Goal: Task Accomplishment & Management: Complete application form

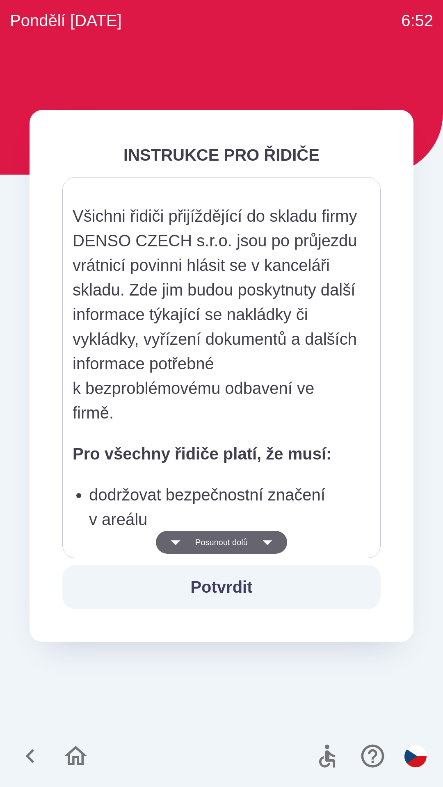
click at [179, 539] on icon "button" at bounding box center [175, 542] width 23 height 23
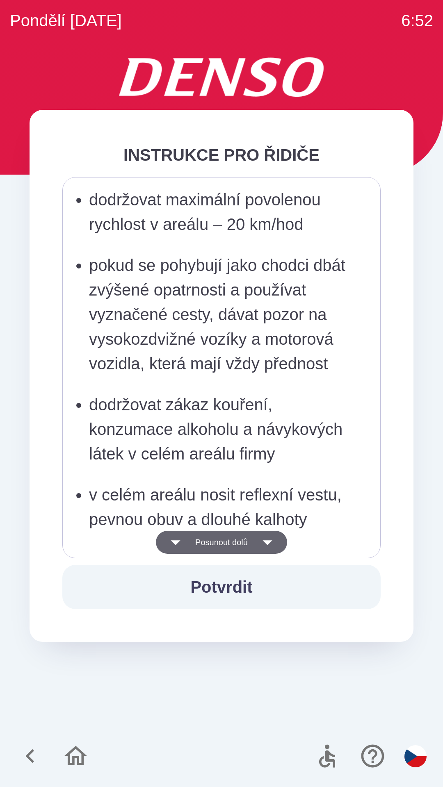
click at [183, 543] on button "Posunout dolů" at bounding box center [221, 542] width 131 height 23
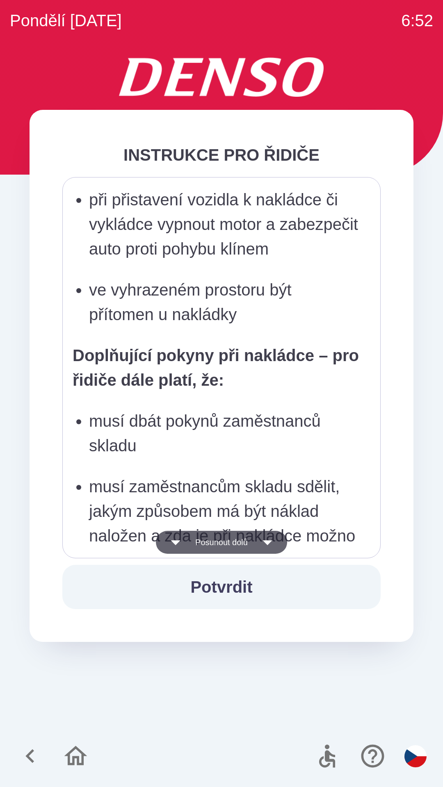
click at [182, 546] on icon "button" at bounding box center [175, 542] width 23 height 23
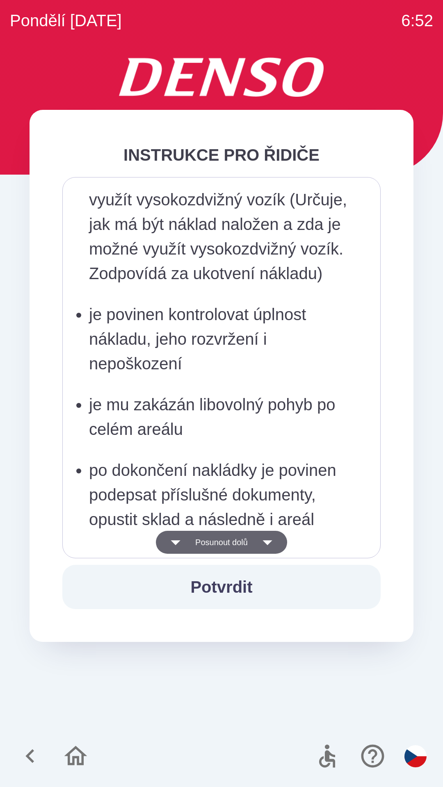
click at [185, 550] on button "Posunout dolů" at bounding box center [221, 542] width 131 height 23
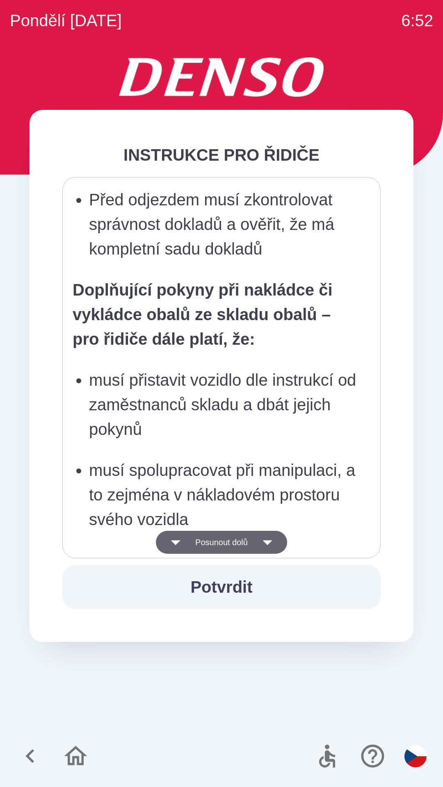
click at [188, 543] on button "Posunout dolů" at bounding box center [221, 542] width 131 height 23
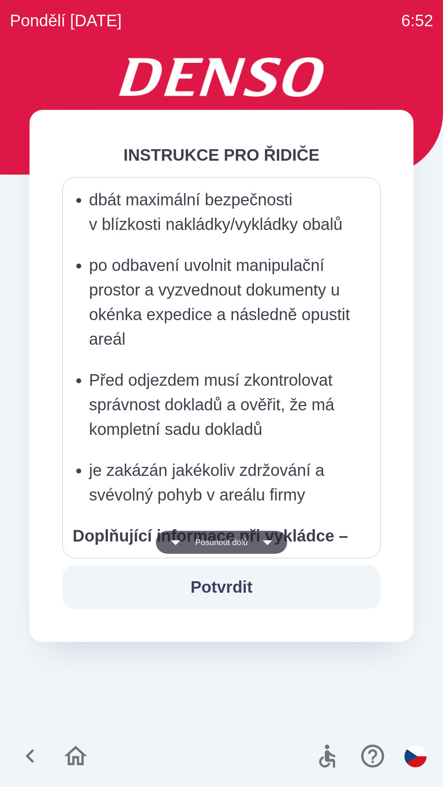
click at [194, 542] on button "Posunout dolů" at bounding box center [221, 542] width 131 height 23
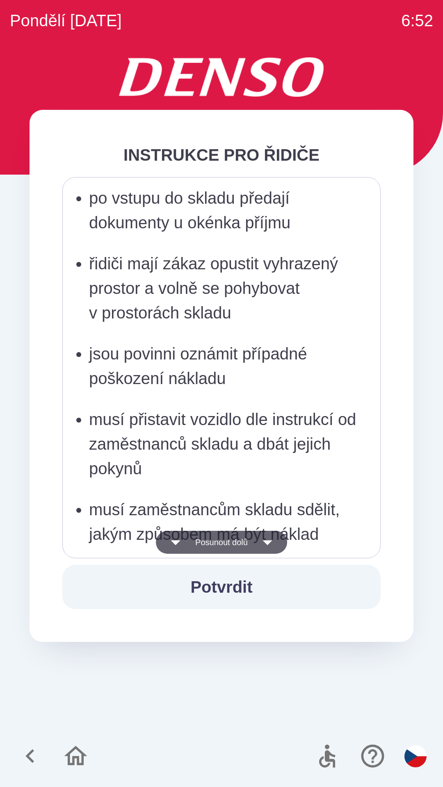
click at [198, 545] on button "Posunout dolů" at bounding box center [221, 542] width 131 height 23
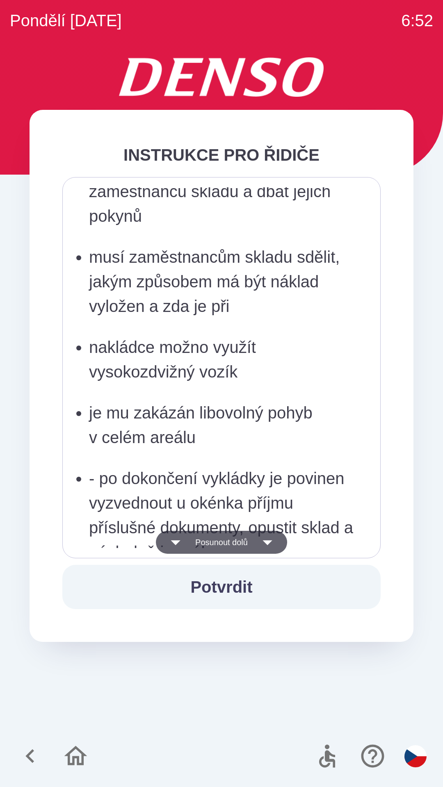
click at [198, 542] on button "Posunout dolů" at bounding box center [221, 542] width 131 height 23
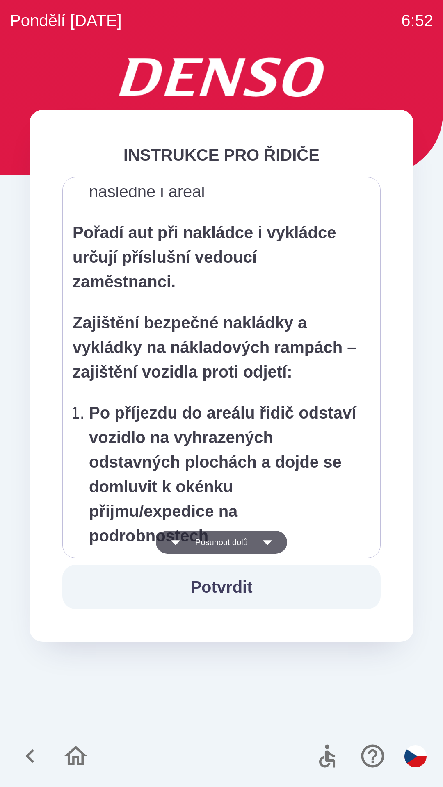
click at [198, 543] on button "Posunout dolů" at bounding box center [221, 542] width 131 height 23
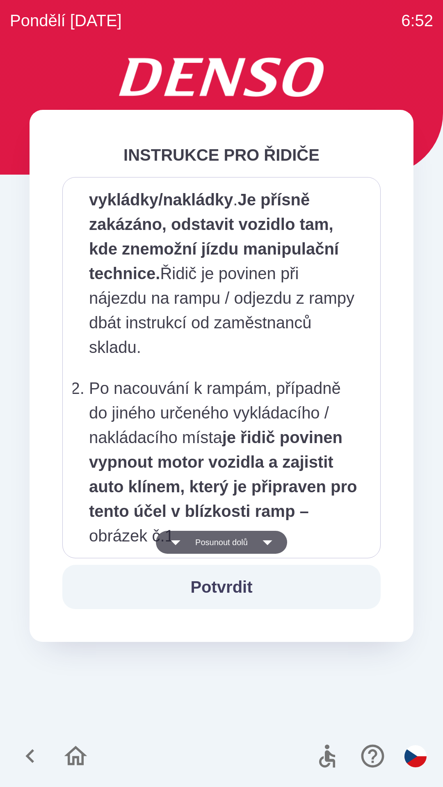
click at [197, 540] on button "Posunout dolů" at bounding box center [221, 542] width 131 height 23
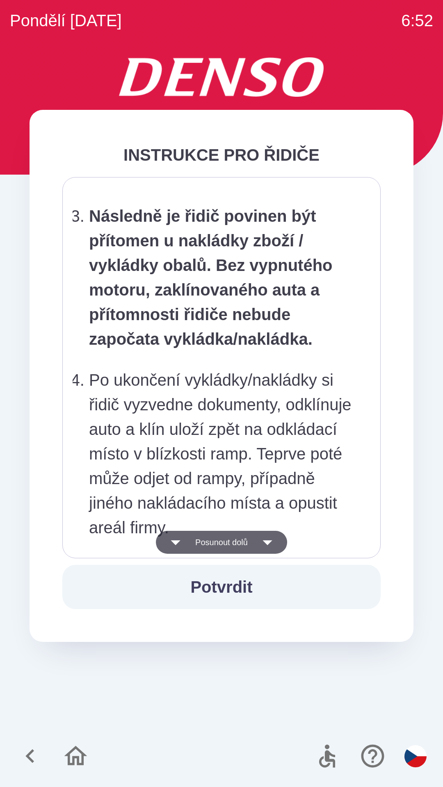
click at [198, 543] on button "Posunout dolů" at bounding box center [221, 542] width 131 height 23
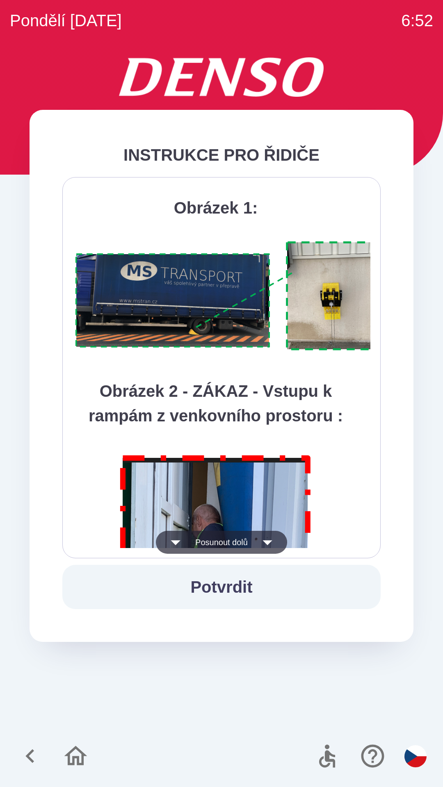
click at [200, 545] on button "Posunout dolů" at bounding box center [221, 542] width 131 height 23
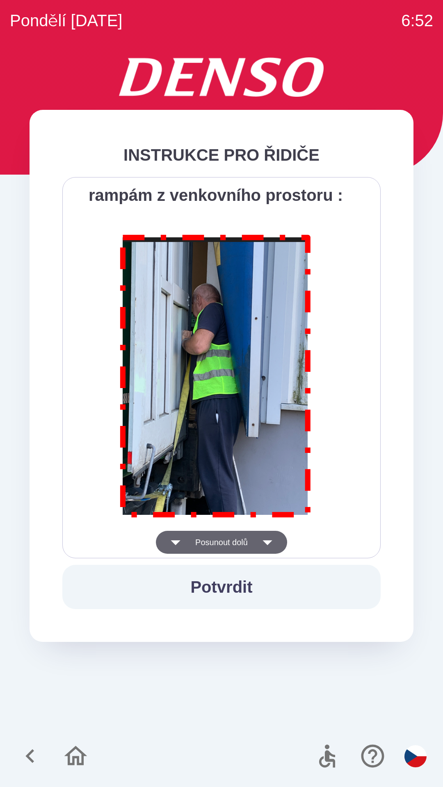
click at [197, 541] on button "Posunout dolů" at bounding box center [221, 542] width 131 height 23
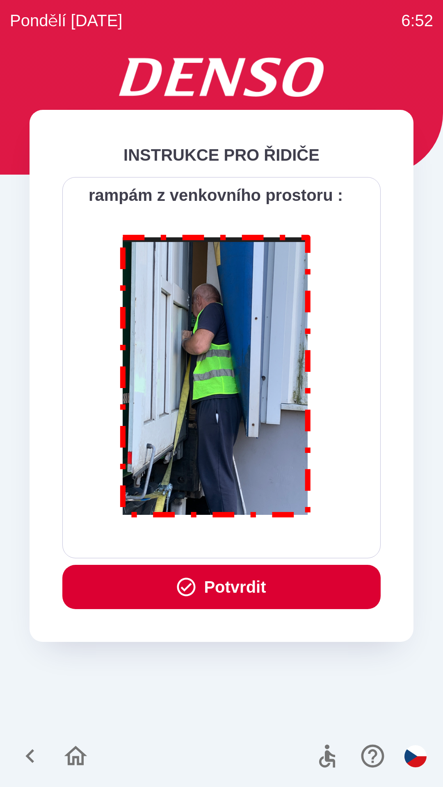
scroll to position [4605, 0]
click at [198, 542] on div "Všichni řidiči přijíždějící do skladu firmy DENSO CZECH s.r.o. jsou po průjezdu…" at bounding box center [221, 367] width 297 height 361
click at [199, 543] on div "Všichni řidiči přijíždějící do skladu firmy DENSO CZECH s.r.o. jsou po průjezdu…" at bounding box center [221, 367] width 297 height 361
click at [194, 588] on button "Potvrdit" at bounding box center [221, 587] width 318 height 44
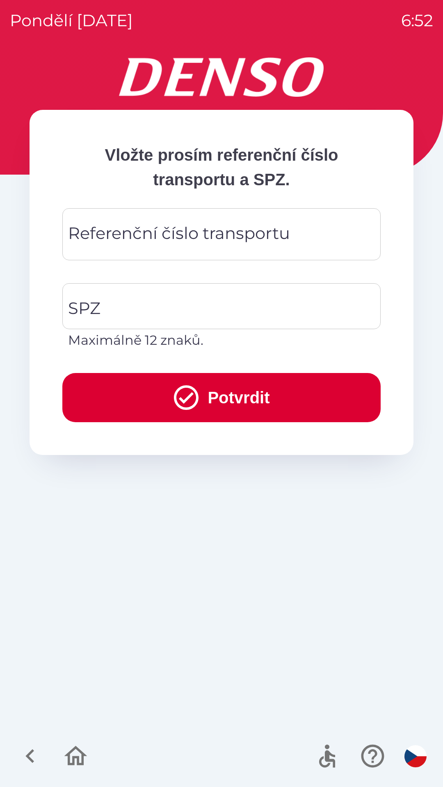
click at [99, 232] on div "Referenční číslo transportu Referenční číslo transportu" at bounding box center [221, 234] width 318 height 52
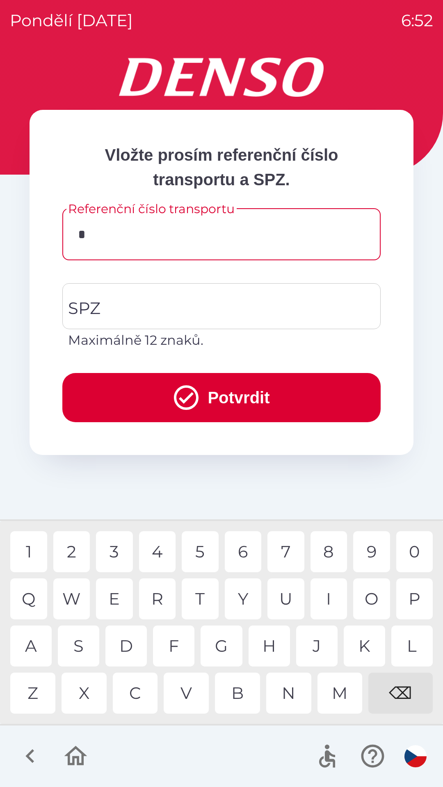
click at [115, 554] on div "3" at bounding box center [114, 551] width 37 height 41
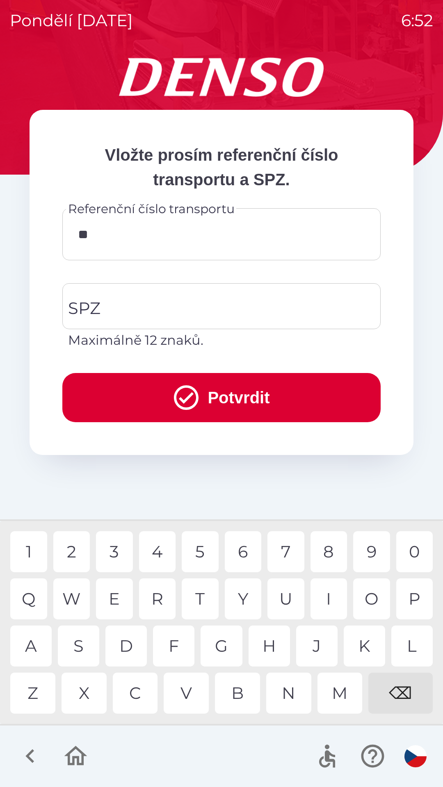
click at [159, 555] on div "4" at bounding box center [157, 551] width 37 height 41
click at [196, 552] on div "5" at bounding box center [200, 551] width 37 height 41
click at [153, 553] on div "4" at bounding box center [157, 551] width 37 height 41
type input "******"
click at [102, 302] on input "SPZ" at bounding box center [215, 306] width 298 height 39
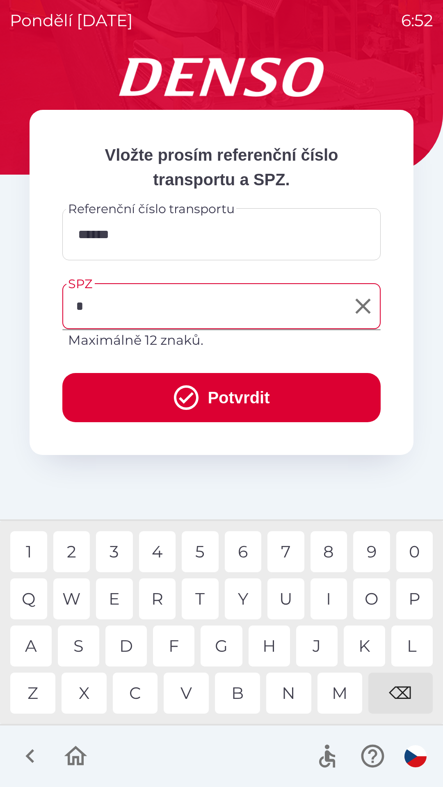
click at [286, 555] on div "7" at bounding box center [285, 551] width 37 height 41
click at [130, 695] on div "C" at bounding box center [135, 692] width 45 height 41
click at [117, 554] on div "3" at bounding box center [114, 551] width 37 height 41
click at [421, 550] on div "0" at bounding box center [414, 551] width 37 height 41
type input "*******"
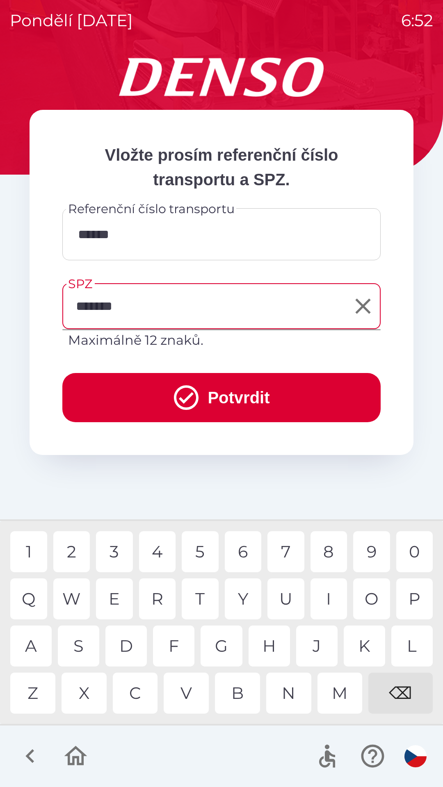
click at [158, 400] on button "Potvrdit" at bounding box center [221, 397] width 318 height 49
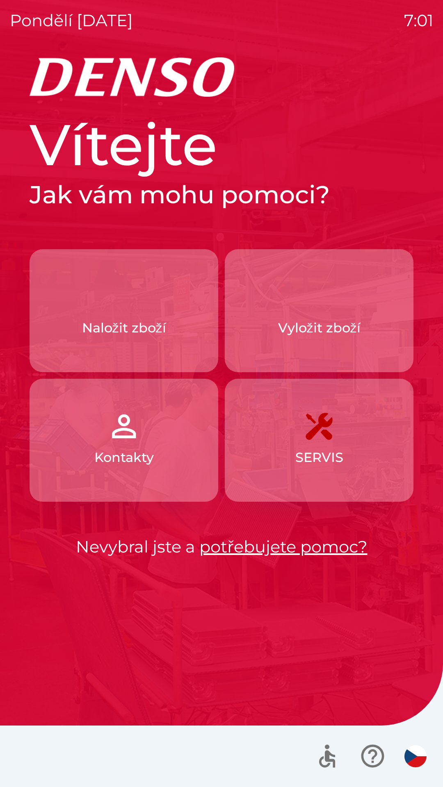
click at [127, 302] on img "button" at bounding box center [124, 297] width 36 height 36
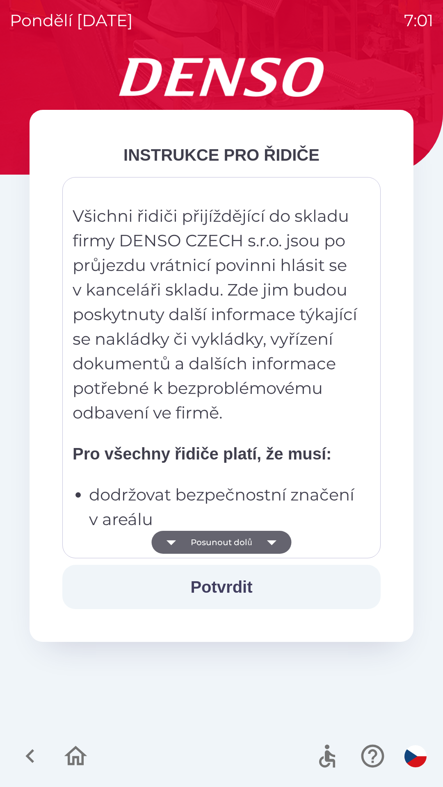
click at [268, 543] on icon "button" at bounding box center [271, 542] width 23 height 23
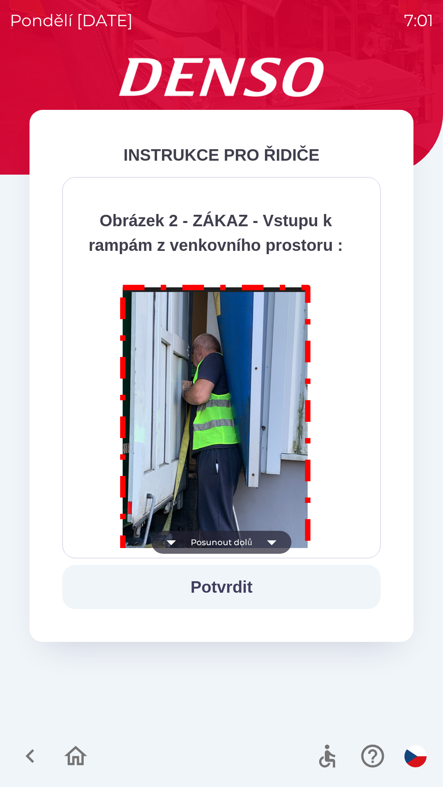
scroll to position [4605, 0]
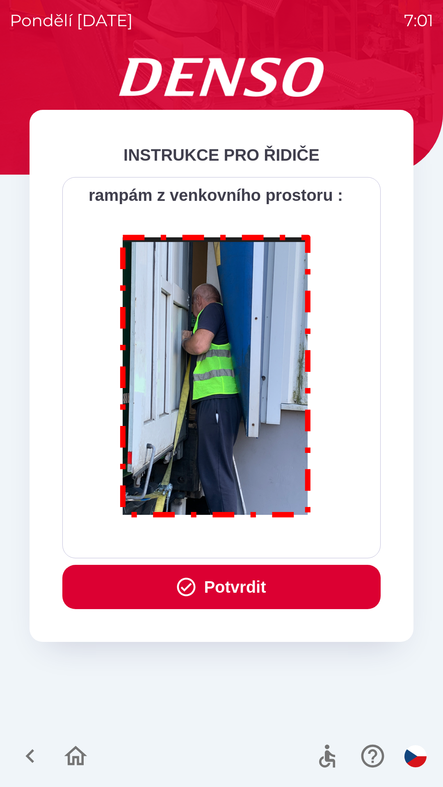
click at [245, 588] on button "Potvrdit" at bounding box center [221, 587] width 318 height 44
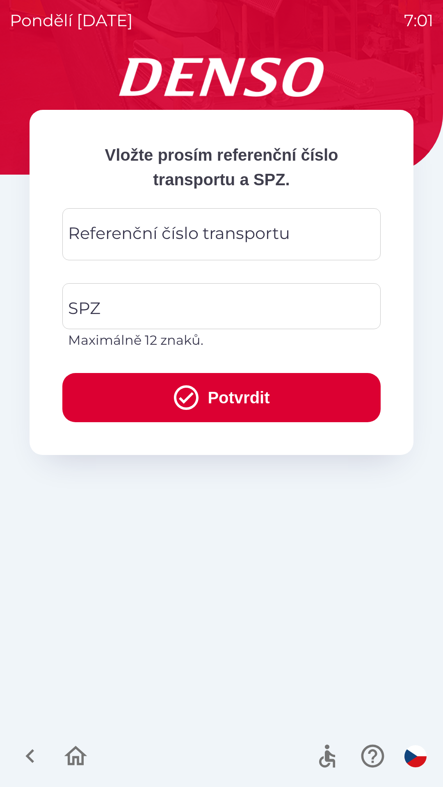
click at [263, 225] on div "Referenční číslo transportu Referenční číslo transportu" at bounding box center [221, 234] width 318 height 52
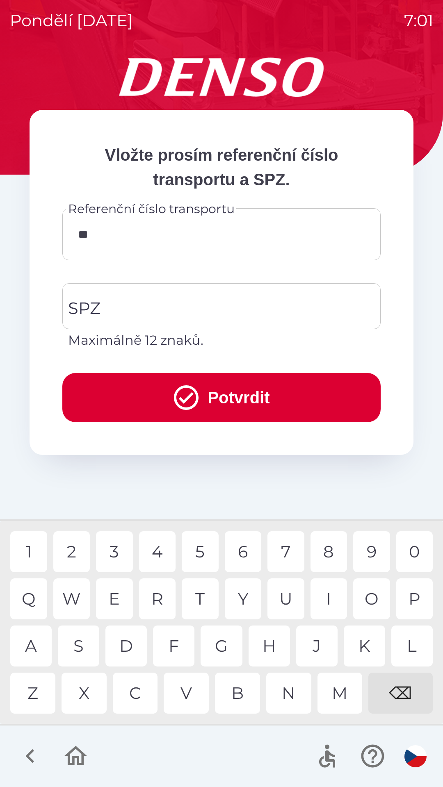
click at [372, 550] on div "9" at bounding box center [371, 551] width 37 height 41
click at [111, 551] on div "3" at bounding box center [114, 551] width 37 height 41
type input "********"
click at [200, 299] on input "SPZ" at bounding box center [215, 306] width 298 height 39
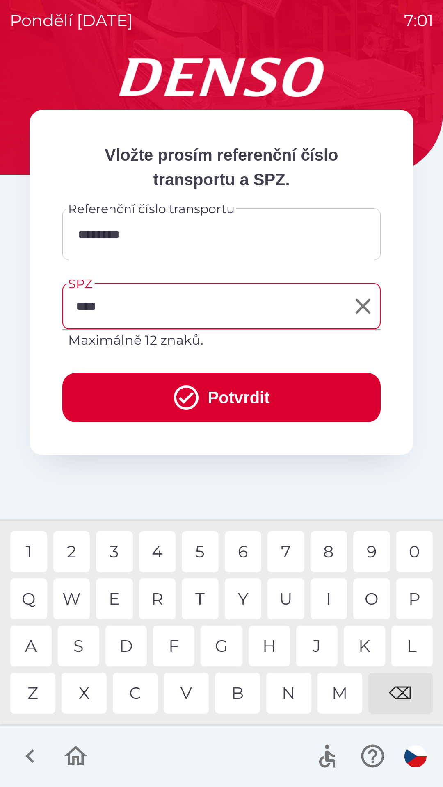
click at [202, 541] on div "5" at bounding box center [200, 551] width 37 height 41
type input "*******"
click at [231, 387] on button "Potvrdit" at bounding box center [221, 397] width 318 height 49
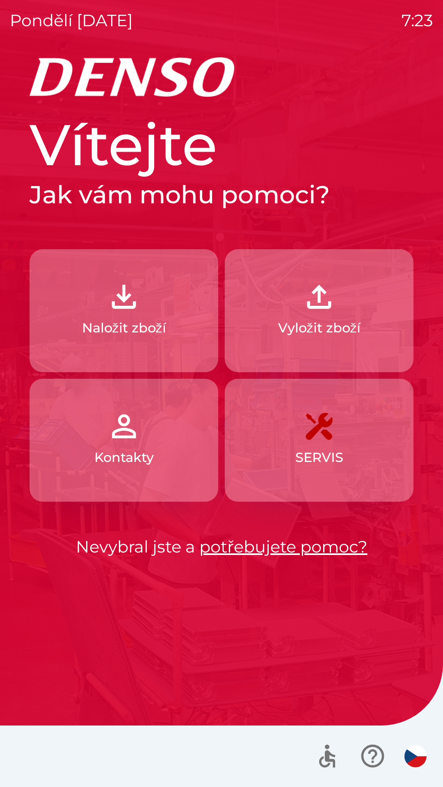
click at [358, 343] on button "Vyložit zboží" at bounding box center [319, 310] width 188 height 123
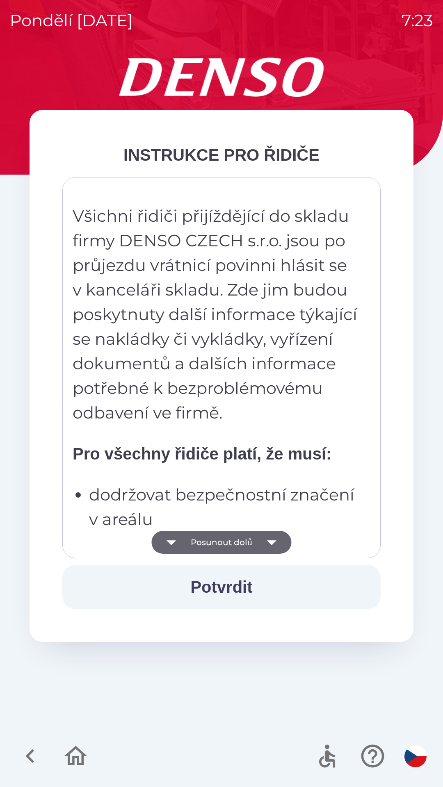
click at [240, 588] on button "Potvrdit" at bounding box center [221, 587] width 318 height 44
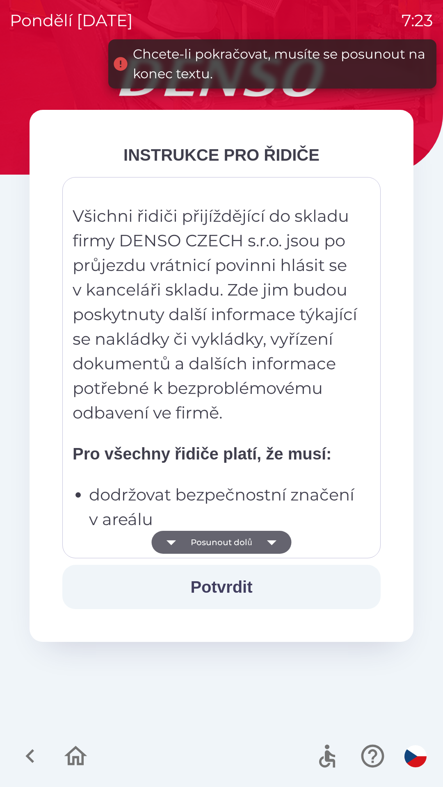
click at [279, 541] on icon "button" at bounding box center [271, 542] width 23 height 23
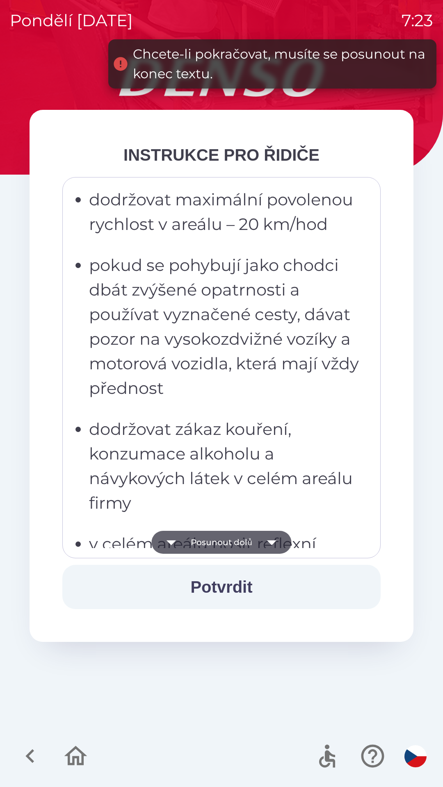
click at [269, 534] on icon "button" at bounding box center [271, 542] width 23 height 23
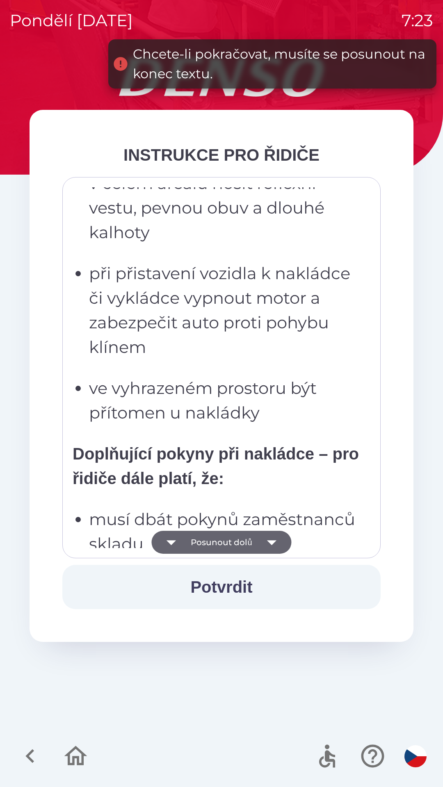
click at [266, 543] on icon "button" at bounding box center [271, 542] width 23 height 23
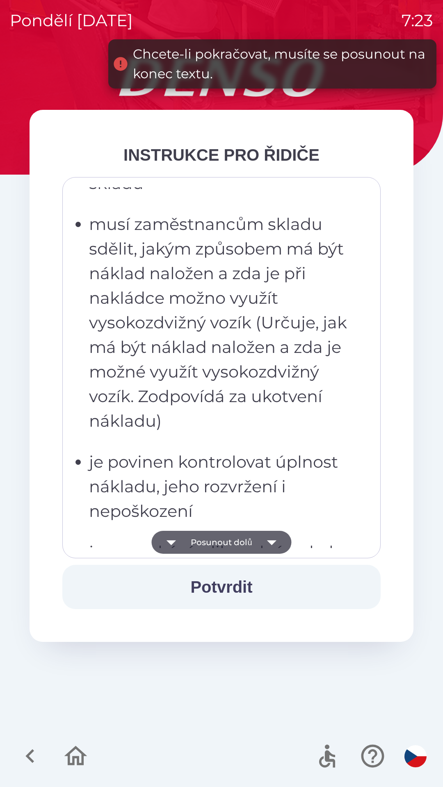
click at [270, 540] on icon "button" at bounding box center [271, 542] width 9 height 5
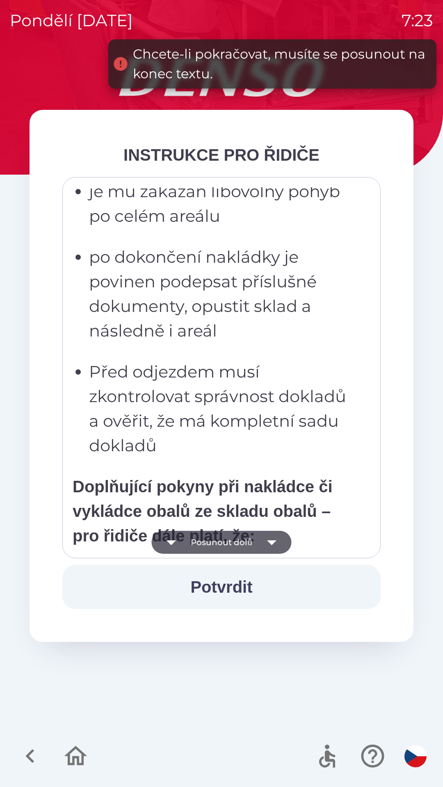
click at [273, 541] on icon "button" at bounding box center [271, 542] width 9 height 5
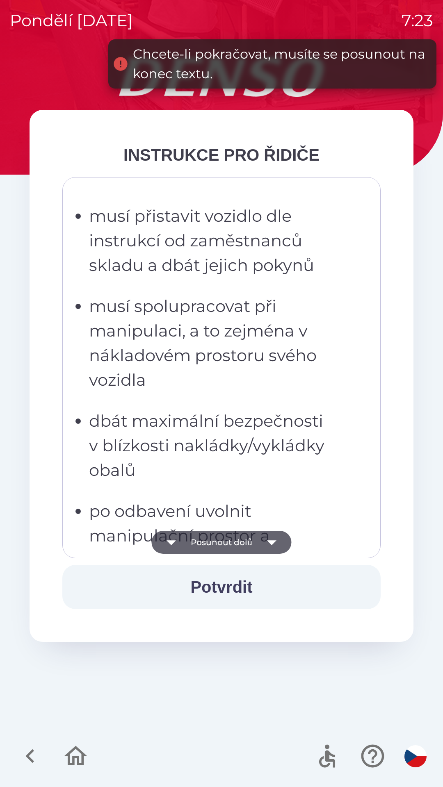
click at [273, 542] on icon "button" at bounding box center [271, 542] width 9 height 5
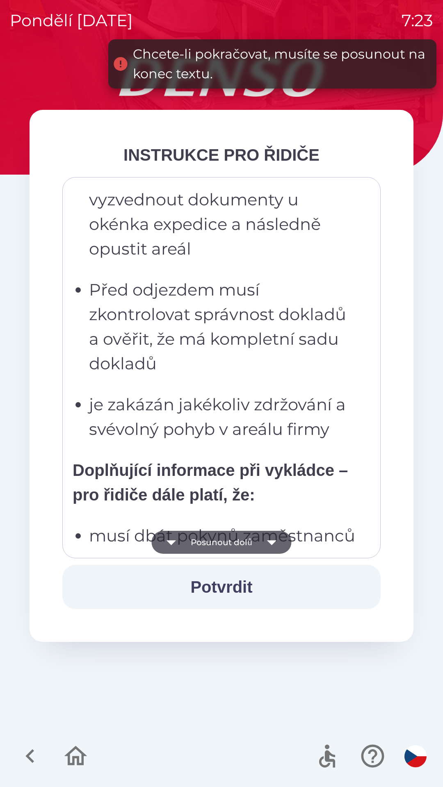
click at [271, 543] on icon "button" at bounding box center [271, 542] width 9 height 5
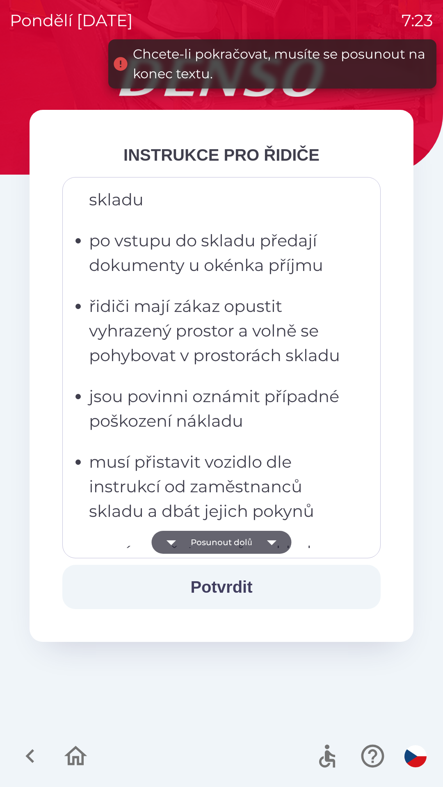
click at [272, 545] on icon "button" at bounding box center [271, 542] width 23 height 23
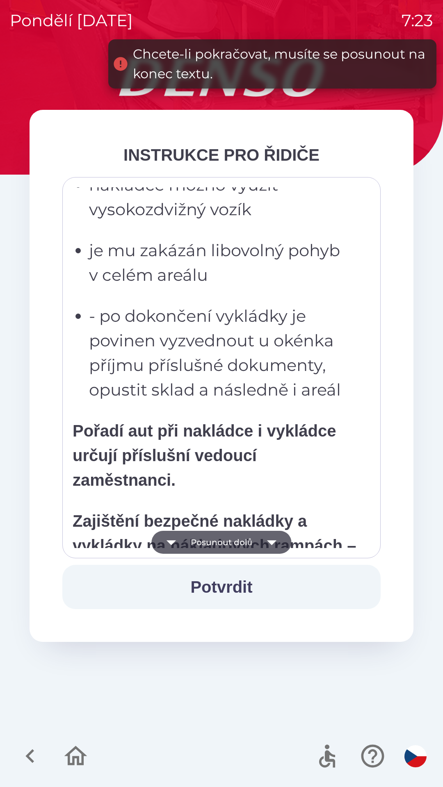
click at [276, 545] on icon "button" at bounding box center [271, 542] width 23 height 23
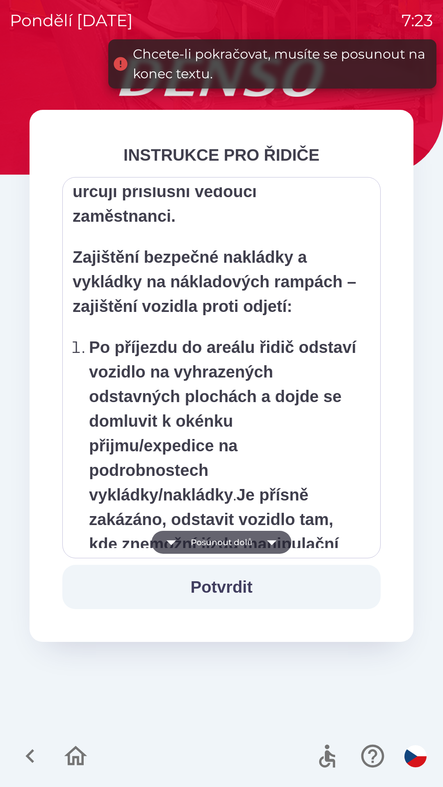
click at [273, 546] on icon "button" at bounding box center [271, 542] width 23 height 23
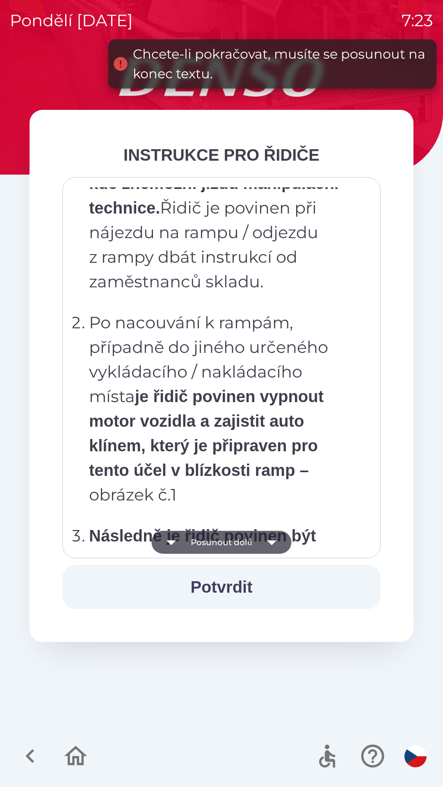
click at [275, 541] on icon "button" at bounding box center [271, 542] width 23 height 23
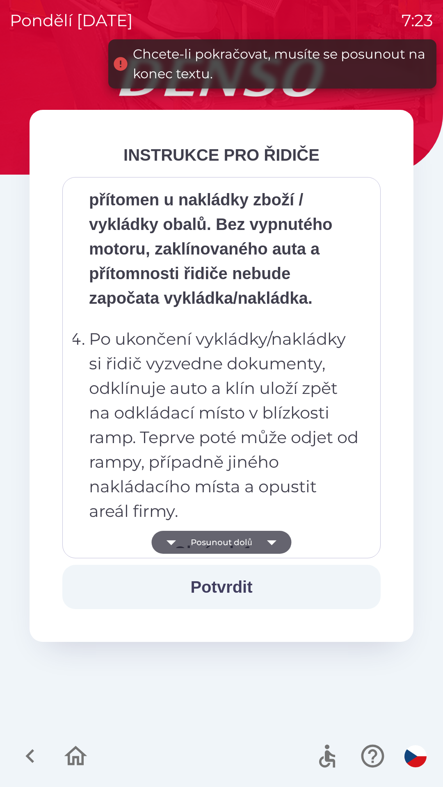
click at [275, 542] on icon "button" at bounding box center [271, 542] width 23 height 23
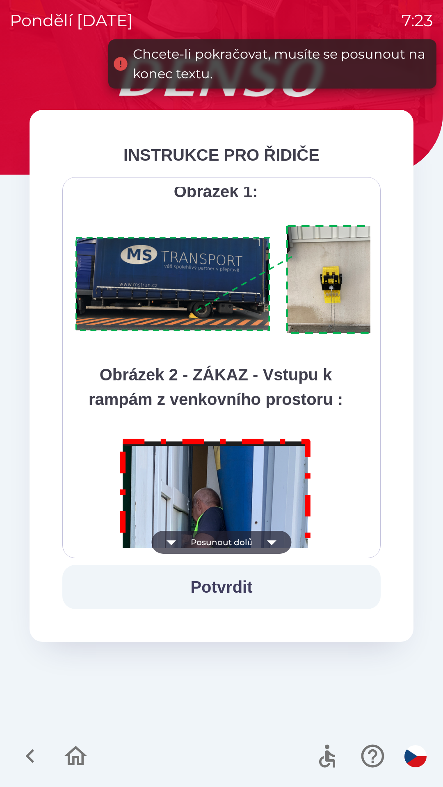
click at [279, 542] on icon "button" at bounding box center [271, 542] width 23 height 23
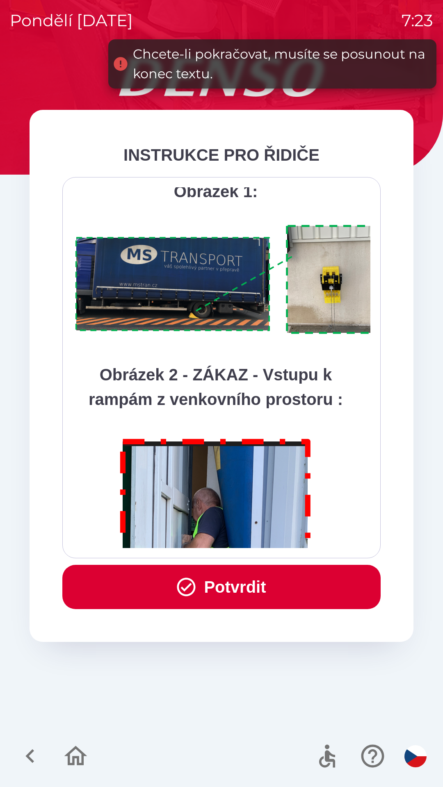
scroll to position [4605, 0]
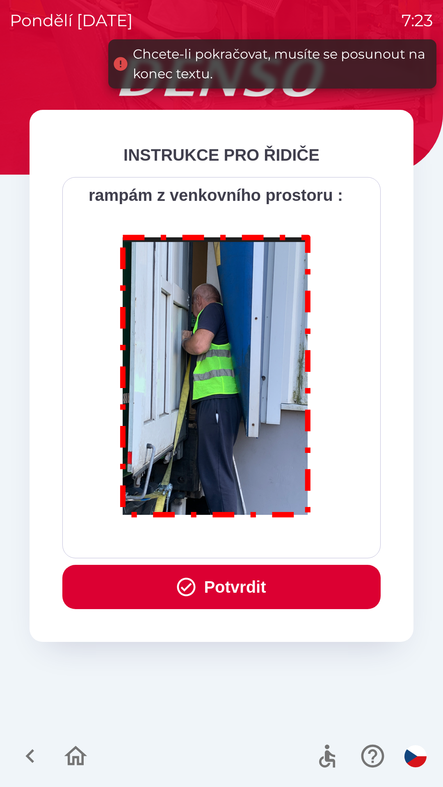
click at [277, 541] on div "Všichni řidiči přijíždějící do skladu firmy DENSO CZECH s.r.o. jsou po průjezdu…" at bounding box center [221, 367] width 297 height 361
click at [231, 588] on button "Potvrdit" at bounding box center [221, 587] width 318 height 44
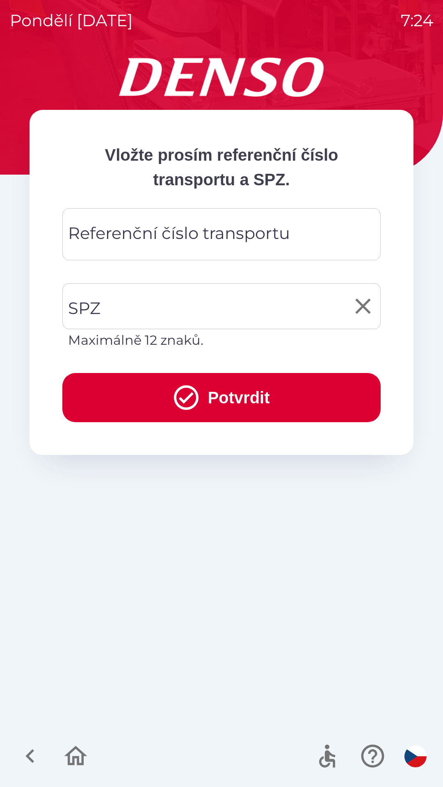
click at [213, 305] on input "SPZ" at bounding box center [215, 306] width 298 height 39
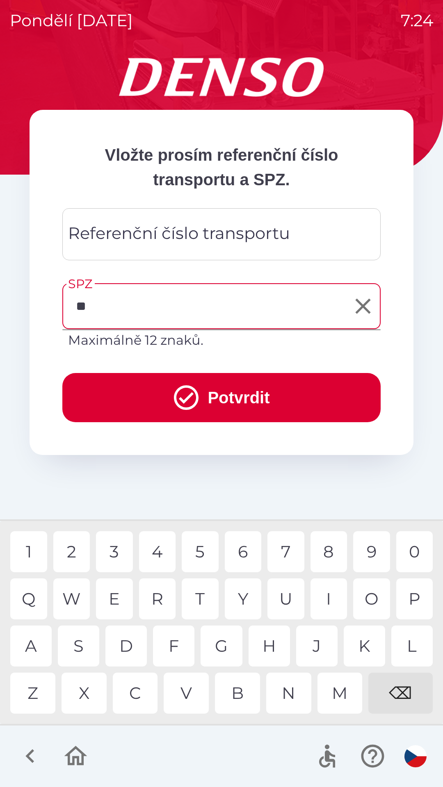
click at [42, 649] on div "A" at bounding box center [30, 645] width 41 height 41
type input "*******"
click at [207, 547] on div "5" at bounding box center [200, 551] width 37 height 41
click at [267, 403] on button "Potvrdit" at bounding box center [221, 397] width 318 height 49
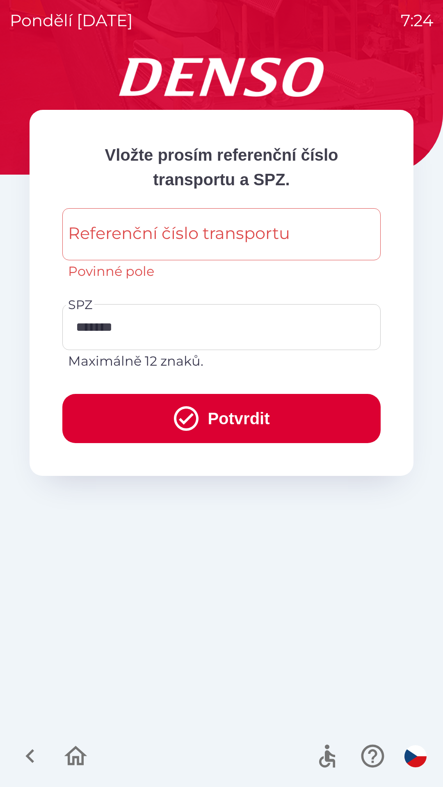
click at [32, 756] on icon "button" at bounding box center [29, 755] width 27 height 27
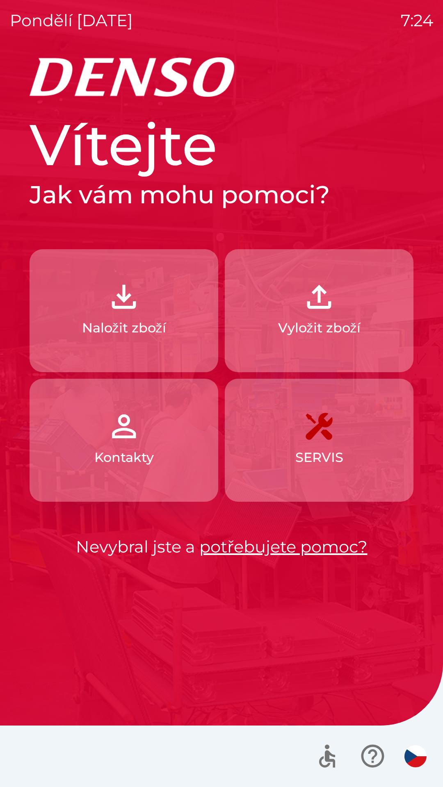
click at [32, 764] on div at bounding box center [221, 755] width 443 height 61
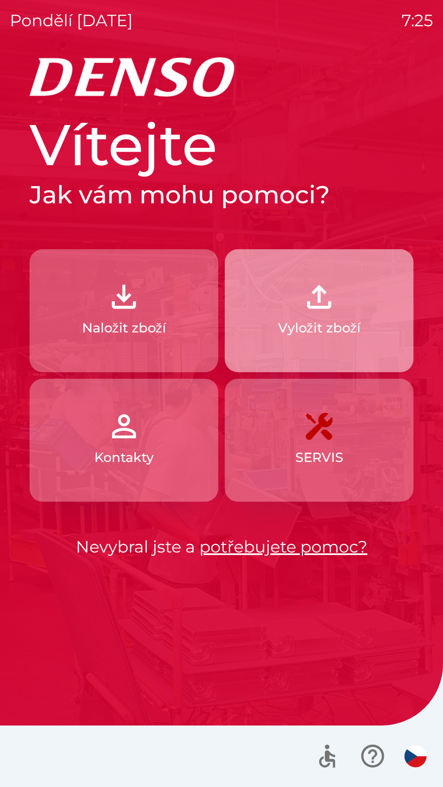
click at [339, 314] on button "Vyložit zboží" at bounding box center [319, 310] width 188 height 123
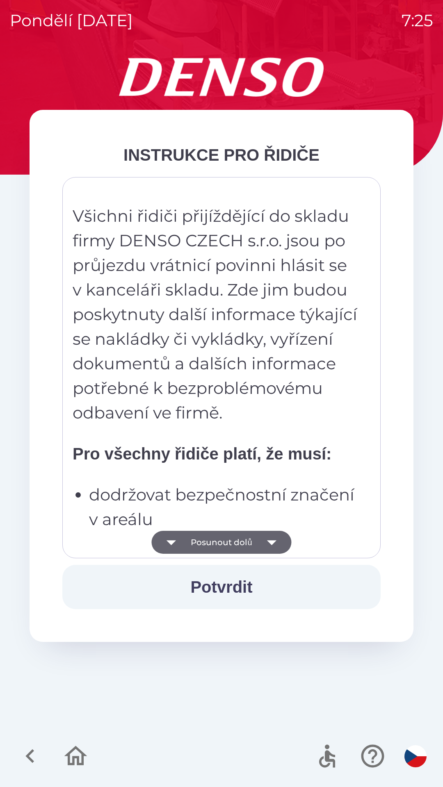
click at [255, 538] on button "Posunout dolů" at bounding box center [221, 542] width 140 height 23
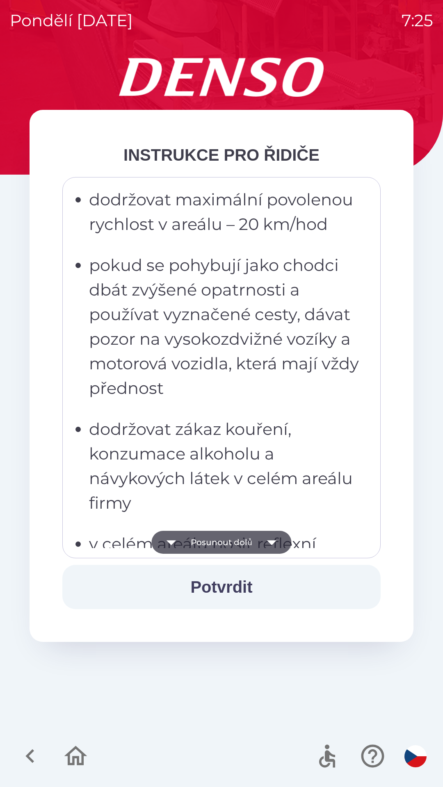
click at [257, 538] on button "Posunout dolů" at bounding box center [221, 542] width 140 height 23
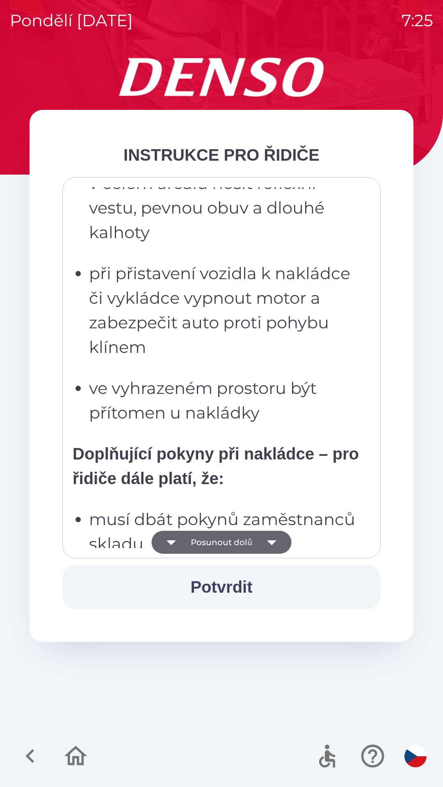
click at [257, 538] on button "Posunout dolů" at bounding box center [221, 542] width 140 height 23
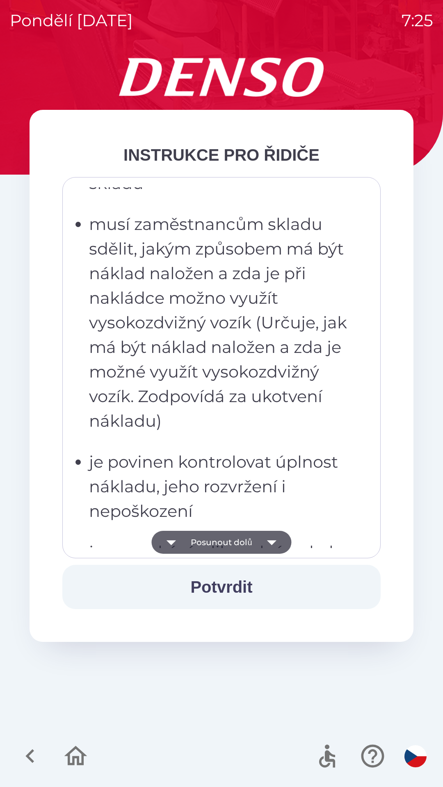
click at [259, 539] on button "Posunout dolů" at bounding box center [221, 542] width 140 height 23
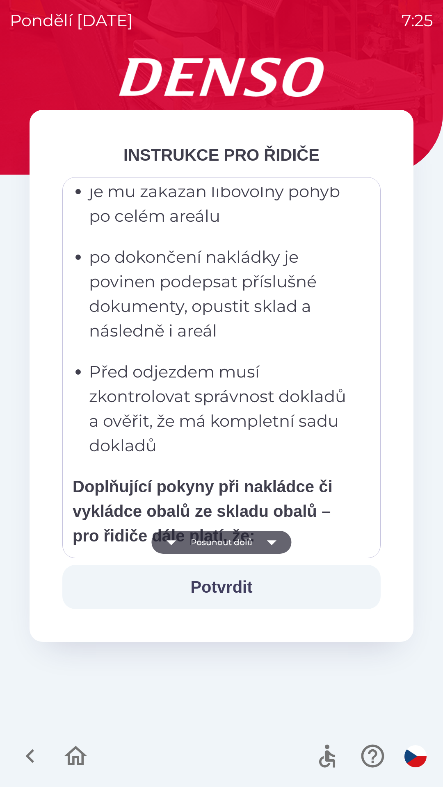
click at [262, 540] on icon "button" at bounding box center [271, 542] width 23 height 23
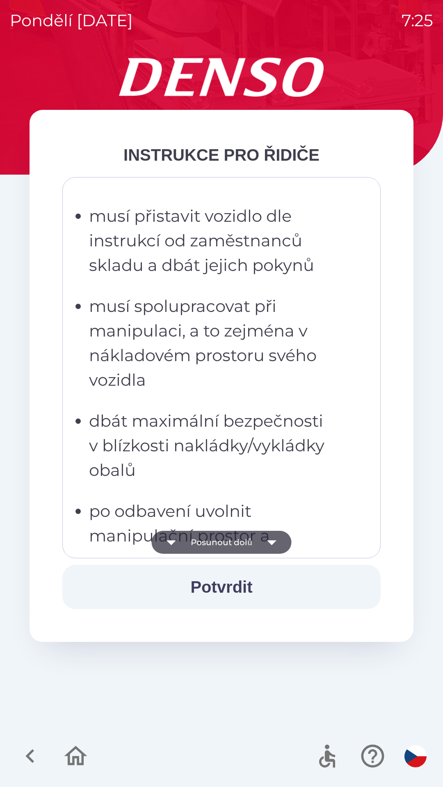
click at [266, 537] on icon "button" at bounding box center [271, 542] width 23 height 23
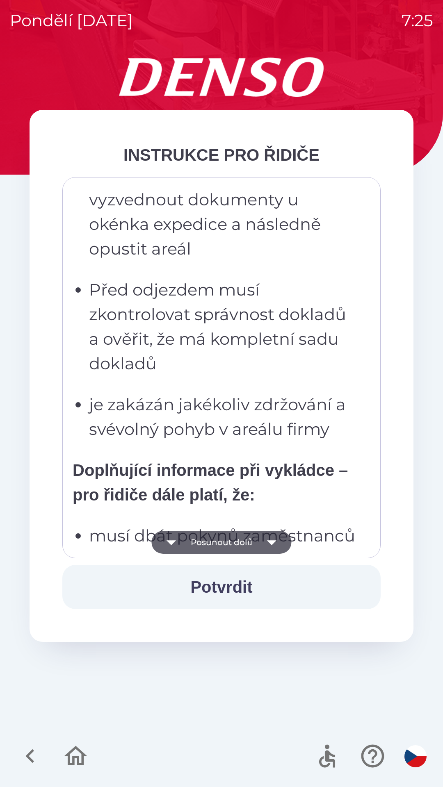
click at [269, 541] on icon "button" at bounding box center [271, 542] width 9 height 5
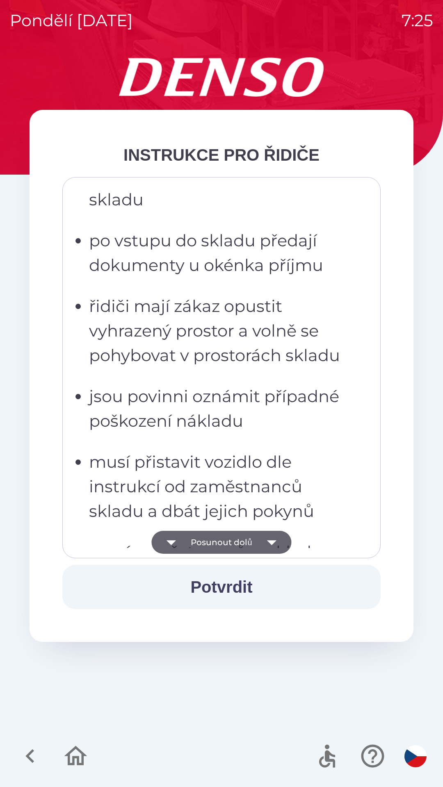
click at [271, 539] on icon "button" at bounding box center [271, 542] width 23 height 23
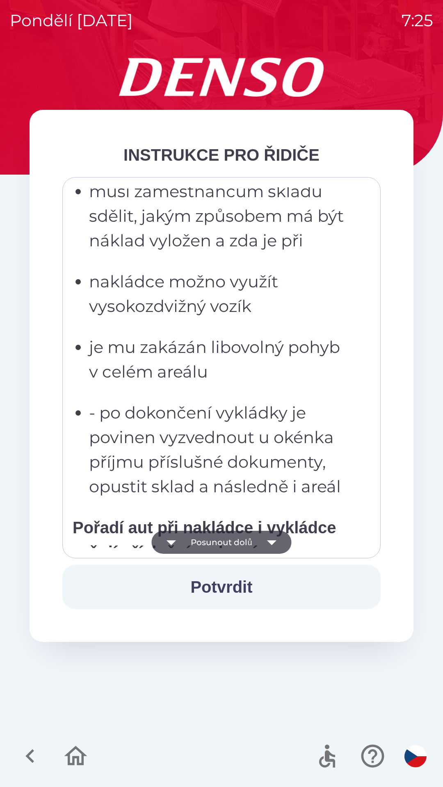
click at [273, 538] on icon "button" at bounding box center [271, 542] width 23 height 23
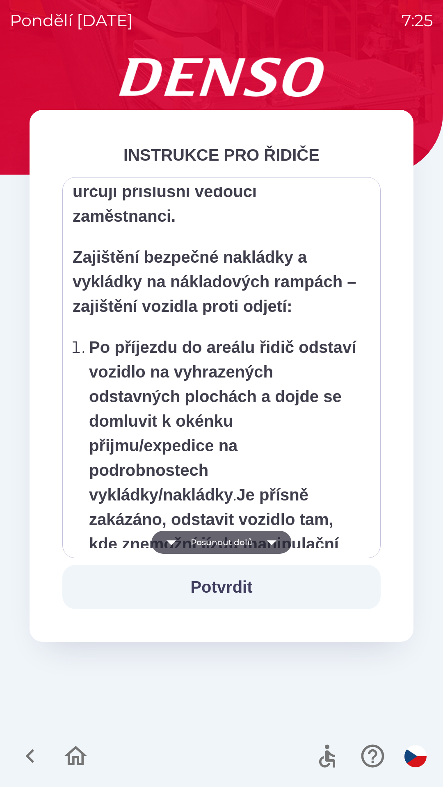
click at [274, 537] on icon "button" at bounding box center [271, 542] width 23 height 23
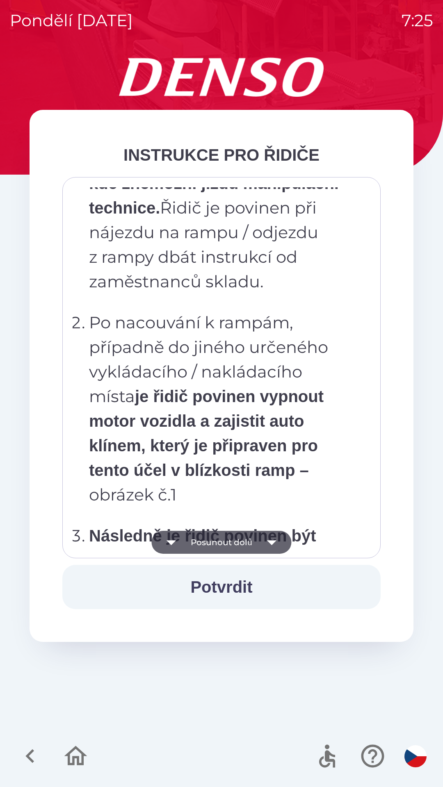
click at [275, 542] on icon "button" at bounding box center [271, 542] width 23 height 23
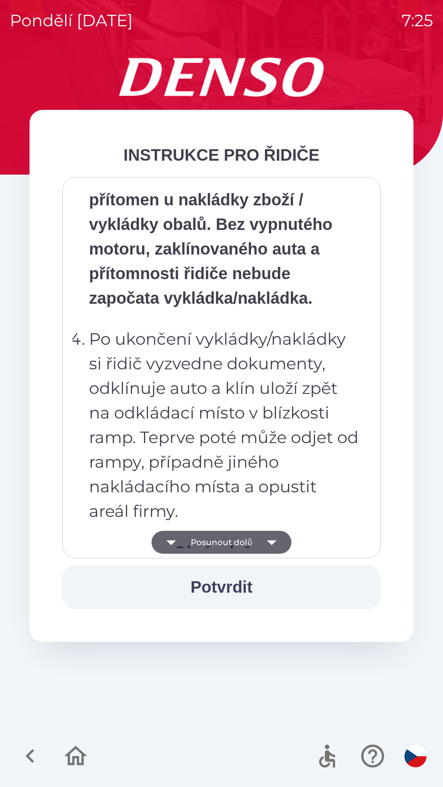
click at [275, 540] on icon "button" at bounding box center [271, 542] width 9 height 5
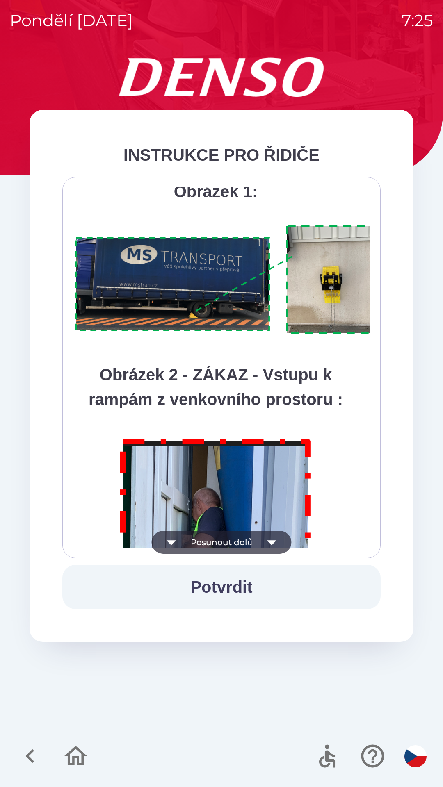
click at [275, 542] on icon "button" at bounding box center [271, 542] width 23 height 23
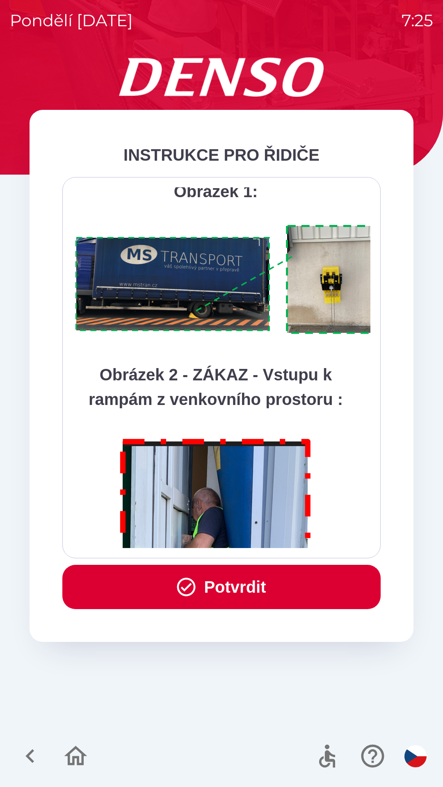
scroll to position [4605, 0]
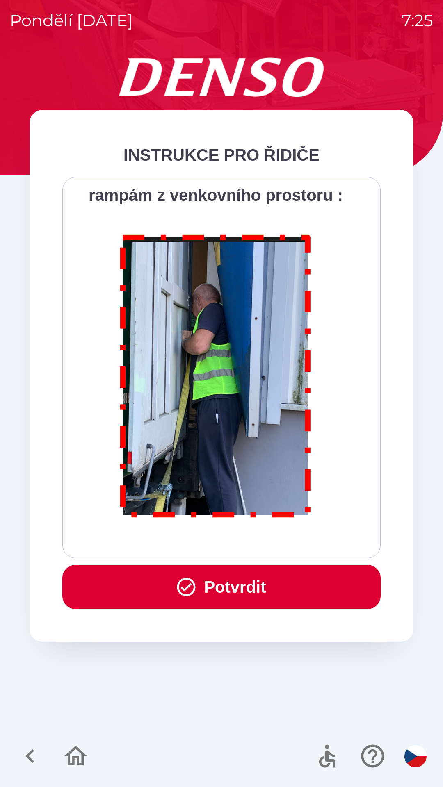
click at [275, 543] on div "Všichni řidiči přijíždějící do skladu firmy DENSO CZECH s.r.o. jsou po průjezdu…" at bounding box center [221, 367] width 297 height 361
click at [275, 540] on div "Všichni řidiči přijíždějící do skladu firmy DENSO CZECH s.r.o. jsou po průjezdu…" at bounding box center [221, 367] width 297 height 361
click at [258, 597] on button "Potvrdit" at bounding box center [221, 587] width 318 height 44
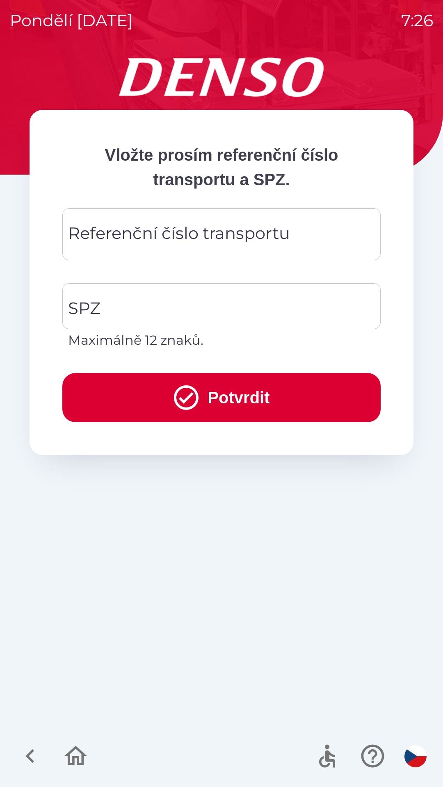
click at [77, 760] on icon "button" at bounding box center [75, 755] width 27 height 27
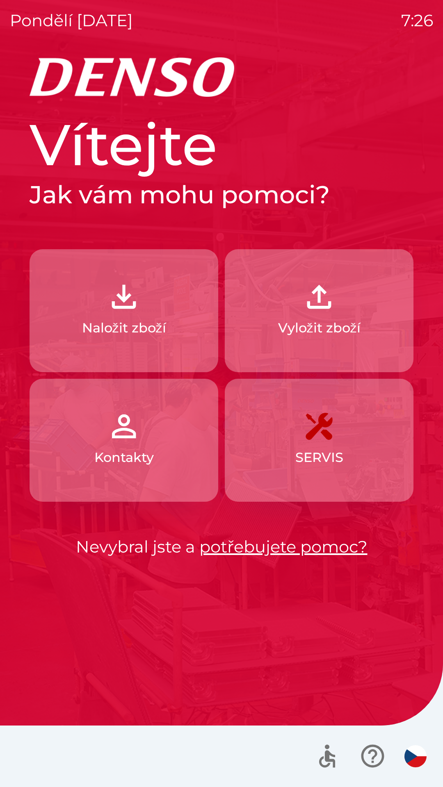
click at [263, 547] on link "potřebujete pomoc?" at bounding box center [283, 546] width 168 height 20
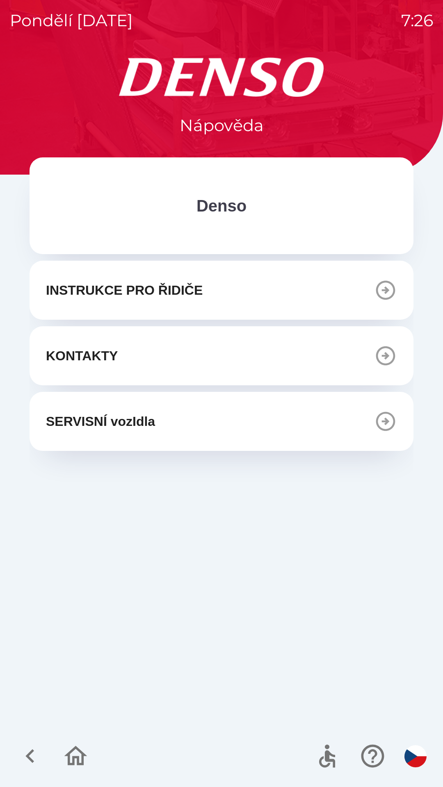
click at [385, 289] on icon "button" at bounding box center [385, 290] width 19 height 19
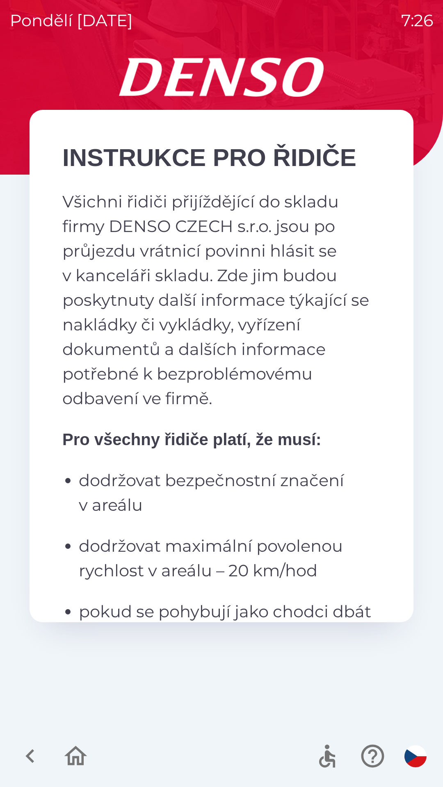
click at [31, 757] on icon "button" at bounding box center [29, 755] width 27 height 27
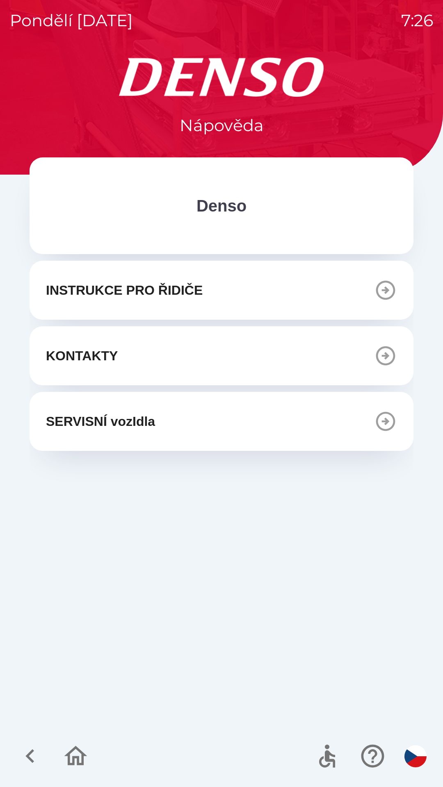
click at [227, 363] on button "KONTAKTY" at bounding box center [222, 355] width 384 height 59
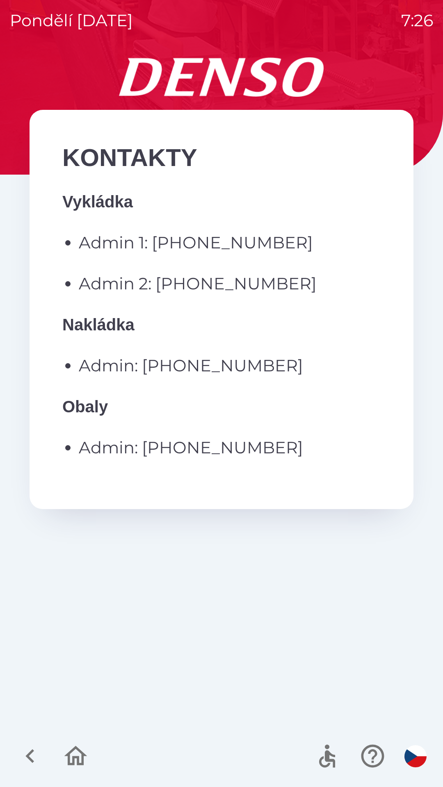
click at [29, 747] on icon "button" at bounding box center [29, 755] width 27 height 27
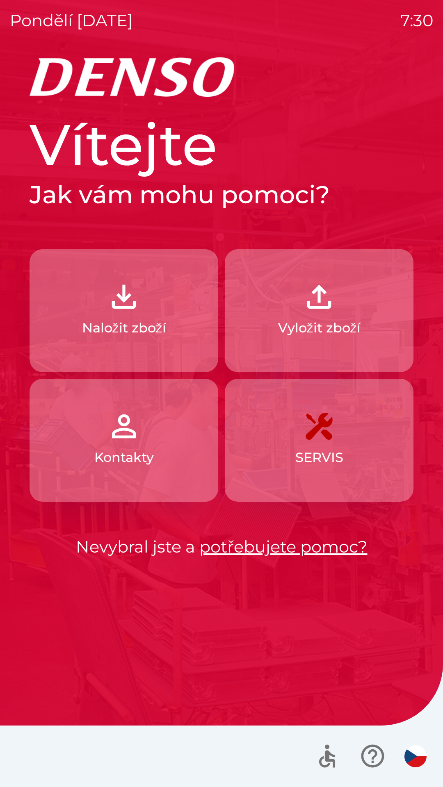
click at [351, 324] on p "Vyložit zboží" at bounding box center [319, 328] width 82 height 20
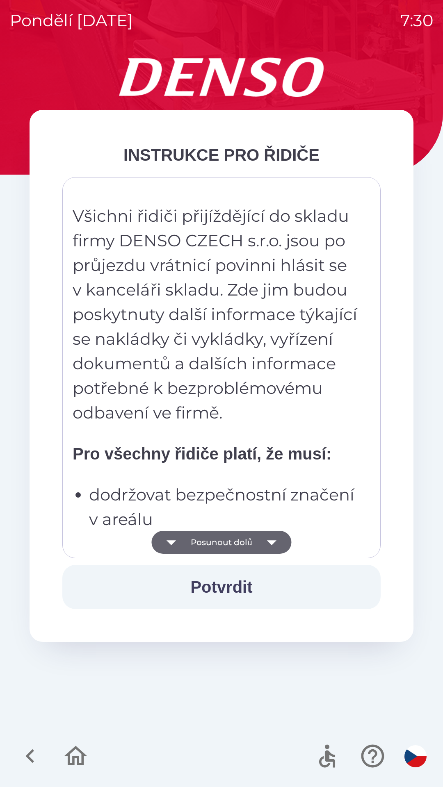
click at [262, 542] on icon "button" at bounding box center [271, 542] width 23 height 23
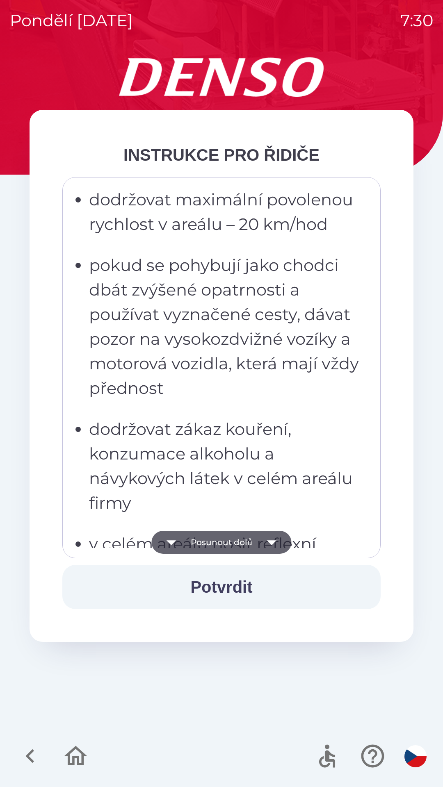
click at [263, 545] on icon "button" at bounding box center [271, 542] width 23 height 23
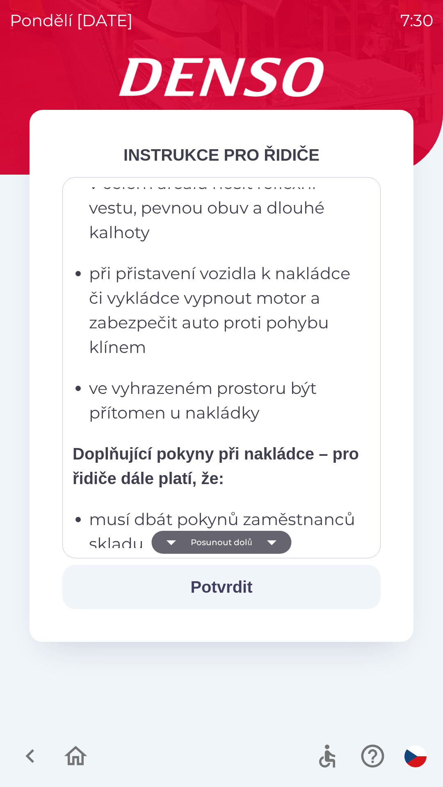
click at [266, 546] on icon "button" at bounding box center [271, 542] width 23 height 23
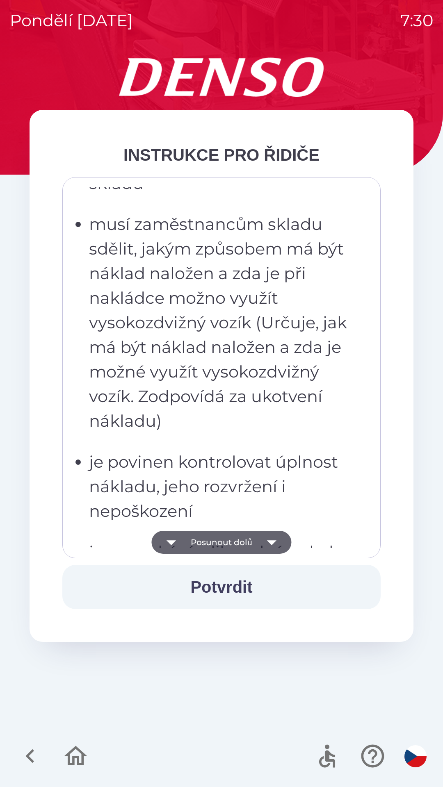
click at [268, 546] on icon "button" at bounding box center [271, 542] width 23 height 23
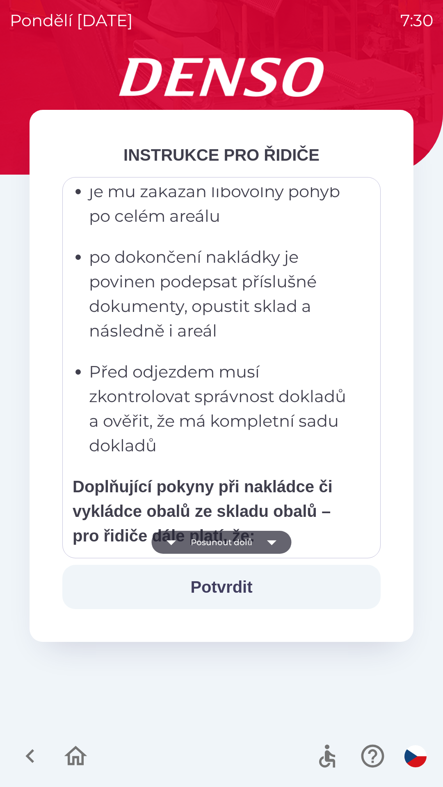
click at [270, 545] on icon "button" at bounding box center [271, 542] width 23 height 23
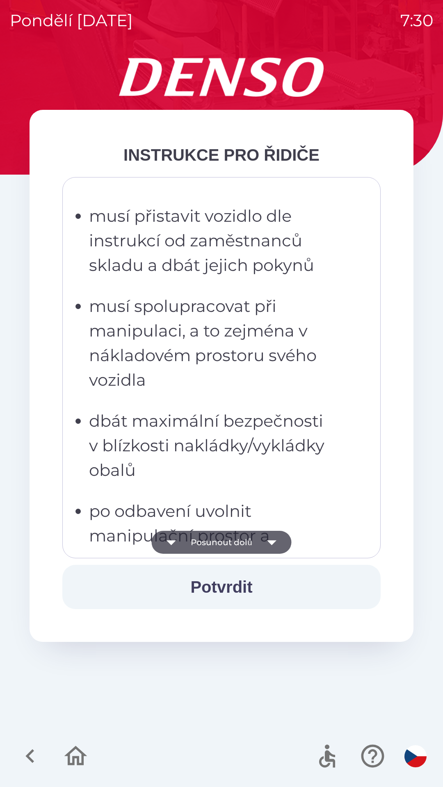
click at [271, 546] on icon "button" at bounding box center [271, 542] width 23 height 23
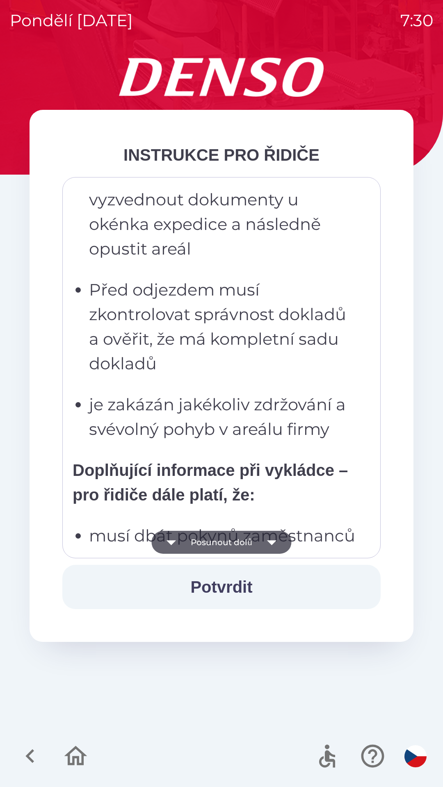
click at [274, 542] on icon "button" at bounding box center [271, 542] width 9 height 5
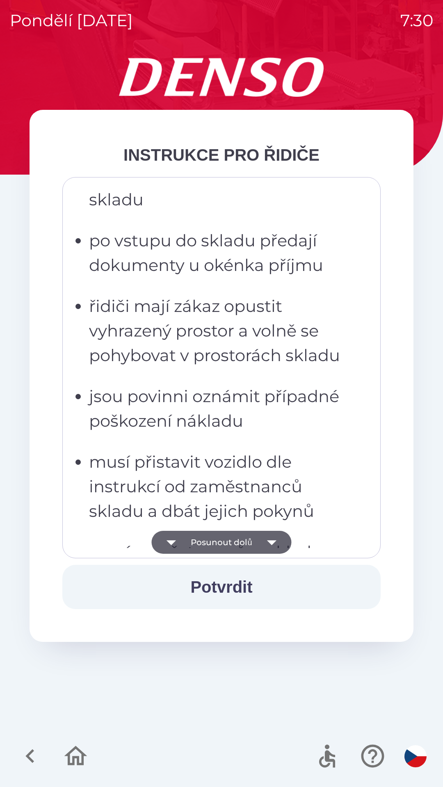
click at [276, 544] on icon "button" at bounding box center [271, 542] width 23 height 23
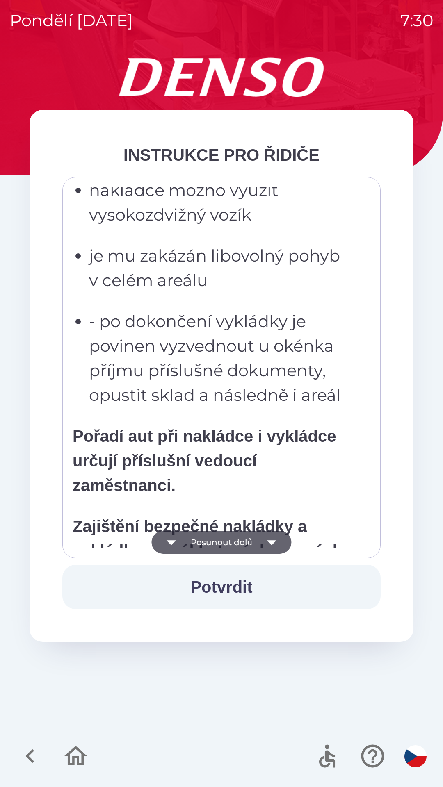
click at [279, 544] on icon "button" at bounding box center [271, 542] width 23 height 23
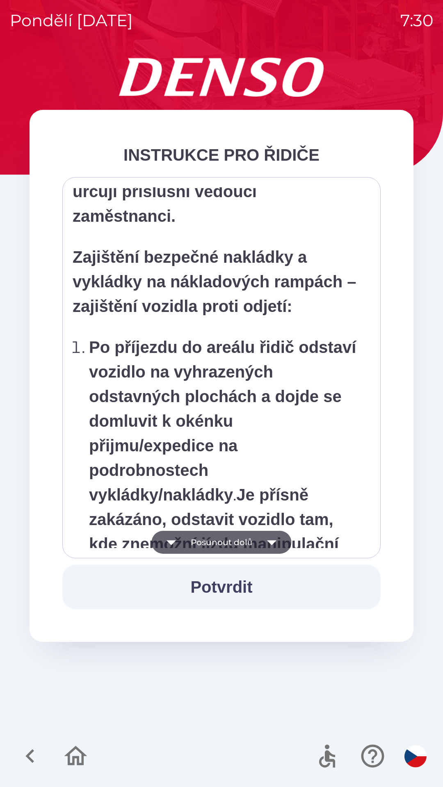
click at [276, 545] on icon "button" at bounding box center [271, 542] width 23 height 23
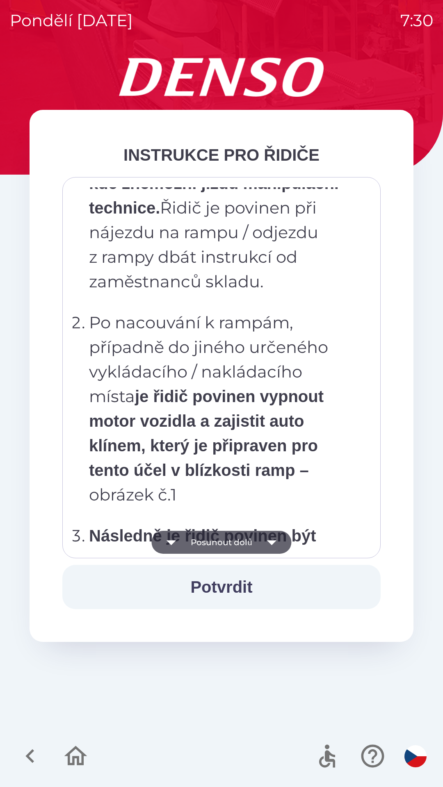
click at [277, 543] on icon "button" at bounding box center [271, 542] width 23 height 23
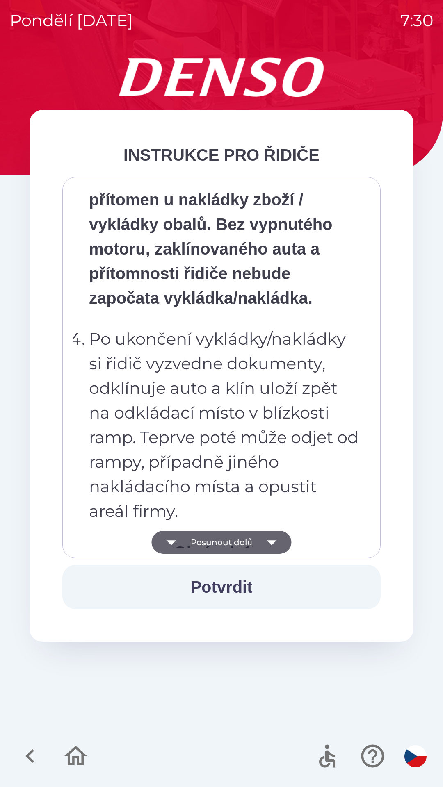
click at [277, 543] on icon "button" at bounding box center [271, 542] width 23 height 23
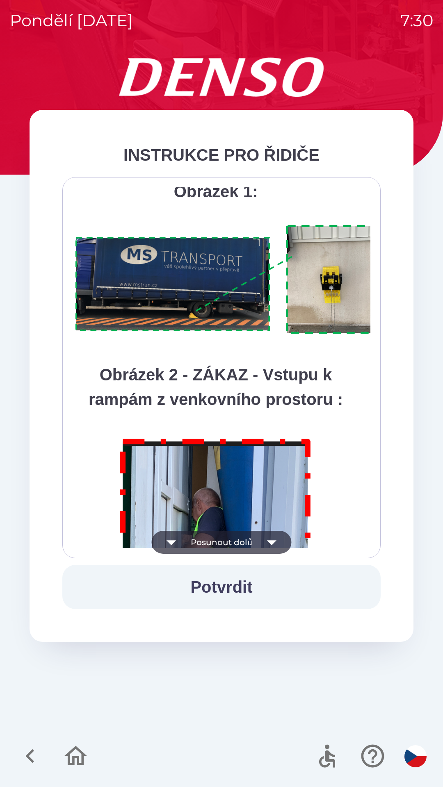
click at [273, 541] on icon "button" at bounding box center [271, 542] width 9 height 5
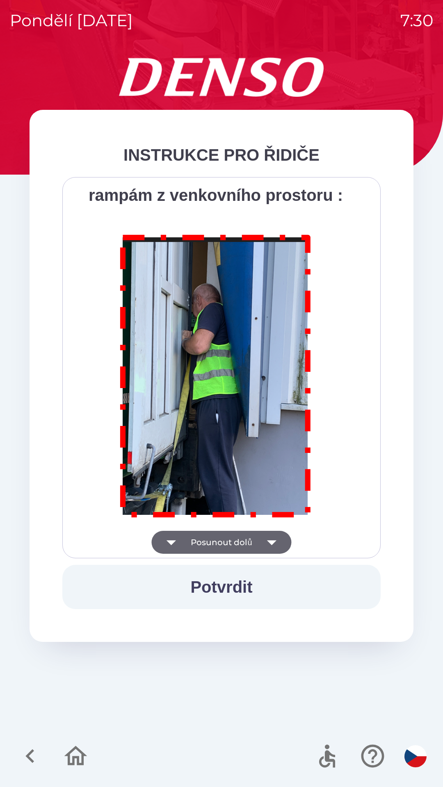
click at [275, 539] on div "Všichni řidiči přijíždějící do skladu firmy DENSO CZECH s.r.o. jsou po průjezdu…" at bounding box center [221, 367] width 297 height 361
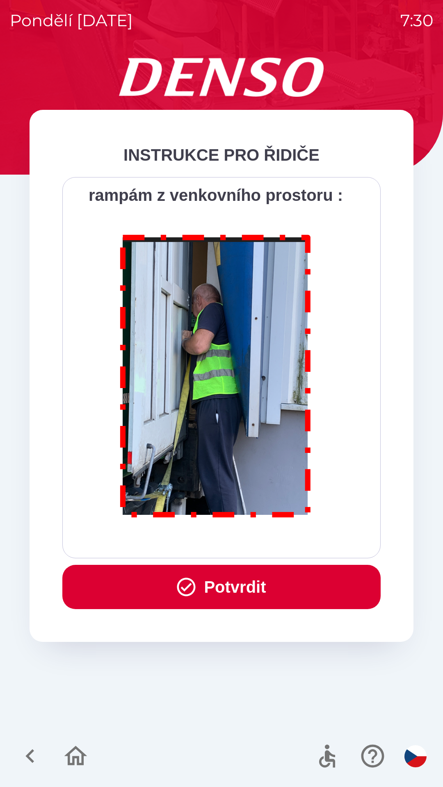
click at [247, 586] on button "Potvrdit" at bounding box center [221, 587] width 318 height 44
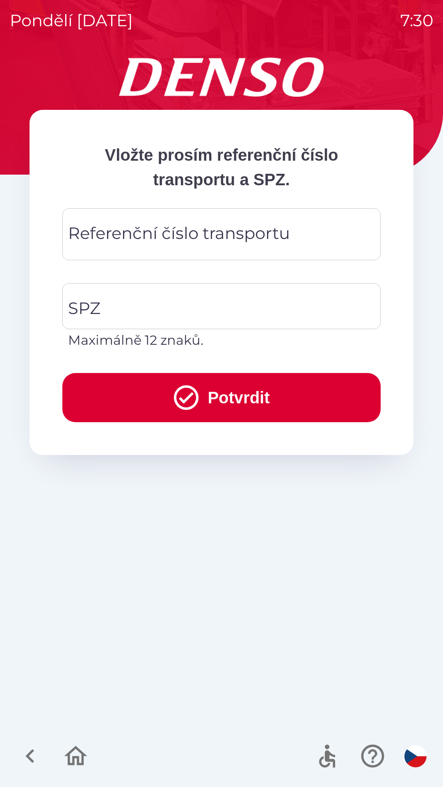
click at [278, 236] on div "Referenční číslo transportu Referenční číslo transportu" at bounding box center [221, 234] width 318 height 52
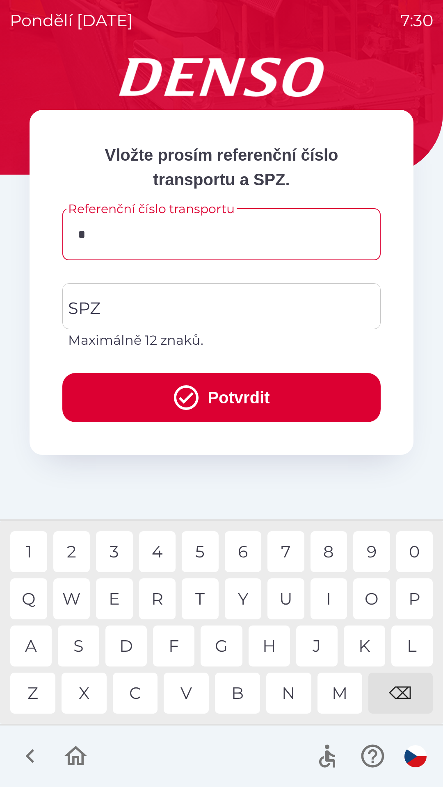
click at [354, 648] on div "K" at bounding box center [363, 645] width 41 height 41
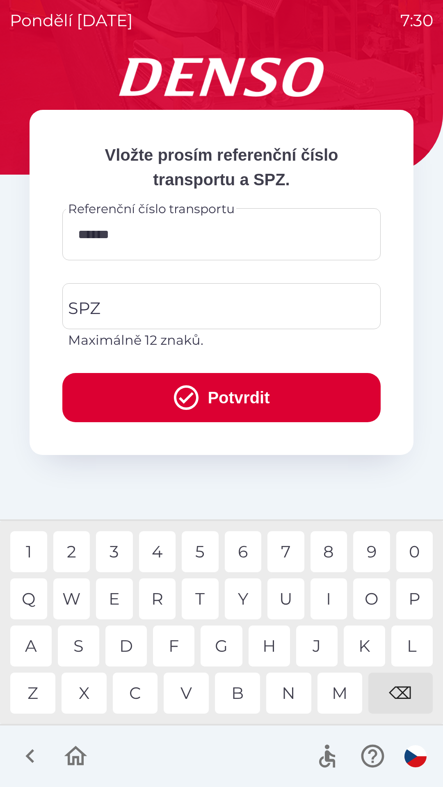
click at [32, 557] on div "1" at bounding box center [28, 551] width 37 height 41
click at [367, 550] on div "9" at bounding box center [371, 551] width 37 height 41
click at [282, 553] on div "7" at bounding box center [285, 551] width 37 height 41
type input "**********"
click at [174, 304] on input "SPZ" at bounding box center [215, 306] width 298 height 39
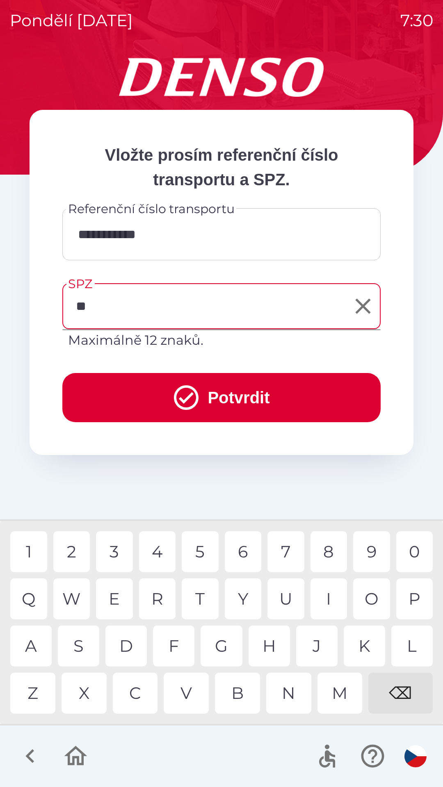
click at [38, 653] on div "A" at bounding box center [30, 645] width 41 height 41
type input "*******"
click at [236, 392] on button "Potvrdit" at bounding box center [221, 397] width 318 height 49
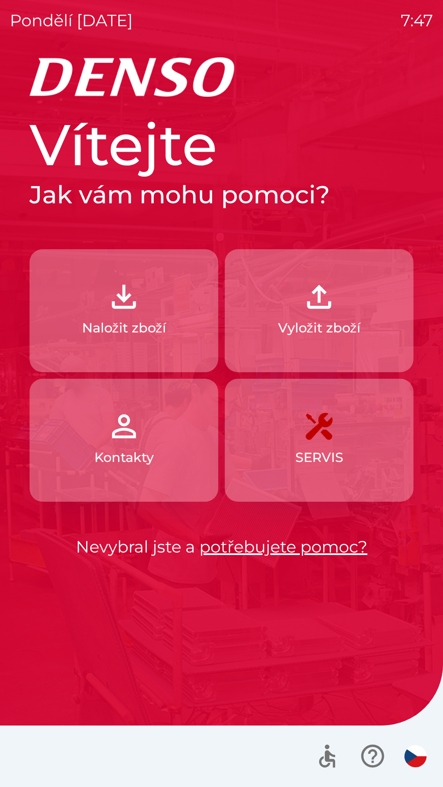
click at [127, 310] on img "button" at bounding box center [124, 297] width 36 height 36
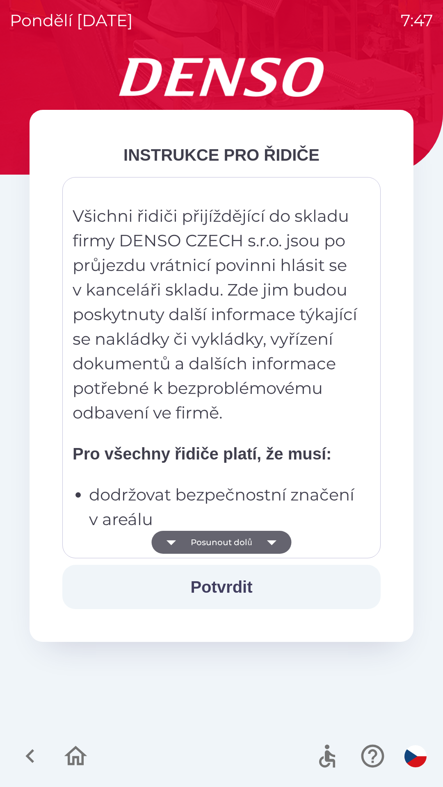
click at [226, 538] on button "Posunout dolů" at bounding box center [221, 542] width 140 height 23
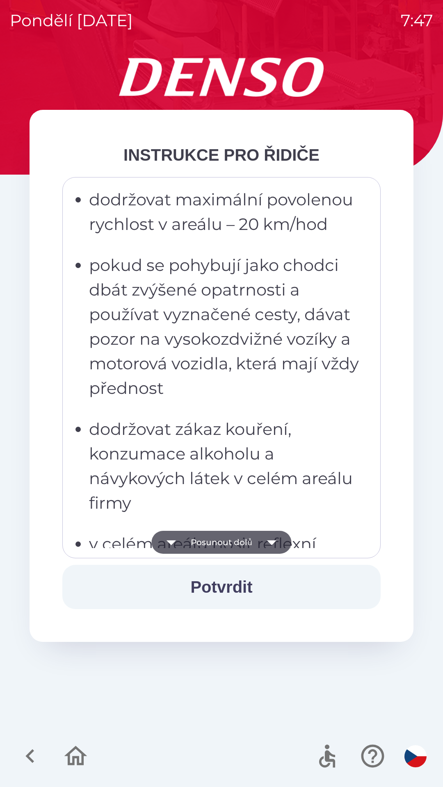
click at [241, 595] on button "Potvrdit" at bounding box center [221, 587] width 318 height 44
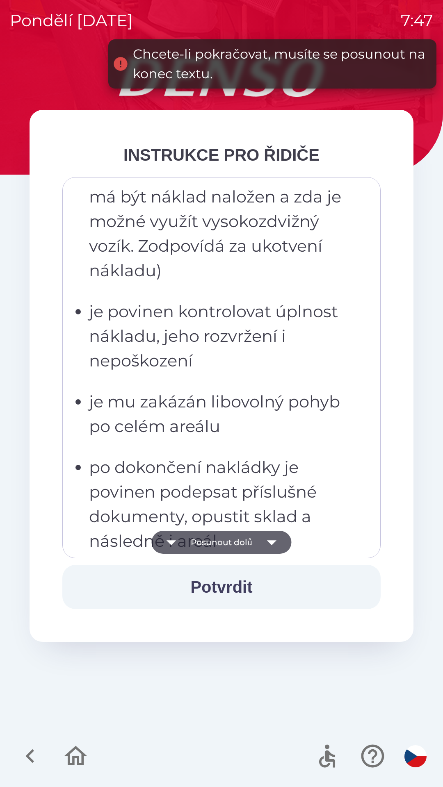
click at [280, 328] on p "je povinen kontrolovat úplnost nákladu, jeho rozvržení i nepoškození" at bounding box center [224, 336] width 270 height 74
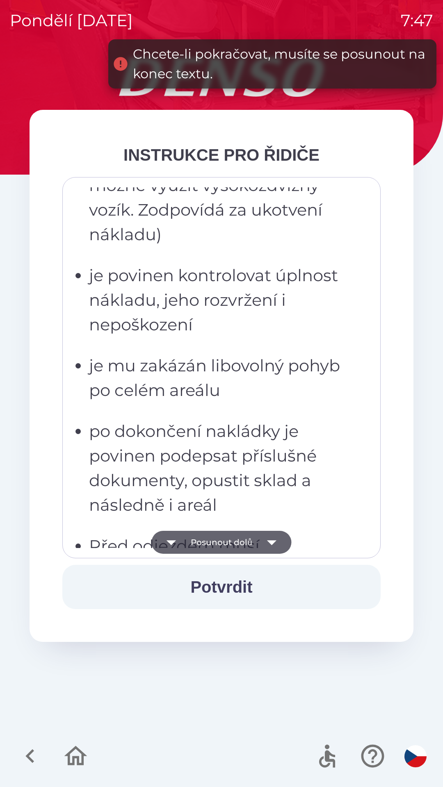
click at [307, 245] on p "musí zaměstnancům skladu sdělit, jakým způsobem má být náklad naložen a zda je …" at bounding box center [224, 135] width 270 height 221
click at [256, 413] on ul "musí dbát pokynů zaměstnanců skladu musí zaměstnancům skladu sdělit, jakým způs…" at bounding box center [216, 296] width 286 height 672
click at [266, 334] on p "je povinen kontrolovat úplnost nákladu, jeho rozvržení i nepoškození" at bounding box center [224, 300] width 270 height 74
click at [289, 263] on p "je povinen kontrolovat úplnost nákladu, jeho rozvržení i nepoškození" at bounding box center [224, 300] width 270 height 74
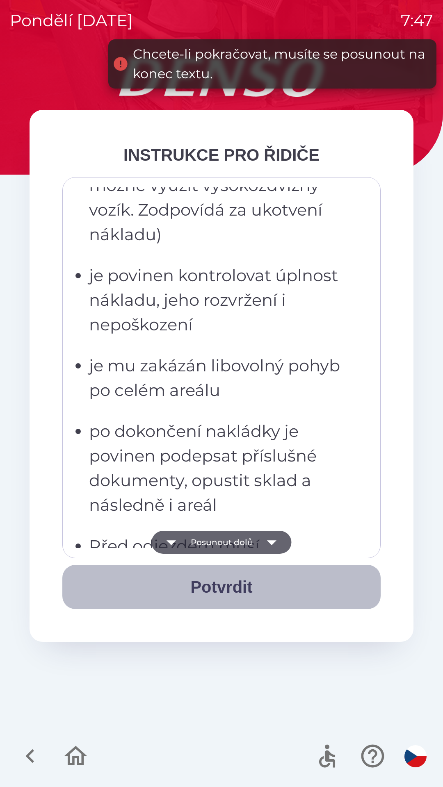
click at [251, 584] on button "Potvrdit" at bounding box center [221, 587] width 318 height 44
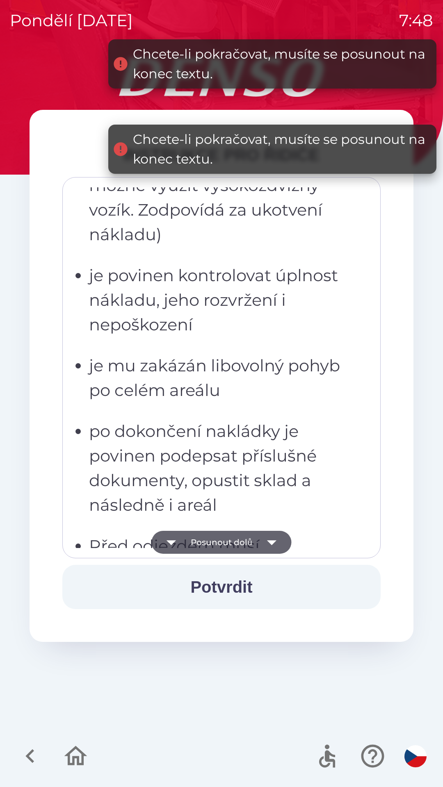
click at [250, 579] on button "Potvrdit" at bounding box center [221, 587] width 318 height 44
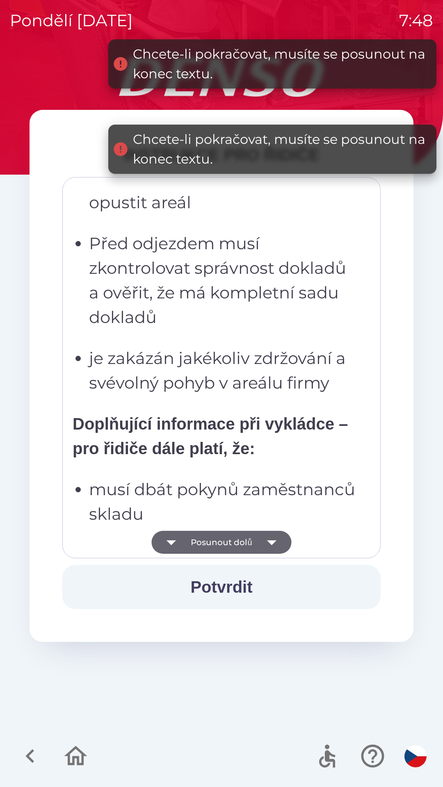
click at [271, 346] on p "je zakázán jakékoliv zdržování a svévolný pohyb v areálu firmy" at bounding box center [224, 370] width 270 height 49
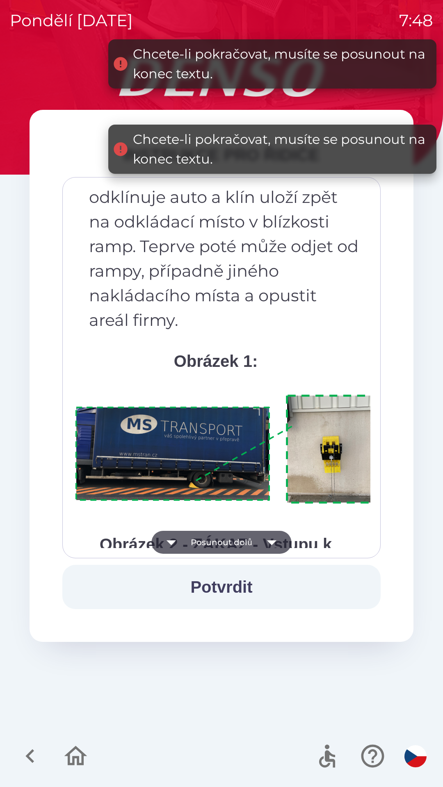
scroll to position [4605, 0]
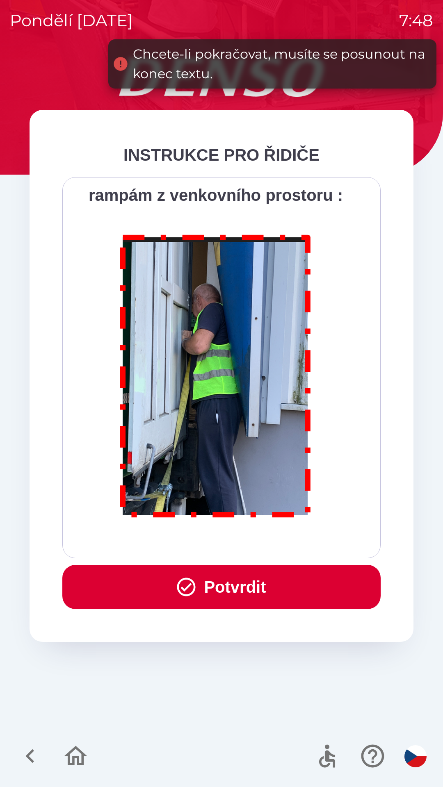
click at [243, 575] on button "Potvrdit" at bounding box center [221, 587] width 318 height 44
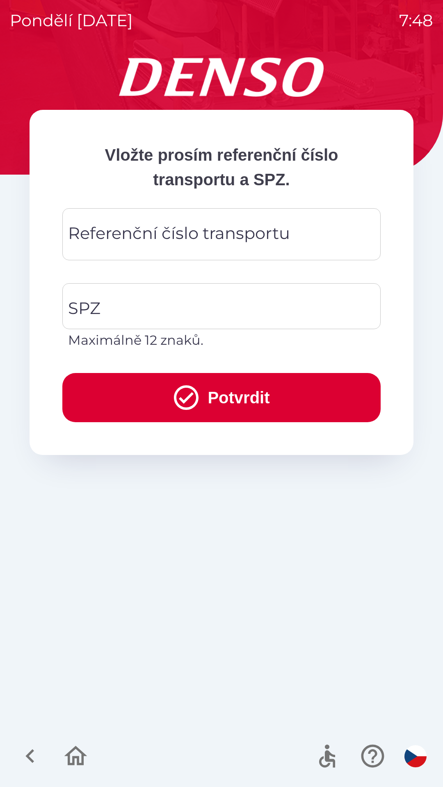
click at [175, 243] on div "Referenční číslo transportu Referenční číslo transportu" at bounding box center [221, 234] width 318 height 52
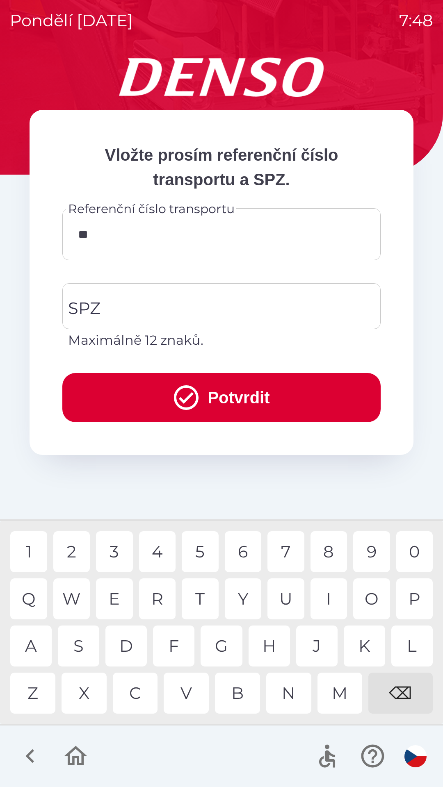
click at [158, 550] on div "4" at bounding box center [157, 551] width 37 height 41
click at [157, 547] on div "4" at bounding box center [157, 551] width 37 height 41
click at [160, 547] on div "4" at bounding box center [157, 551] width 37 height 41
type input "******"
click at [190, 304] on input "SPZ" at bounding box center [215, 306] width 298 height 39
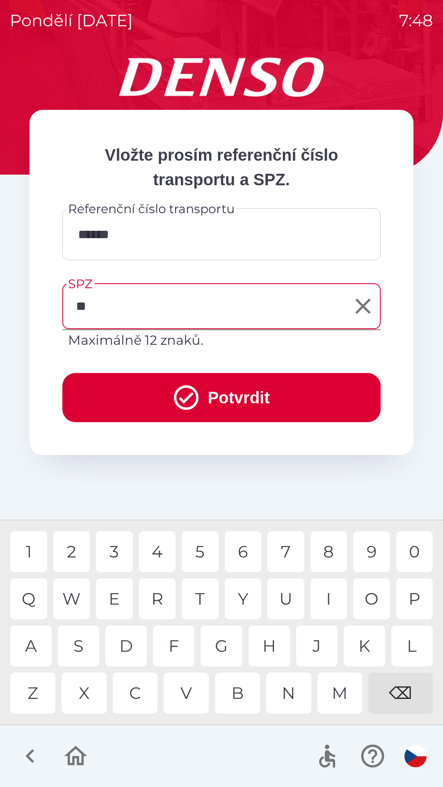
click at [370, 595] on div "O" at bounding box center [371, 598] width 37 height 41
click at [292, 698] on div "N" at bounding box center [288, 692] width 45 height 41
click at [342, 697] on div "M" at bounding box center [339, 692] width 45 height 41
type input "********"
click at [230, 400] on button "Potvrdit" at bounding box center [221, 397] width 318 height 49
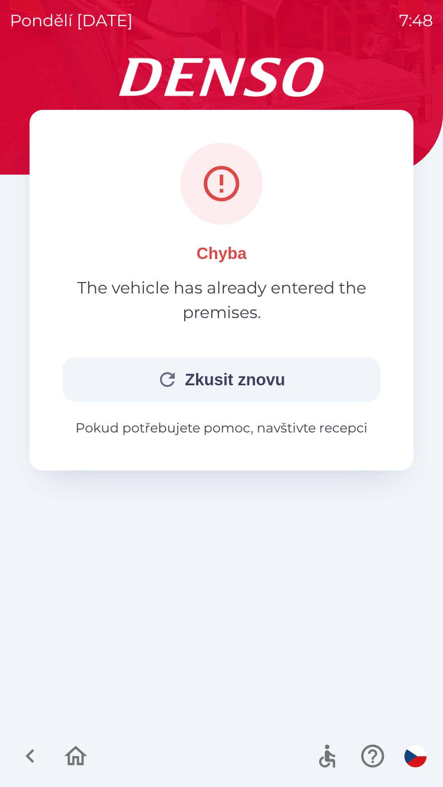
click at [254, 380] on button "Zkusit znovu" at bounding box center [221, 379] width 318 height 44
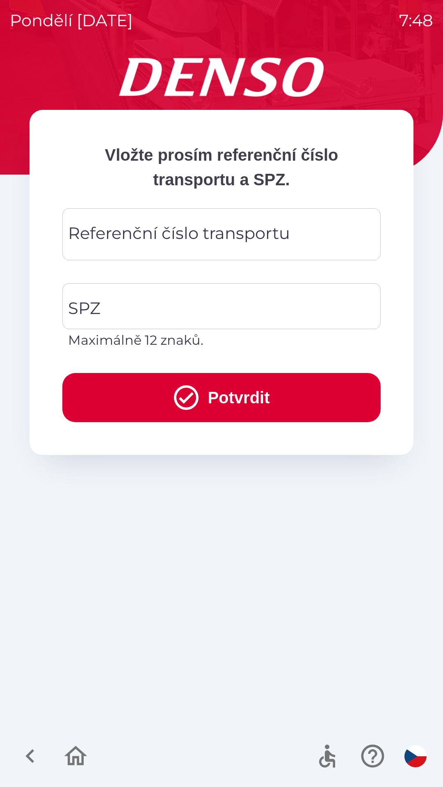
click at [227, 232] on div "Referenční číslo transportu Referenční číslo transportu" at bounding box center [221, 234] width 318 height 52
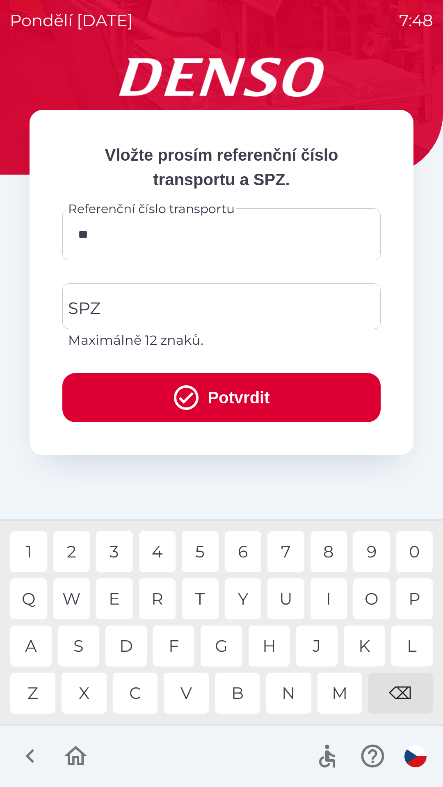
click at [158, 550] on div "4" at bounding box center [157, 551] width 37 height 41
click at [153, 550] on div "4" at bounding box center [157, 551] width 37 height 41
type input "******"
click at [164, 307] on input "SPZ" at bounding box center [215, 306] width 298 height 39
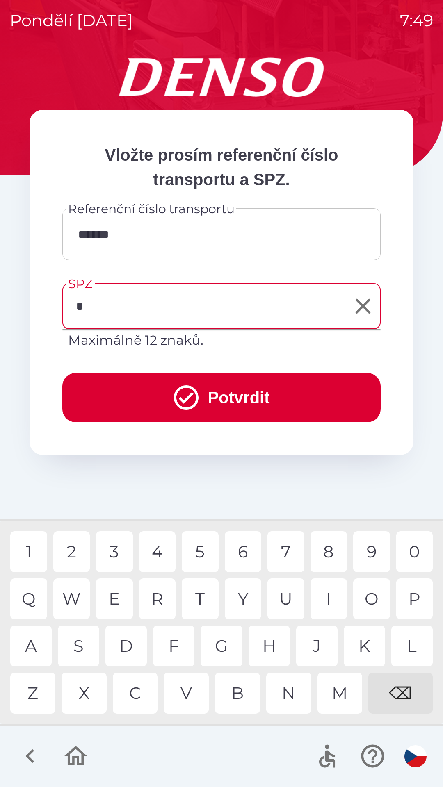
click at [128, 649] on div "D" at bounding box center [125, 645] width 41 height 41
click at [285, 697] on div "N" at bounding box center [288, 692] width 45 height 41
click at [199, 753] on div at bounding box center [221, 755] width 443 height 61
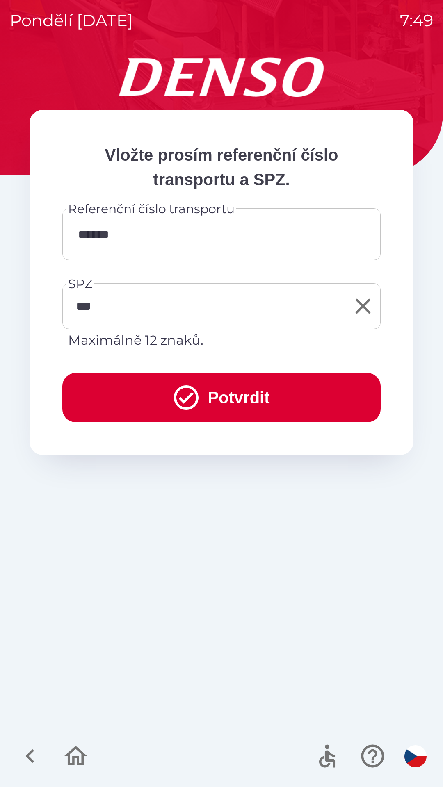
click at [152, 307] on input "***" at bounding box center [215, 306] width 298 height 39
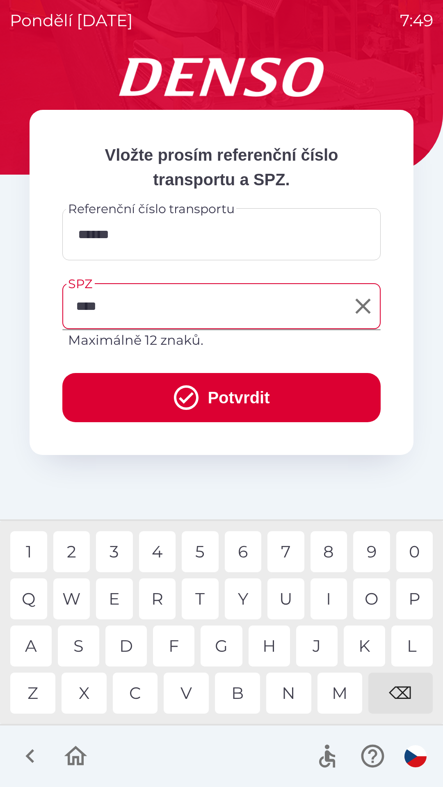
click at [162, 594] on div "R" at bounding box center [157, 598] width 37 height 41
click at [344, 696] on div "M" at bounding box center [339, 692] width 45 height 41
type input "********"
click at [377, 593] on div "O" at bounding box center [371, 598] width 37 height 41
click at [234, 400] on button "Potvrdit" at bounding box center [221, 397] width 318 height 49
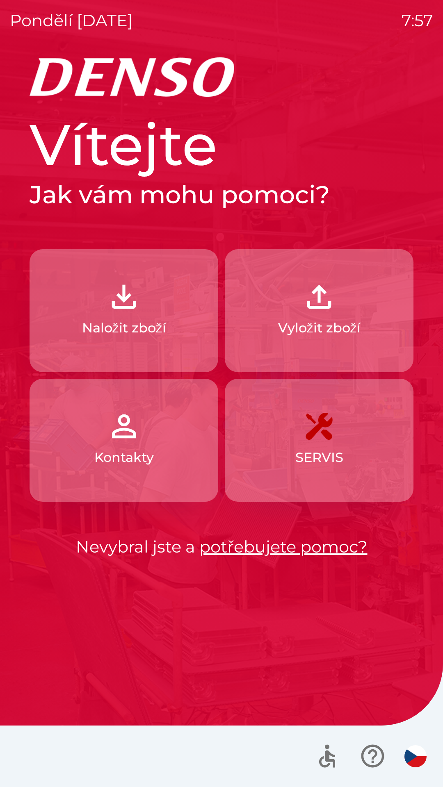
click at [141, 440] on img "button" at bounding box center [124, 426] width 36 height 36
click at [315, 312] on img "button" at bounding box center [319, 297] width 36 height 36
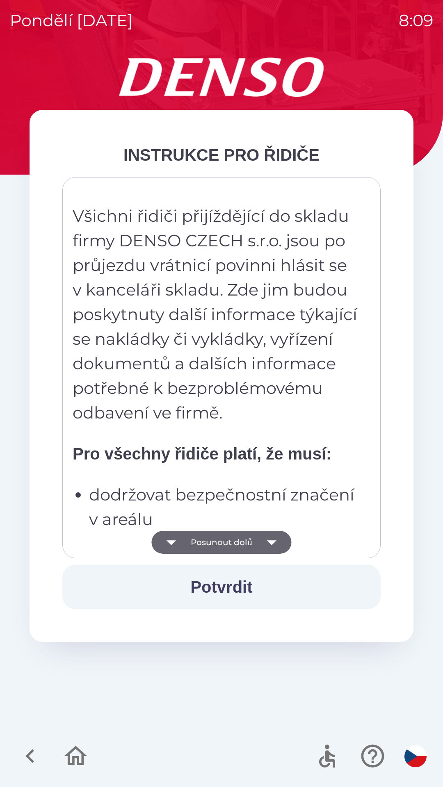
click at [244, 540] on button "Posunout dolů" at bounding box center [221, 542] width 140 height 23
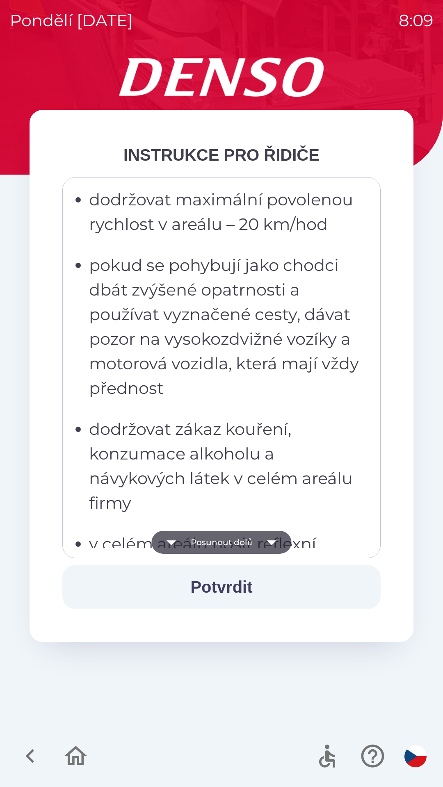
click at [228, 585] on button "Potvrdit" at bounding box center [221, 587] width 318 height 44
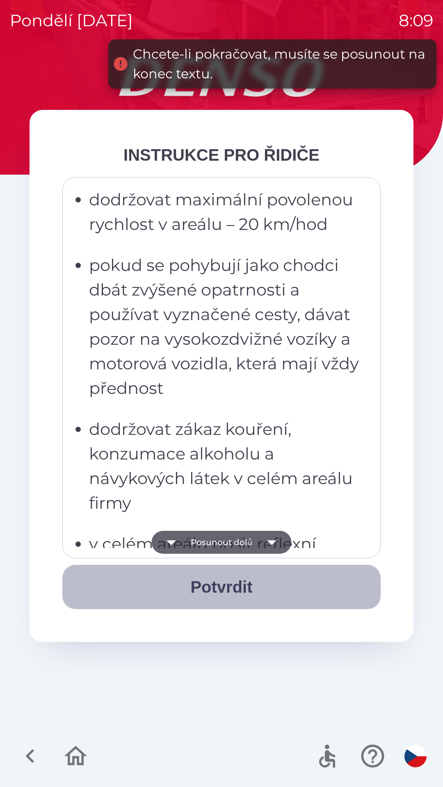
click at [223, 588] on button "Potvrdit" at bounding box center [221, 587] width 318 height 44
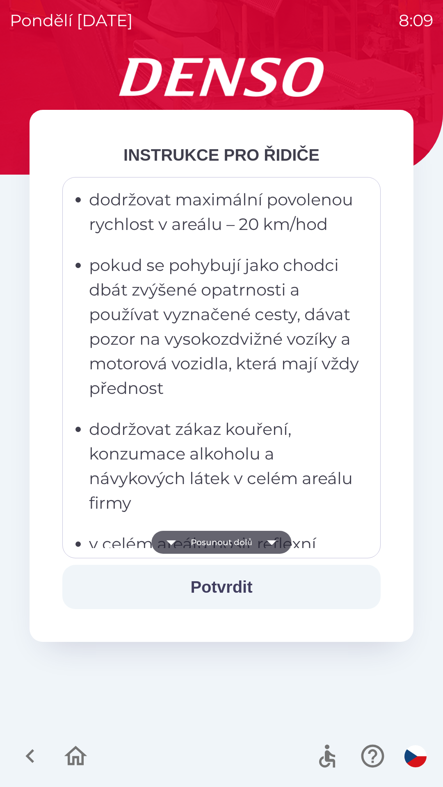
click at [227, 544] on button "Posunout dolů" at bounding box center [221, 542] width 140 height 23
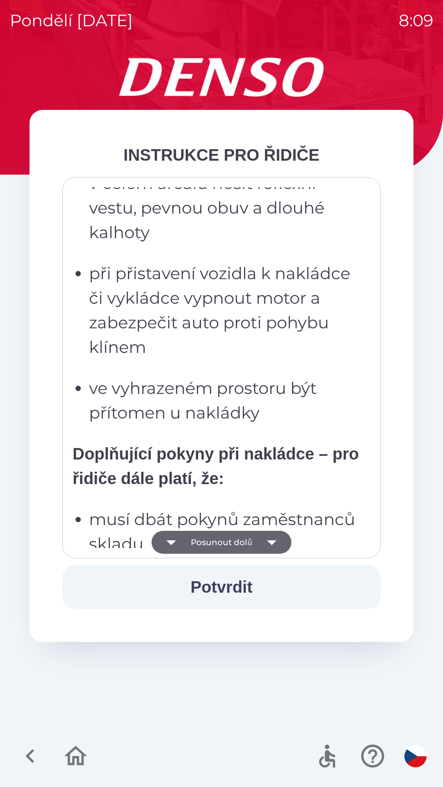
click at [229, 540] on button "Posunout dolů" at bounding box center [221, 542] width 140 height 23
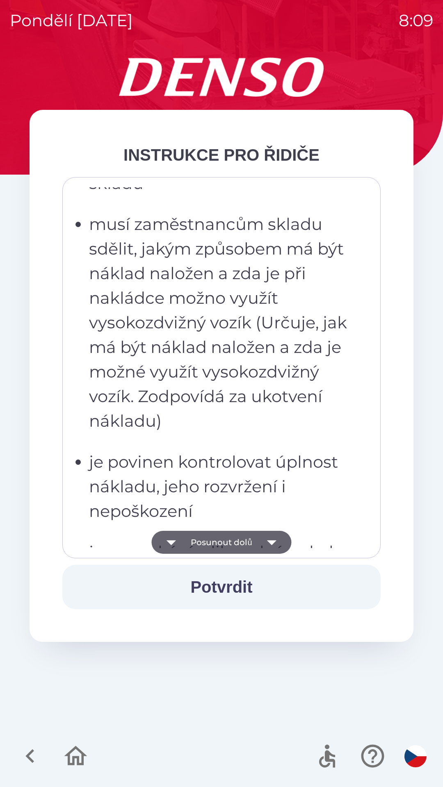
click at [217, 543] on button "Posunout dolů" at bounding box center [221, 542] width 140 height 23
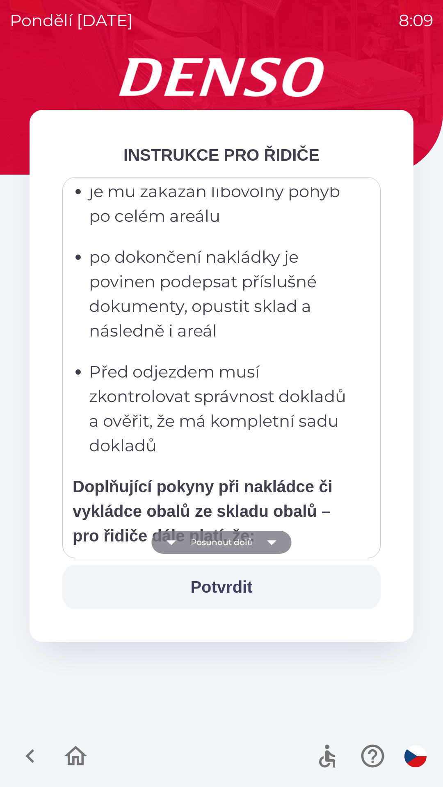
click at [224, 544] on button "Posunout dolů" at bounding box center [221, 542] width 140 height 23
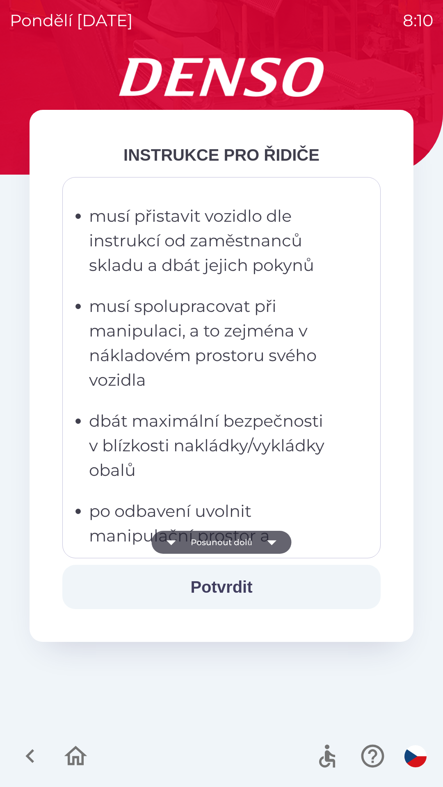
click at [223, 540] on button "Posunout dolů" at bounding box center [221, 542] width 140 height 23
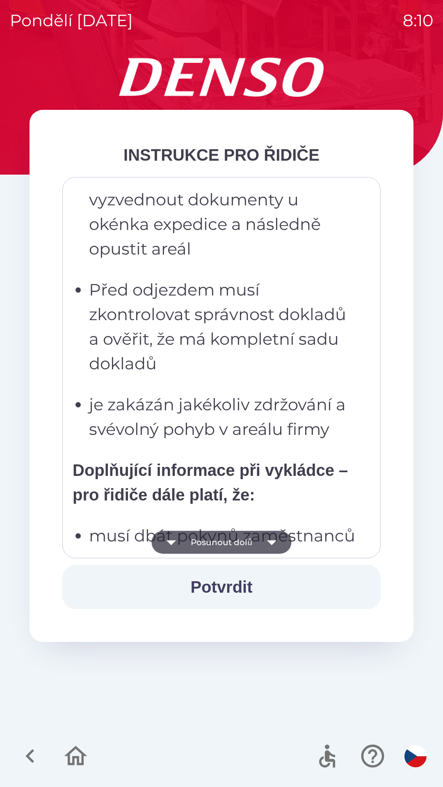
click at [223, 587] on button "Potvrdit" at bounding box center [221, 587] width 318 height 44
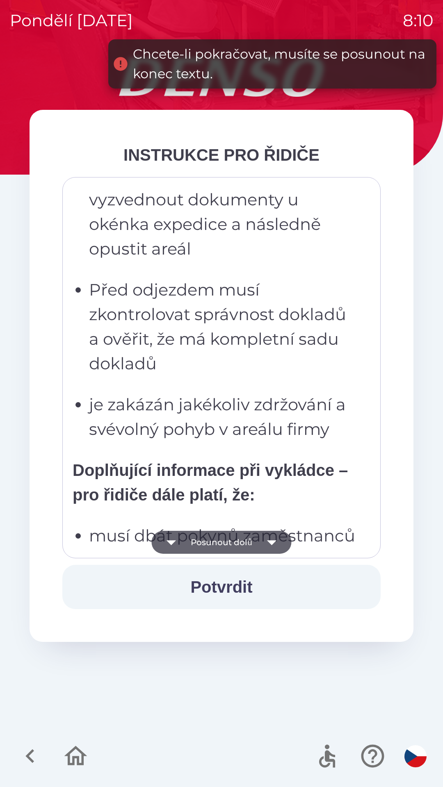
click at [225, 588] on button "Potvrdit" at bounding box center [221, 587] width 318 height 44
click at [221, 538] on button "Posunout dolů" at bounding box center [221, 542] width 140 height 23
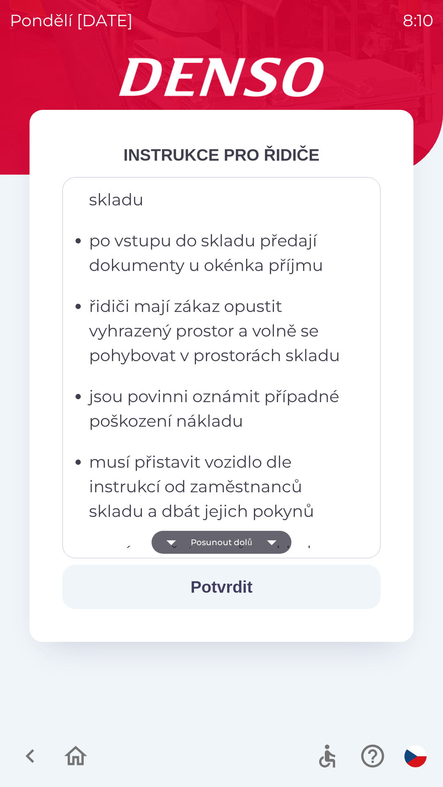
click at [225, 541] on button "Posunout dolů" at bounding box center [221, 542] width 140 height 23
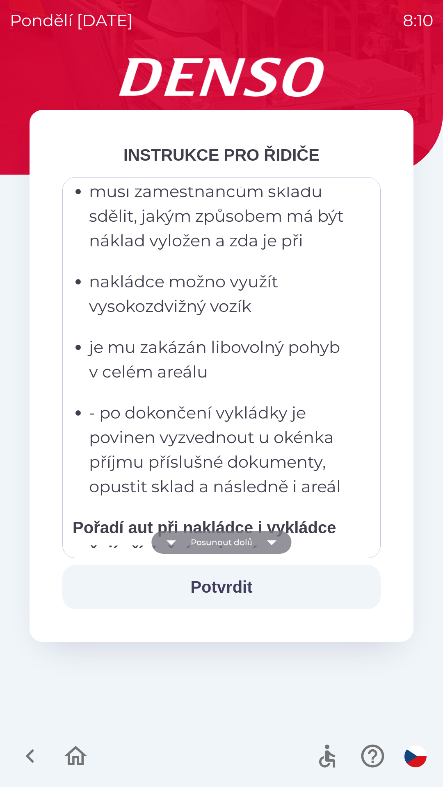
click at [225, 538] on button "Posunout dolů" at bounding box center [221, 542] width 140 height 23
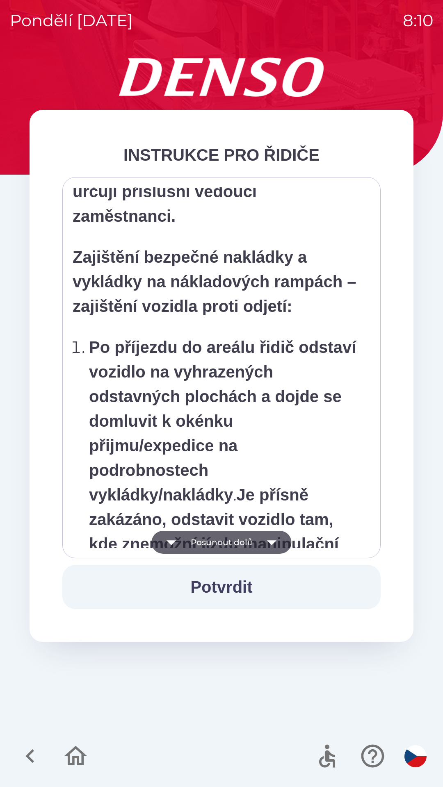
click at [219, 544] on button "Posunout dolů" at bounding box center [221, 542] width 140 height 23
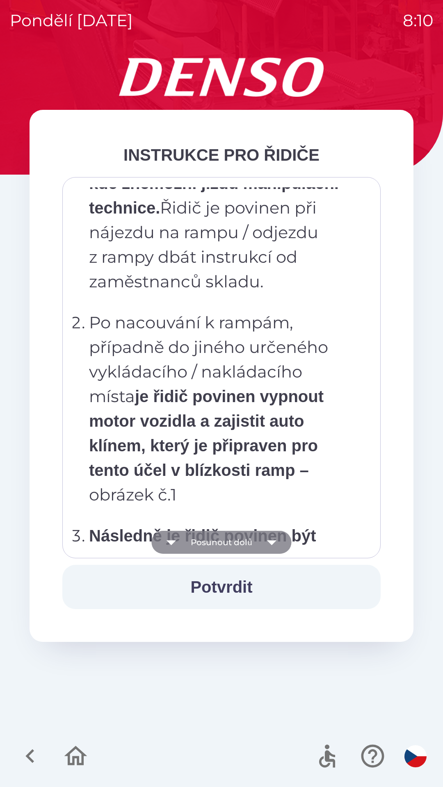
click at [219, 541] on button "Posunout dolů" at bounding box center [221, 542] width 140 height 23
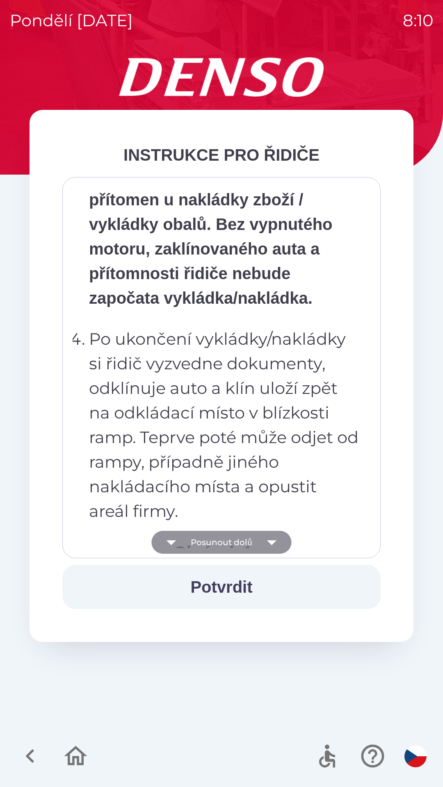
click at [220, 541] on button "Posunout dolů" at bounding box center [221, 542] width 140 height 23
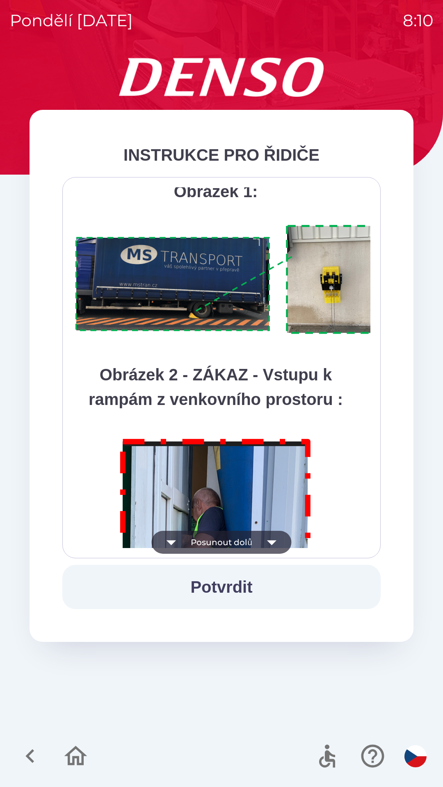
click at [231, 544] on button "Posunout dolů" at bounding box center [221, 542] width 140 height 23
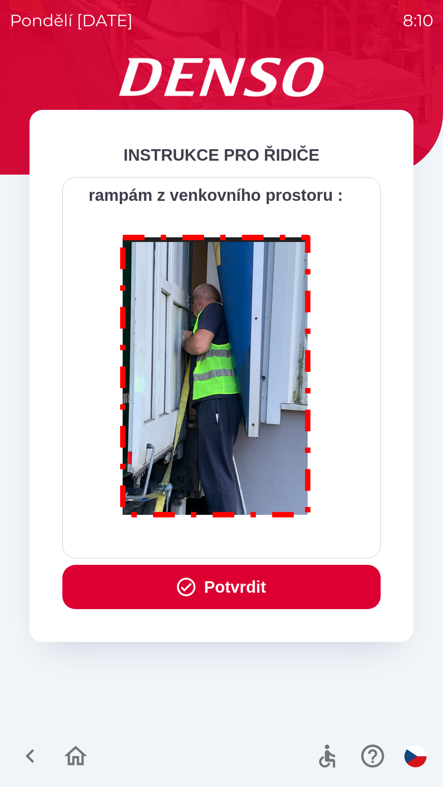
click at [241, 582] on button "Potvrdit" at bounding box center [221, 587] width 318 height 44
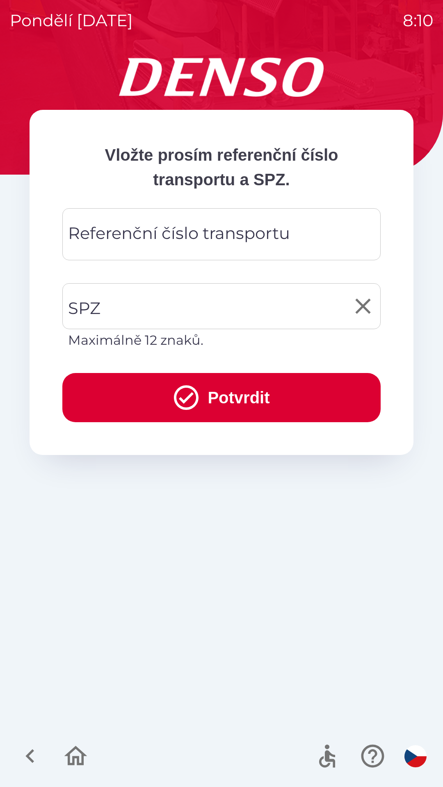
click at [165, 308] on input "SPZ" at bounding box center [215, 306] width 298 height 39
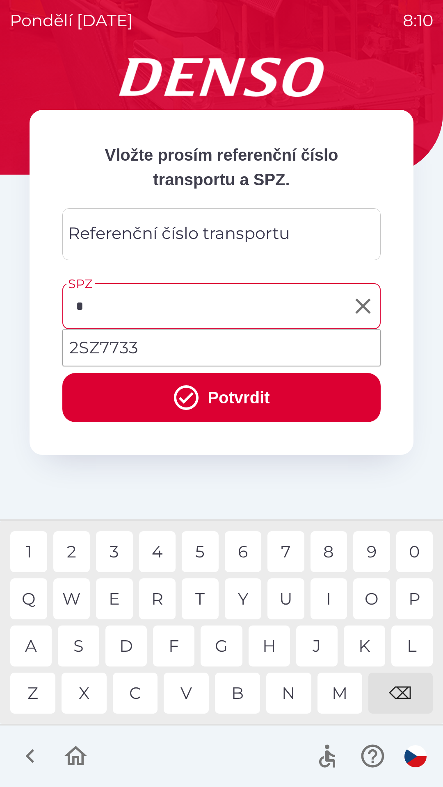
click at [75, 550] on div "2" at bounding box center [71, 551] width 37 height 41
click at [171, 350] on li "2SZ7733" at bounding box center [221, 348] width 317 height 30
type input "*******"
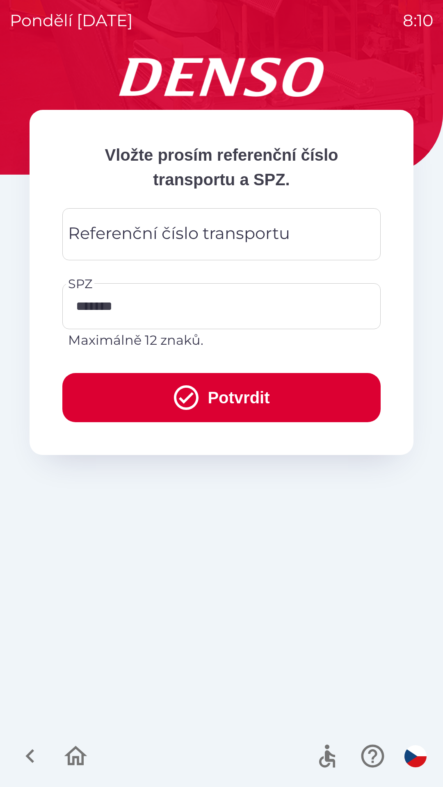
click at [246, 396] on button "Potvrdit" at bounding box center [221, 397] width 318 height 49
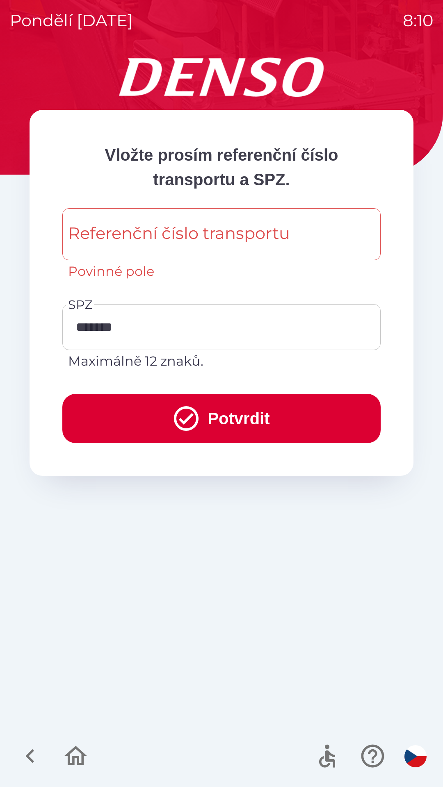
click at [239, 420] on button "Potvrdit" at bounding box center [221, 418] width 318 height 49
click at [184, 418] on icon "submit" at bounding box center [186, 418] width 25 height 25
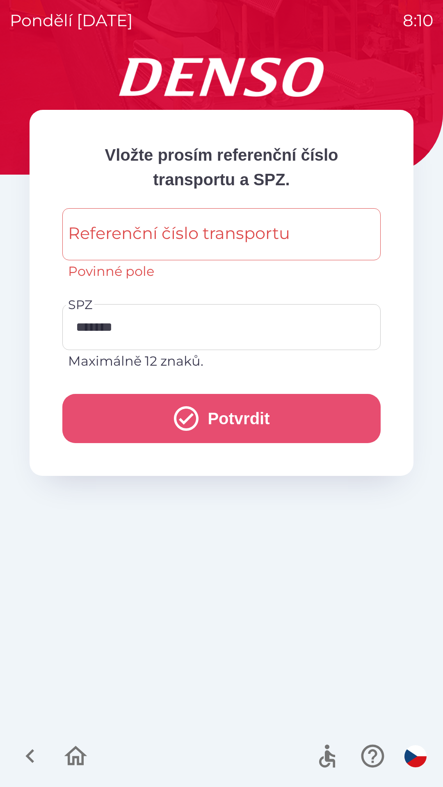
click at [238, 416] on button "Potvrdit" at bounding box center [221, 418] width 318 height 49
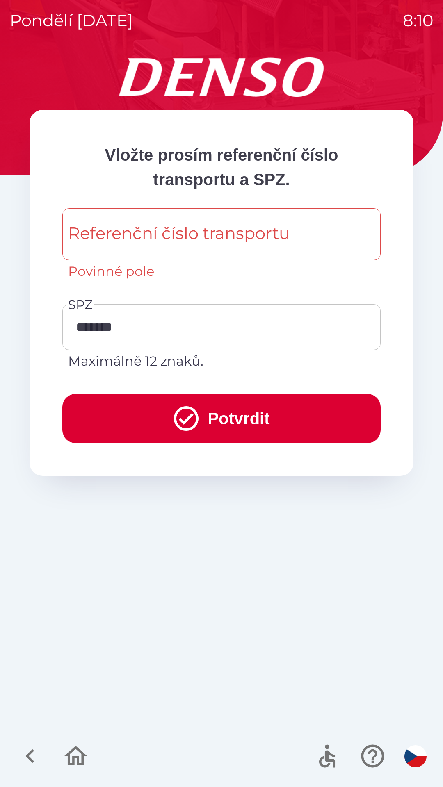
click at [205, 232] on div "Referenční číslo transportu Referenční číslo transportu Povinné pole" at bounding box center [221, 244] width 318 height 73
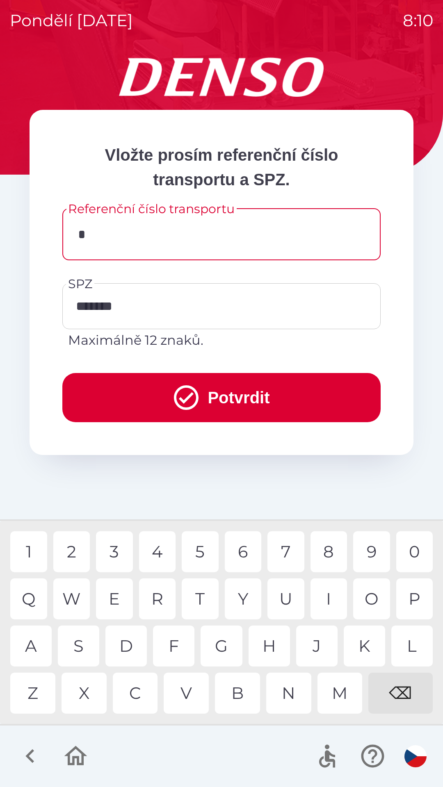
click at [220, 647] on div "G" at bounding box center [220, 645] width 41 height 41
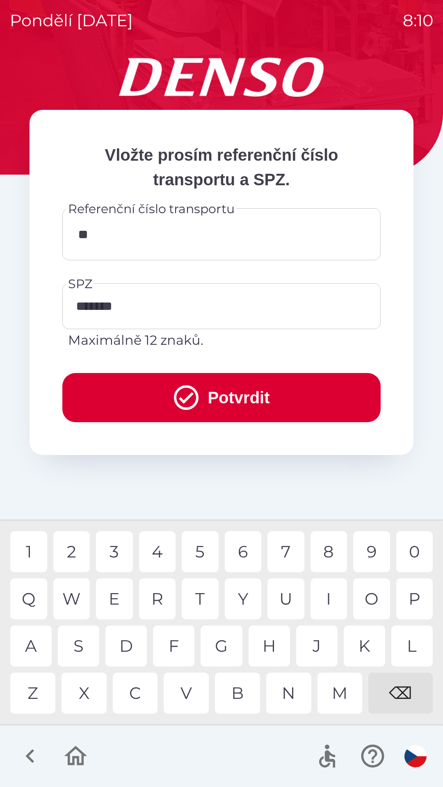
click at [139, 696] on div "C" at bounding box center [135, 692] width 45 height 41
click at [285, 600] on div "U" at bounding box center [285, 598] width 37 height 41
click at [408, 553] on div "0" at bounding box center [414, 551] width 37 height 41
click at [17, 553] on div "1" at bounding box center [28, 551] width 37 height 41
click at [73, 556] on div "2" at bounding box center [71, 551] width 37 height 41
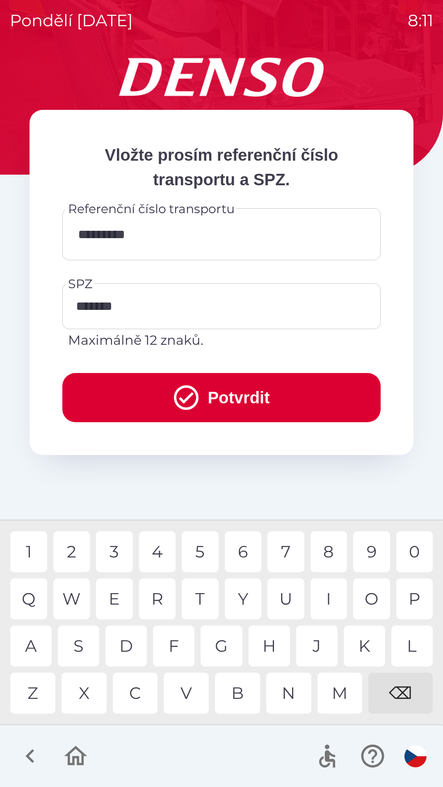
click at [158, 552] on div "4" at bounding box center [157, 551] width 37 height 41
click at [159, 556] on div "4" at bounding box center [157, 551] width 37 height 41
type input "**********"
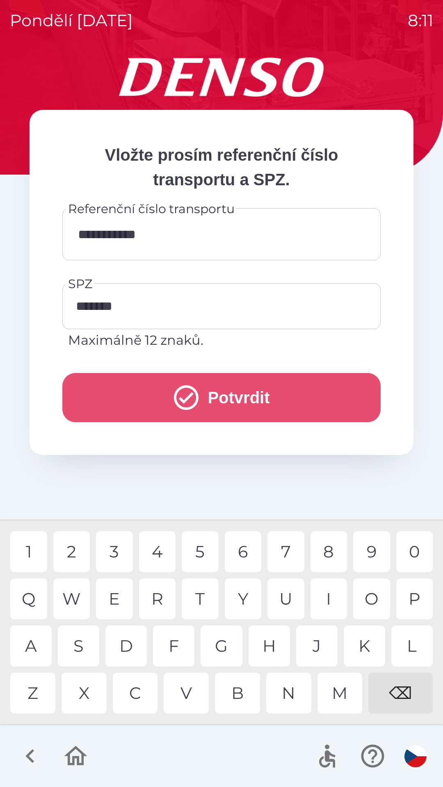
click at [232, 395] on button "Potvrdit" at bounding box center [221, 397] width 318 height 49
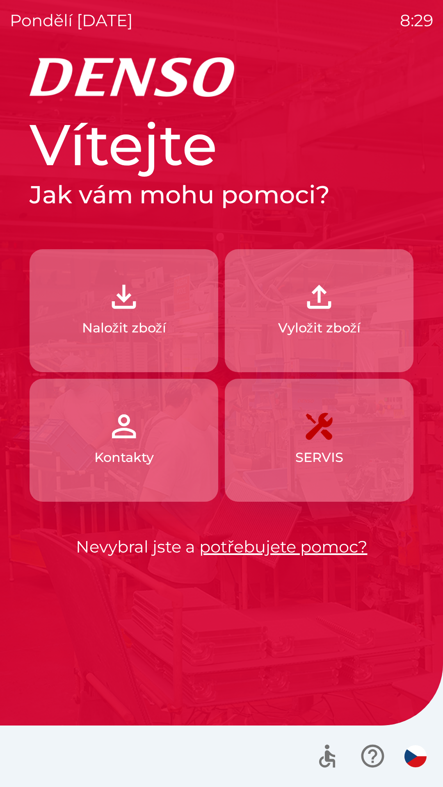
click at [342, 307] on button "Vyložit zboží" at bounding box center [319, 310] width 188 height 123
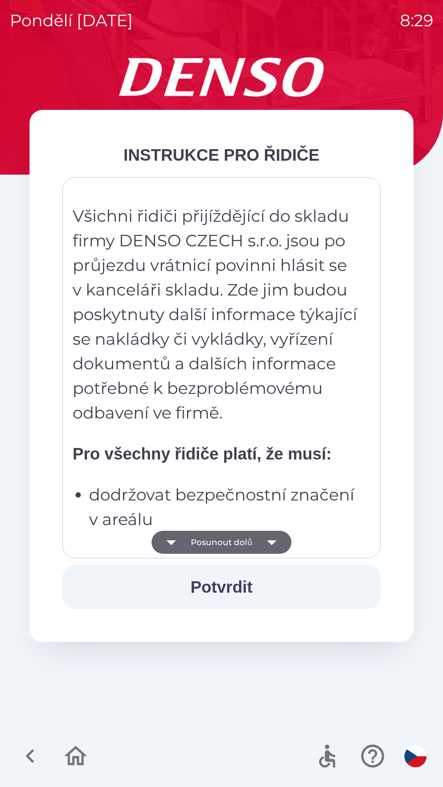
click at [277, 534] on icon "button" at bounding box center [271, 542] width 23 height 23
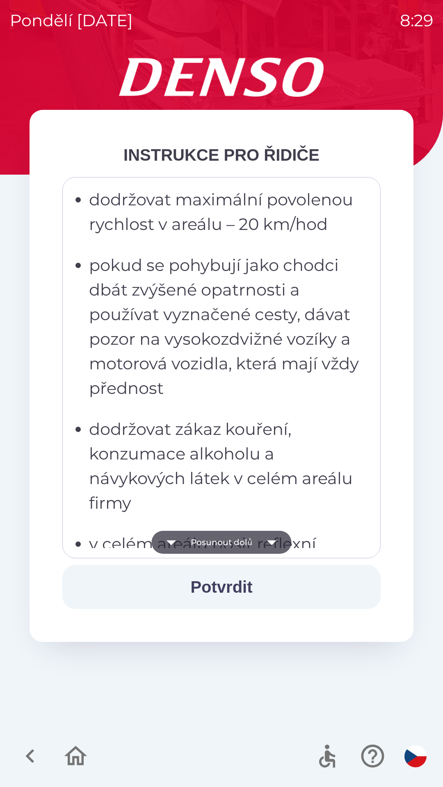
click at [245, 582] on button "Potvrdit" at bounding box center [221, 587] width 318 height 44
click at [229, 581] on button "Potvrdit" at bounding box center [221, 587] width 318 height 44
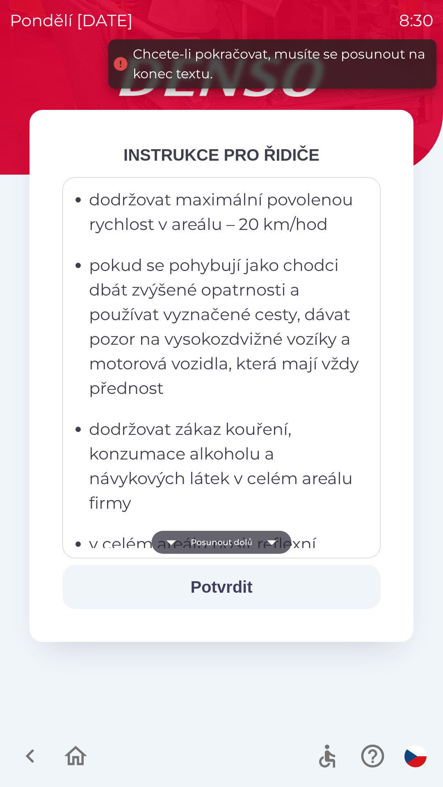
click at [213, 582] on button "Potvrdit" at bounding box center [221, 587] width 318 height 44
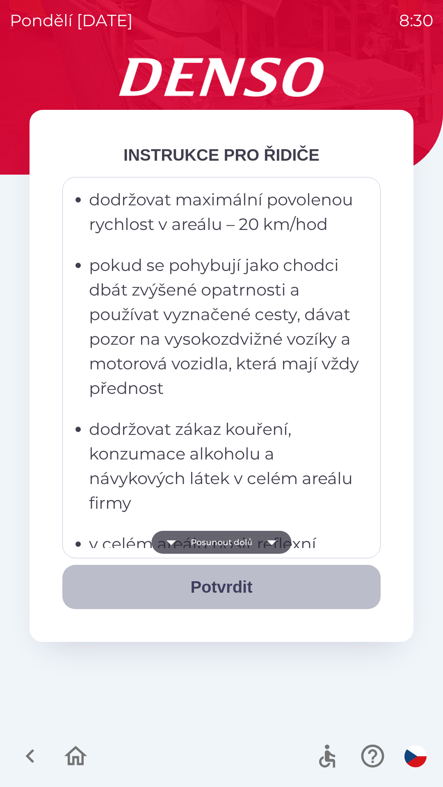
click at [223, 588] on button "Potvrdit" at bounding box center [221, 587] width 318 height 44
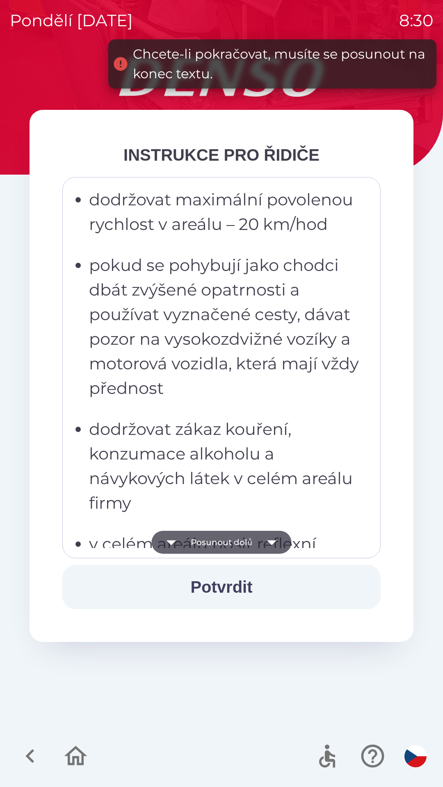
click at [209, 587] on button "Potvrdit" at bounding box center [221, 587] width 318 height 44
click at [239, 541] on button "Posunout dolů" at bounding box center [221, 542] width 140 height 23
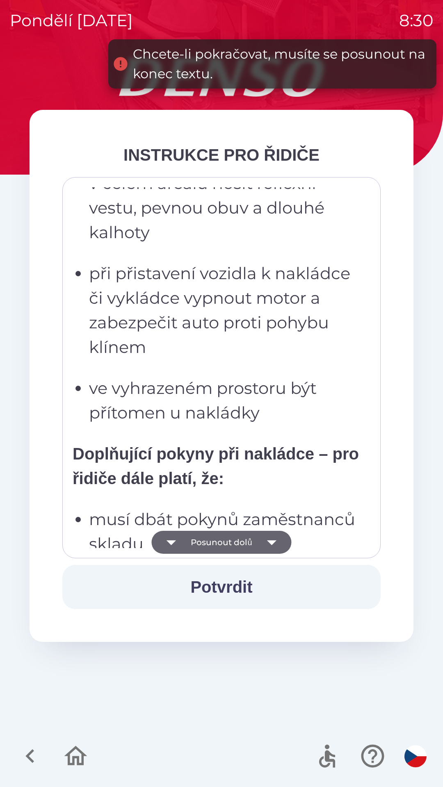
click at [243, 535] on button "Posunout dolů" at bounding box center [221, 542] width 140 height 23
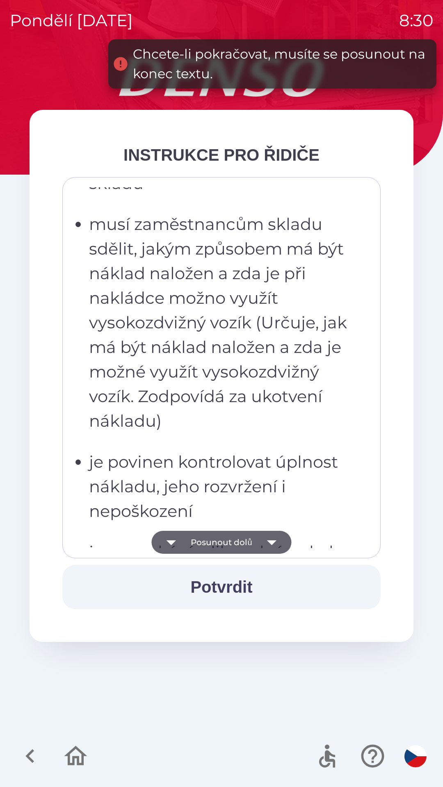
click at [250, 531] on button "Posunout dolů" at bounding box center [221, 542] width 140 height 23
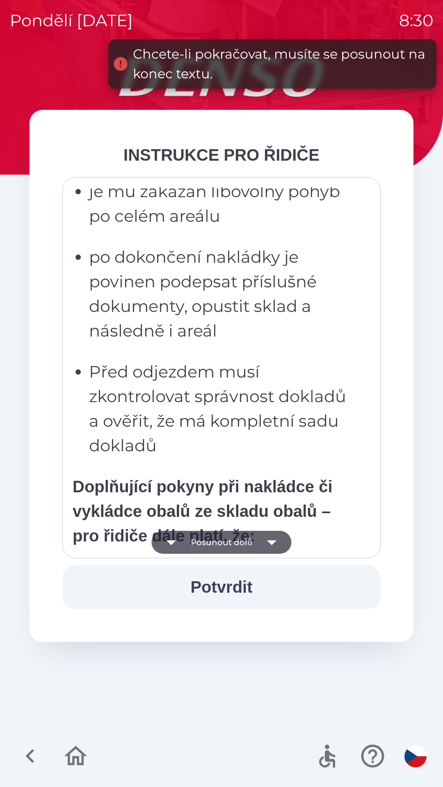
click at [261, 540] on icon "button" at bounding box center [271, 542] width 23 height 23
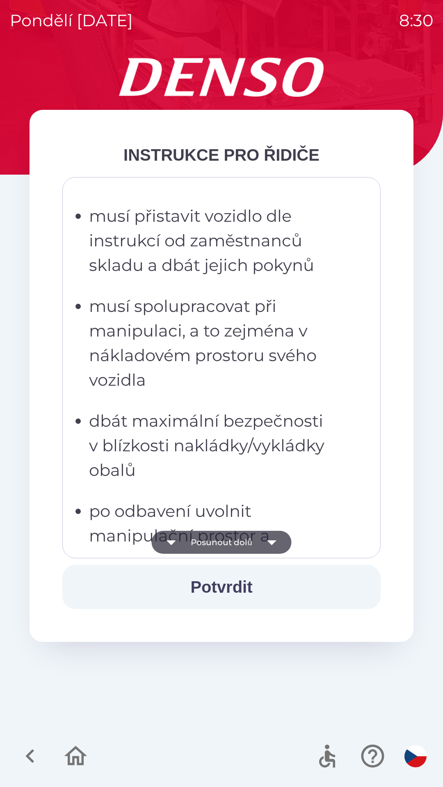
click at [269, 543] on icon "button" at bounding box center [271, 542] width 23 height 23
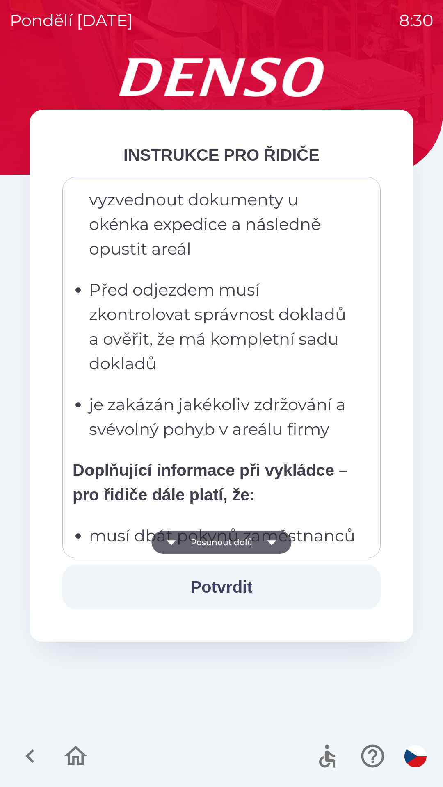
click at [271, 538] on icon "button" at bounding box center [271, 542] width 23 height 23
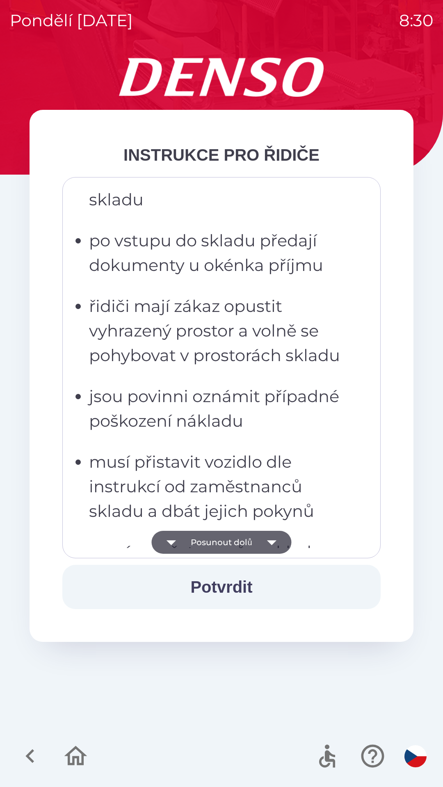
click at [273, 538] on icon "button" at bounding box center [271, 542] width 23 height 23
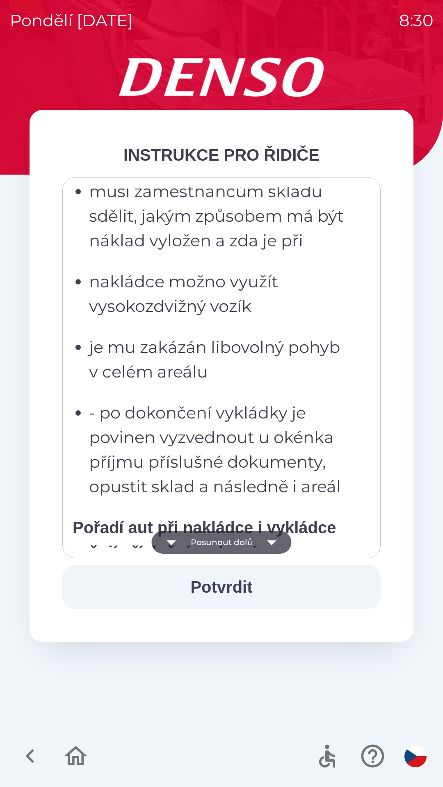
click at [278, 543] on icon "button" at bounding box center [271, 542] width 23 height 23
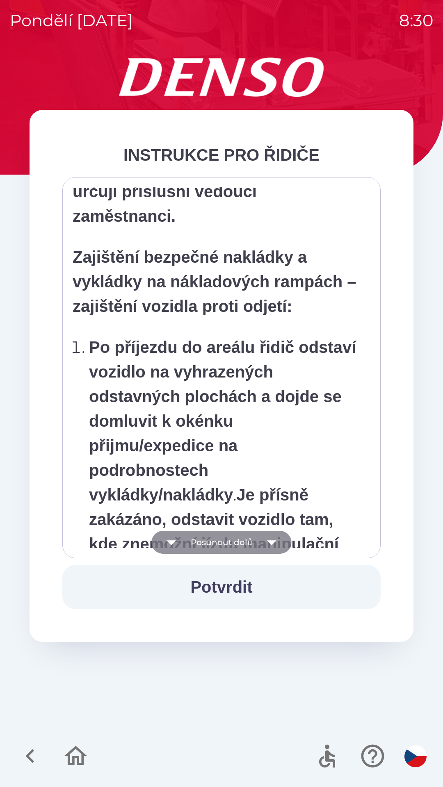
click at [279, 539] on icon "button" at bounding box center [271, 542] width 23 height 23
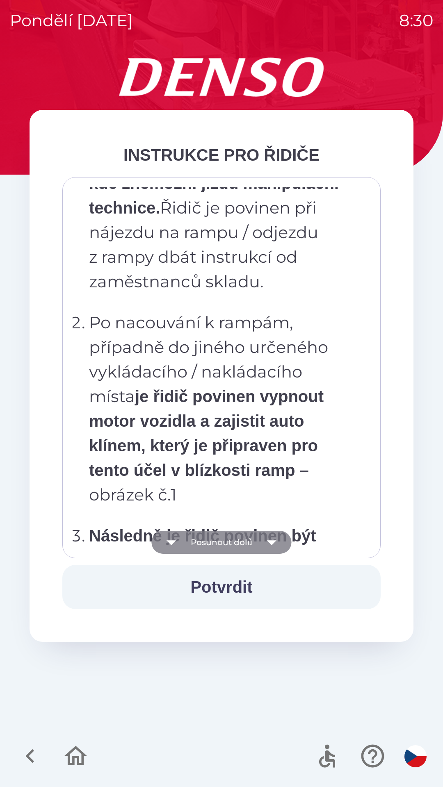
click at [286, 539] on button "Posunout dolů" at bounding box center [221, 542] width 140 height 23
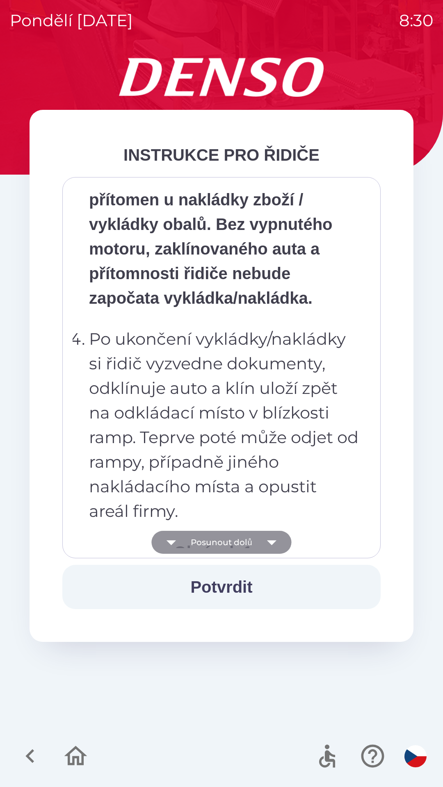
click at [284, 538] on button "Posunout dolů" at bounding box center [221, 542] width 140 height 23
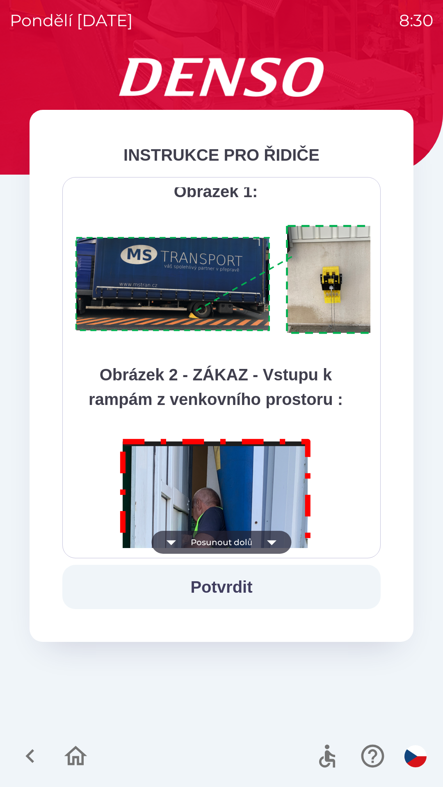
click at [281, 534] on icon "button" at bounding box center [271, 542] width 23 height 23
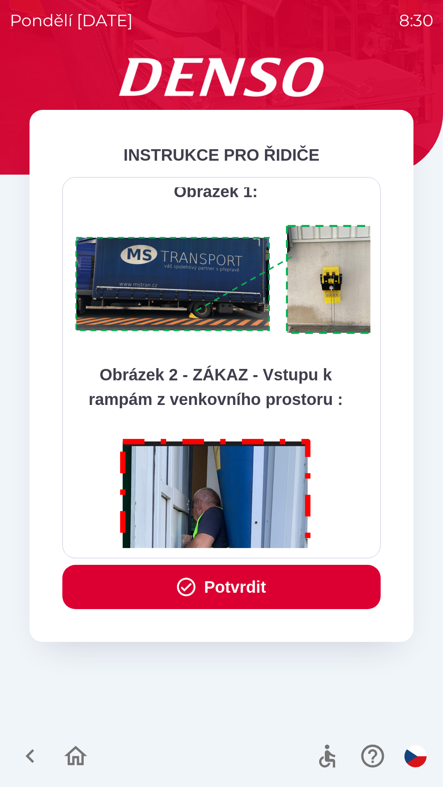
scroll to position [4605, 0]
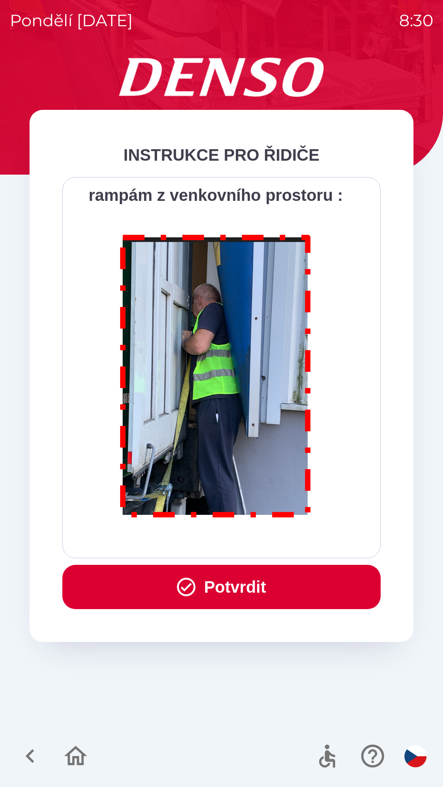
click at [279, 540] on div "Všichni řidiči přijíždějící do skladu firmy DENSO CZECH s.r.o. jsou po průjezdu…" at bounding box center [221, 367] width 297 height 361
click at [201, 594] on button "Potvrdit" at bounding box center [221, 587] width 318 height 44
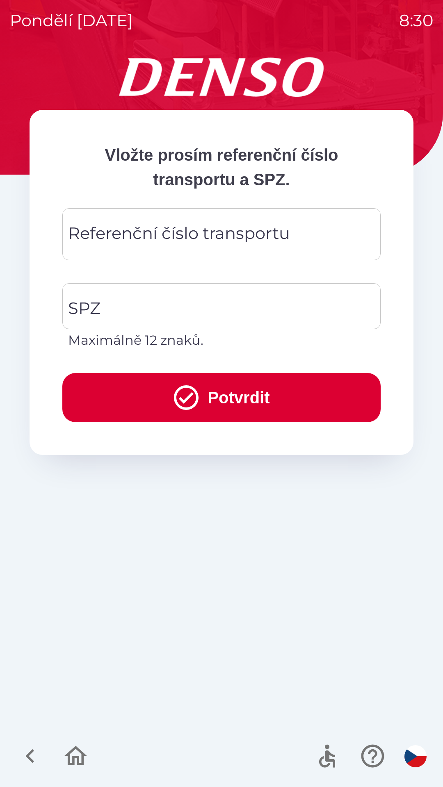
click at [158, 234] on div "Referenční číslo transportu Referenční číslo transportu" at bounding box center [221, 234] width 318 height 52
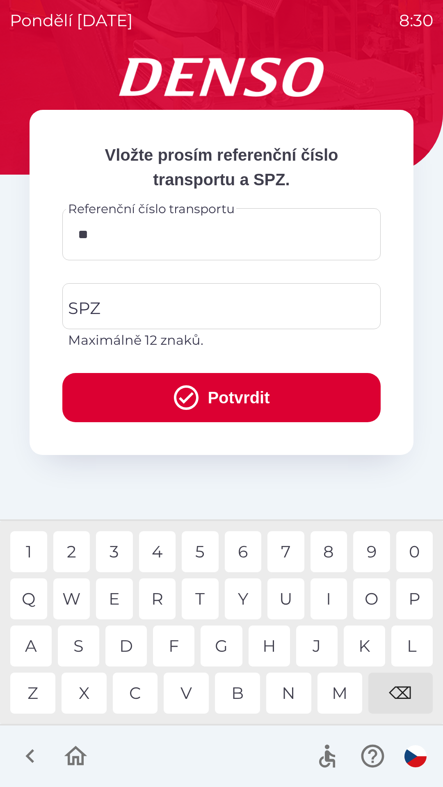
click at [327, 595] on div "I" at bounding box center [328, 598] width 37 height 41
click at [365, 548] on div "9" at bounding box center [371, 551] width 37 height 41
click at [409, 552] on div "0" at bounding box center [414, 551] width 37 height 41
type input "*******"
click at [26, 552] on div "1" at bounding box center [28, 551] width 37 height 41
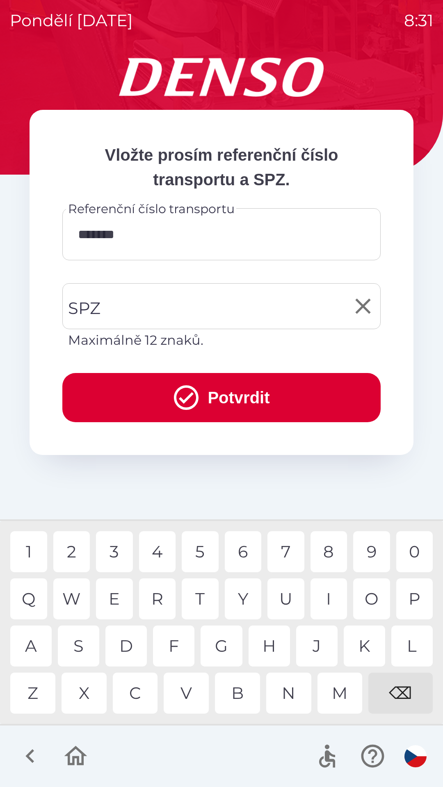
click at [157, 309] on input "SPZ" at bounding box center [215, 306] width 298 height 39
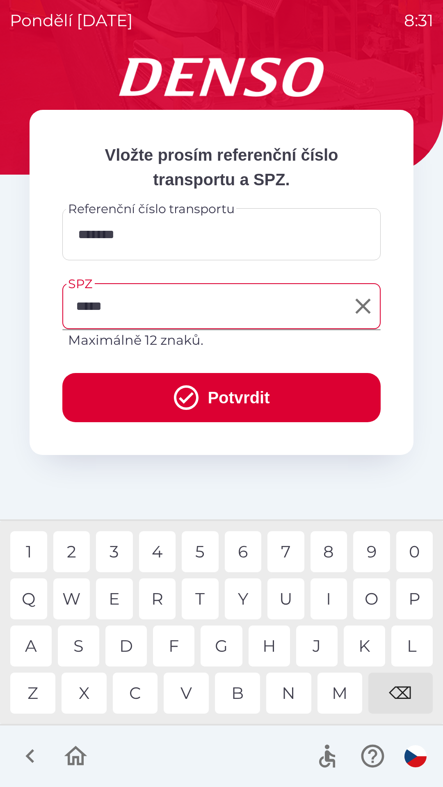
click at [413, 556] on div "0" at bounding box center [414, 551] width 37 height 41
type input "*******"
click at [261, 391] on button "Potvrdit" at bounding box center [221, 397] width 318 height 49
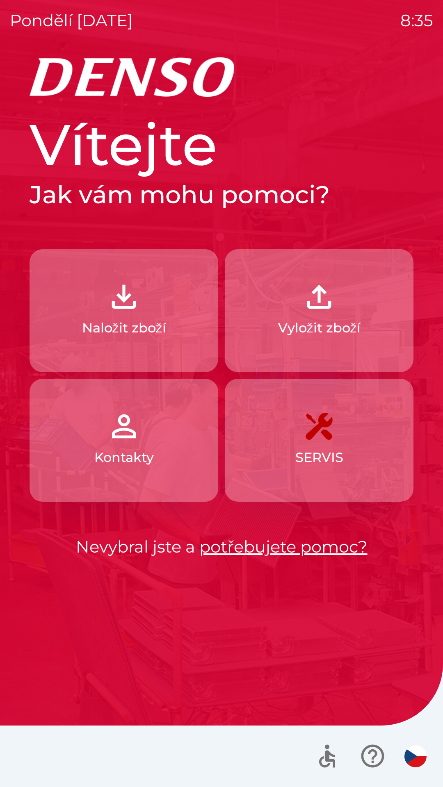
click at [130, 309] on img "button" at bounding box center [124, 297] width 36 height 36
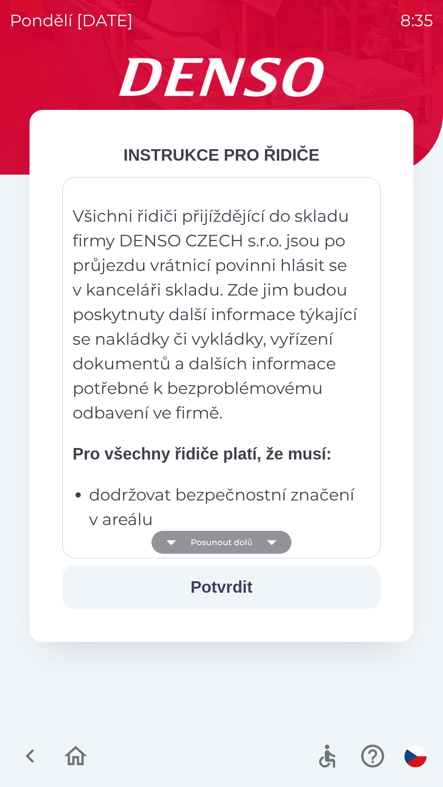
click at [244, 540] on button "Posunout dolů" at bounding box center [221, 542] width 140 height 23
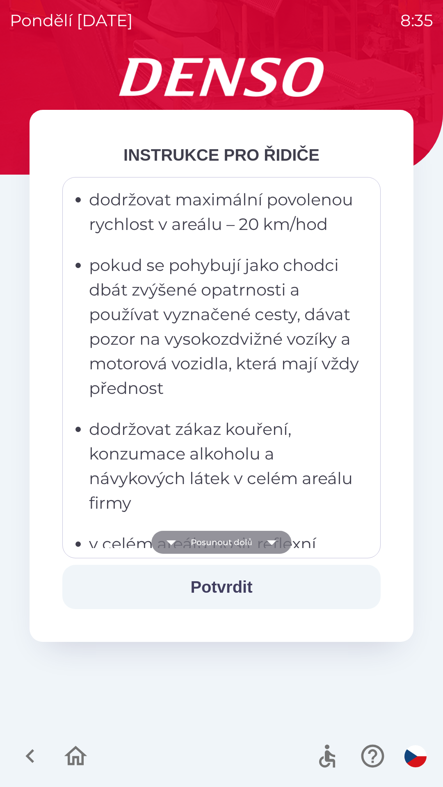
click at [259, 545] on button "Posunout dolů" at bounding box center [221, 542] width 140 height 23
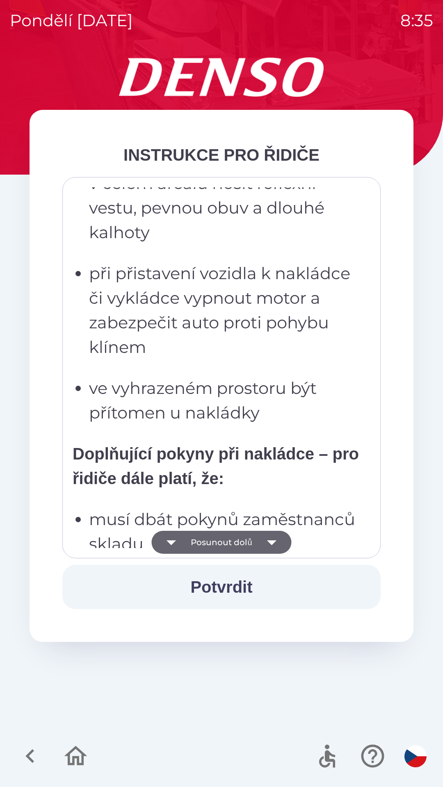
click at [275, 536] on icon "button" at bounding box center [271, 542] width 23 height 23
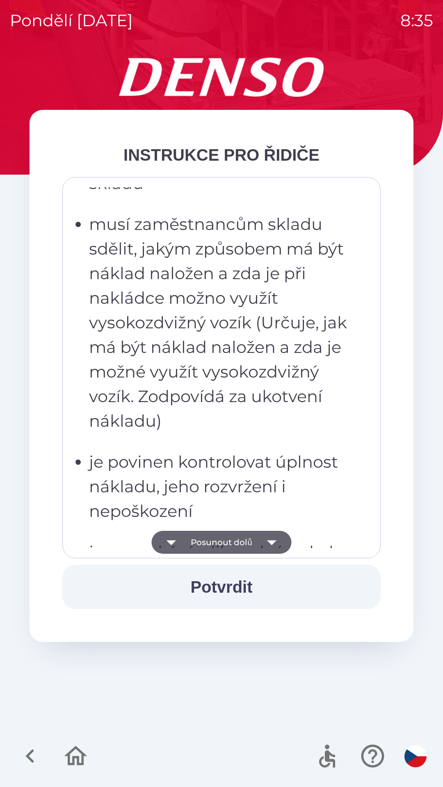
click at [270, 540] on icon "button" at bounding box center [271, 542] width 23 height 23
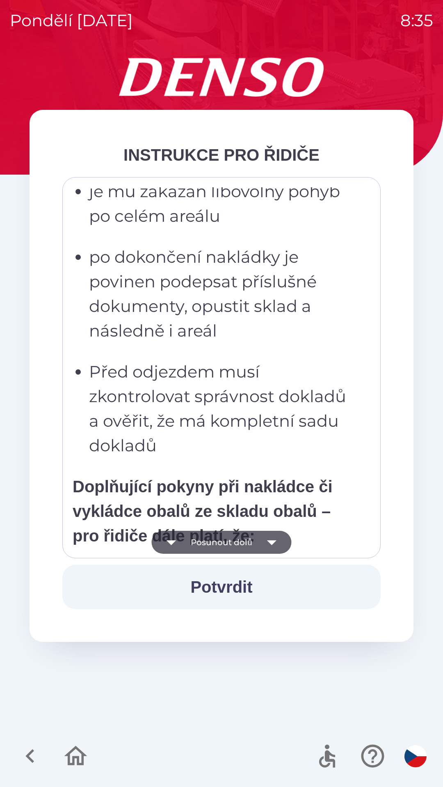
click at [271, 536] on icon "button" at bounding box center [271, 542] width 23 height 23
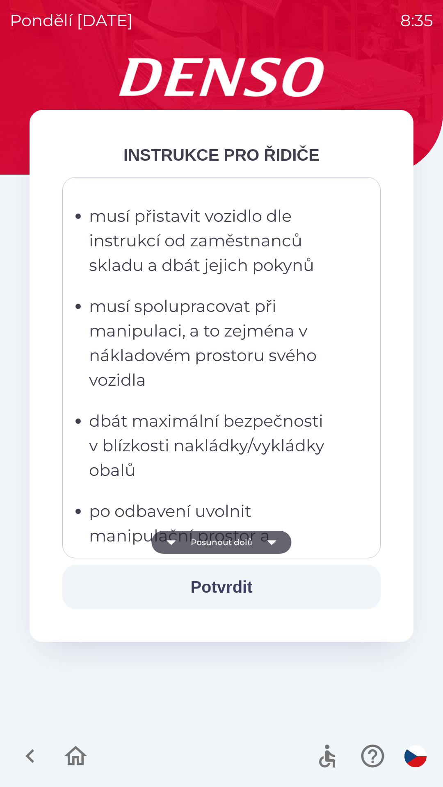
click at [270, 537] on icon "button" at bounding box center [271, 542] width 23 height 23
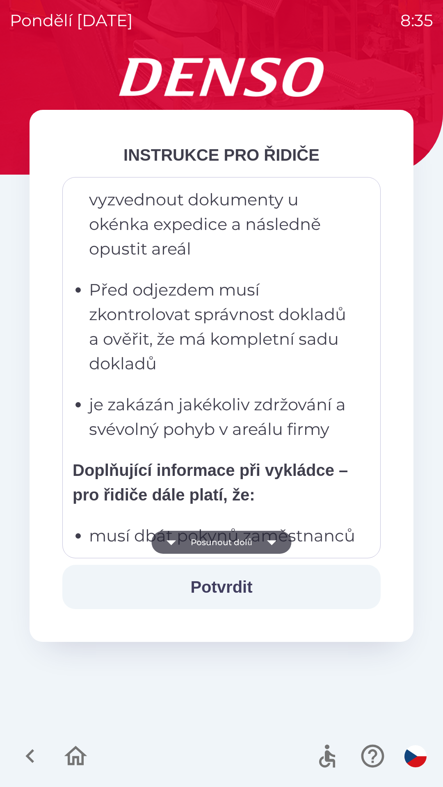
click at [276, 539] on icon "button" at bounding box center [271, 542] width 23 height 23
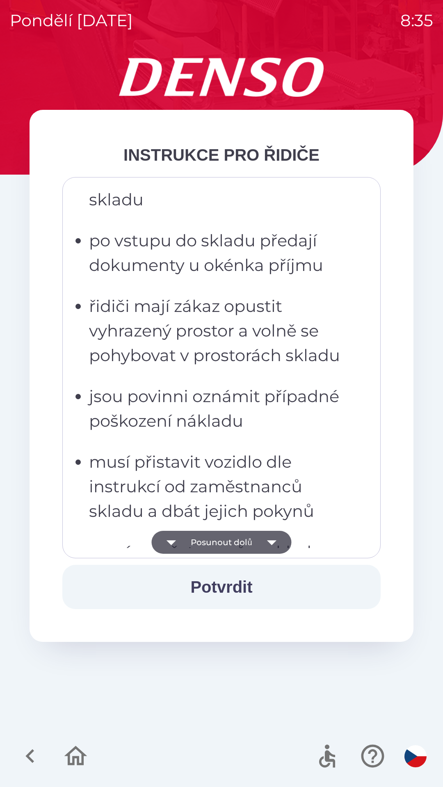
click at [271, 542] on icon "button" at bounding box center [271, 542] width 9 height 5
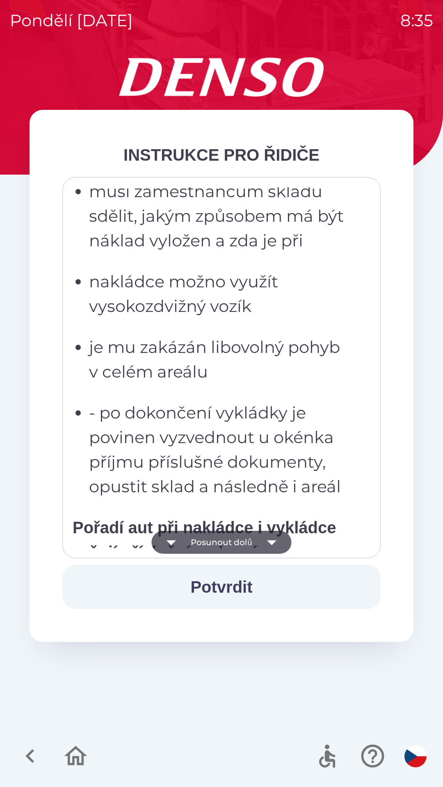
click at [274, 542] on icon "button" at bounding box center [271, 542] width 9 height 5
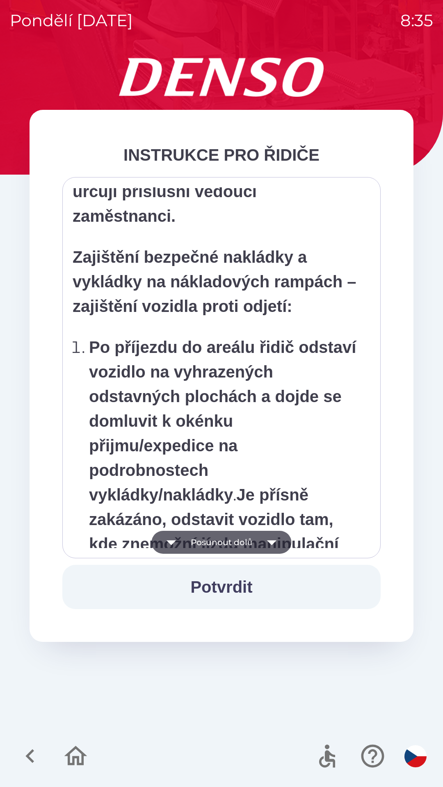
click at [273, 541] on icon "button" at bounding box center [271, 542] width 9 height 5
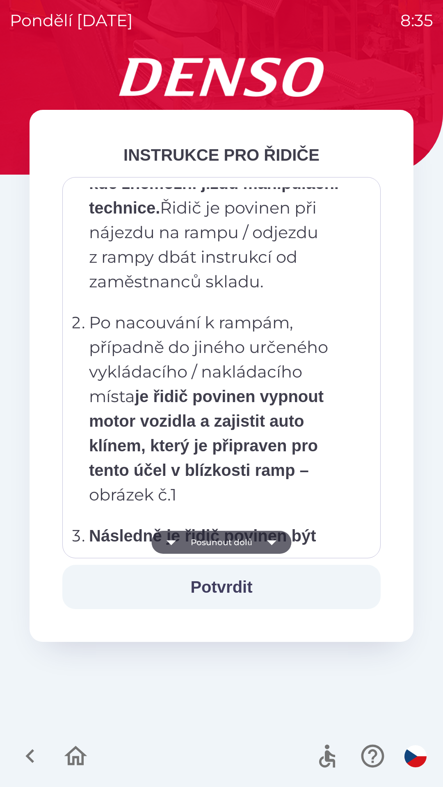
click at [271, 546] on icon "button" at bounding box center [271, 542] width 23 height 23
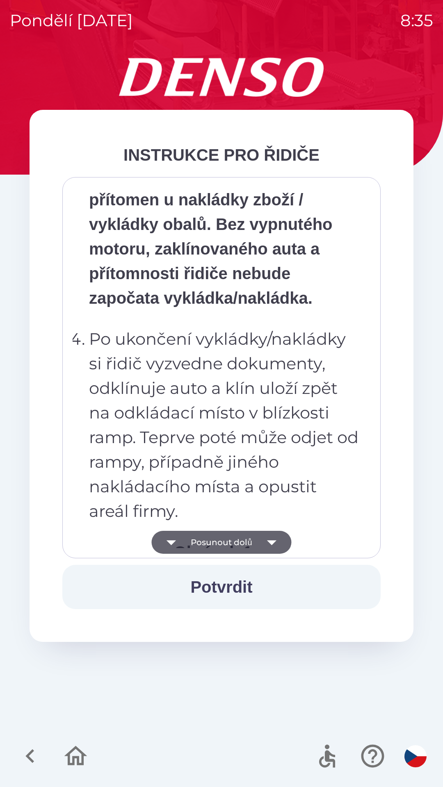
click at [273, 536] on icon "button" at bounding box center [271, 542] width 23 height 23
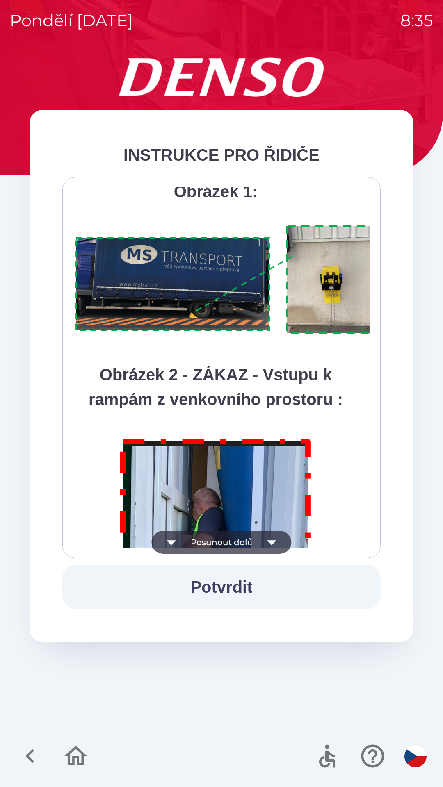
click at [274, 535] on icon "button" at bounding box center [271, 542] width 23 height 23
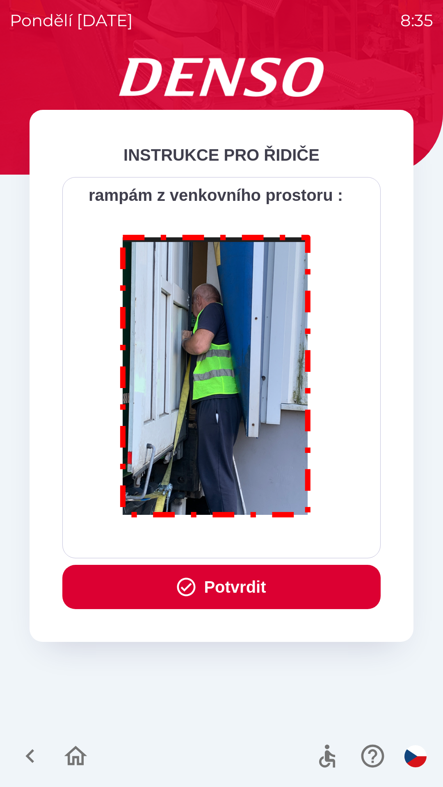
click at [273, 541] on div "Všichni řidiči přijíždějící do skladu firmy DENSO CZECH s.r.o. jsou po průjezdu…" at bounding box center [221, 367] width 297 height 361
click at [274, 536] on div "Všichni řidiči přijíždějící do skladu firmy DENSO CZECH s.r.o. jsou po průjezdu…" at bounding box center [221, 367] width 297 height 361
click at [297, 582] on button "Potvrdit" at bounding box center [221, 587] width 318 height 44
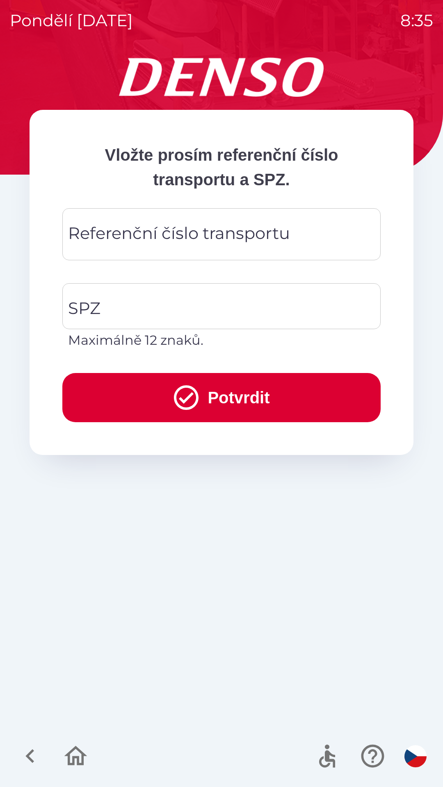
click at [157, 236] on div "Referenční číslo transportu Referenční číslo transportu" at bounding box center [221, 234] width 318 height 52
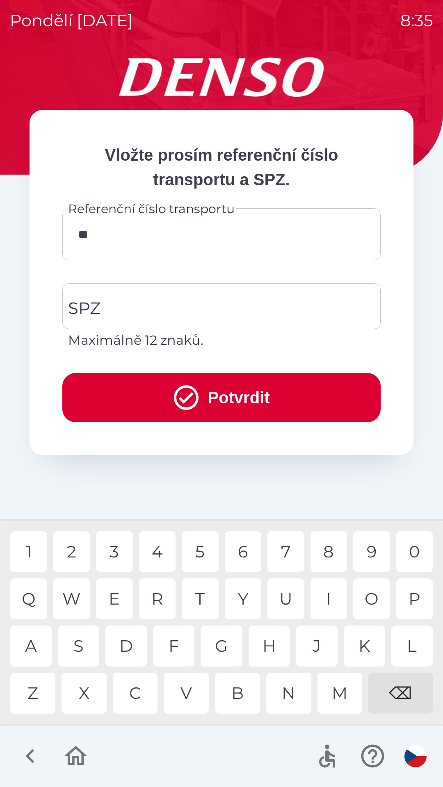
click at [157, 548] on div "4" at bounding box center [157, 551] width 37 height 41
type input "******"
click at [30, 545] on div "1" at bounding box center [28, 551] width 37 height 41
click at [153, 311] on input "SPZ" at bounding box center [215, 306] width 298 height 39
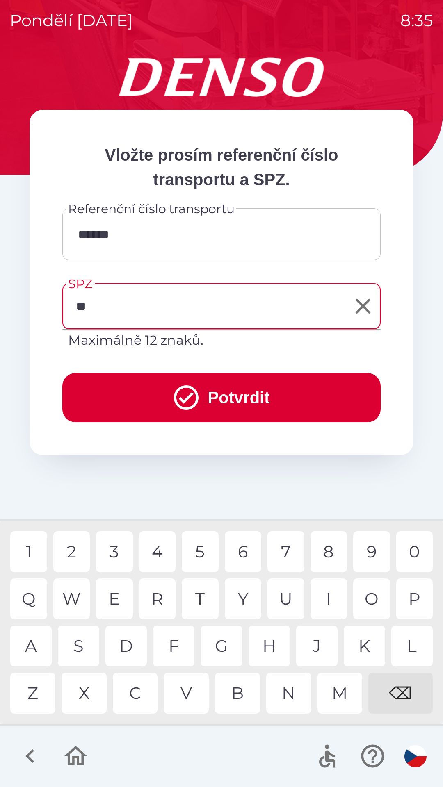
click at [120, 595] on div "E" at bounding box center [114, 598] width 37 height 41
type input "*******"
click at [258, 393] on button "Potvrdit" at bounding box center [221, 397] width 318 height 49
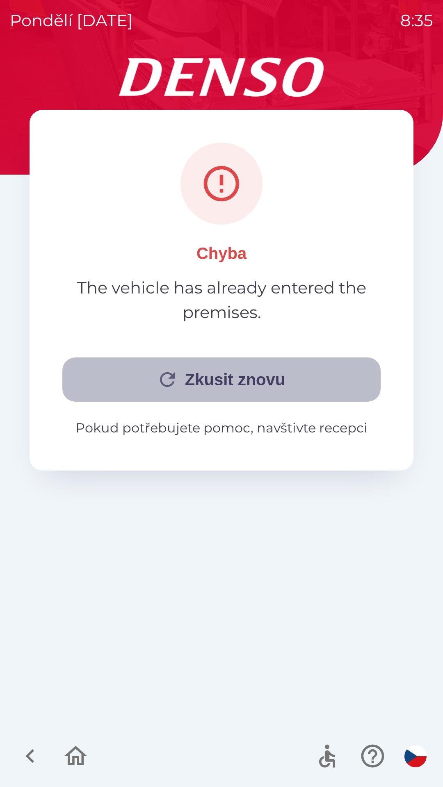
click at [233, 382] on button "Zkusit znovu" at bounding box center [221, 379] width 318 height 44
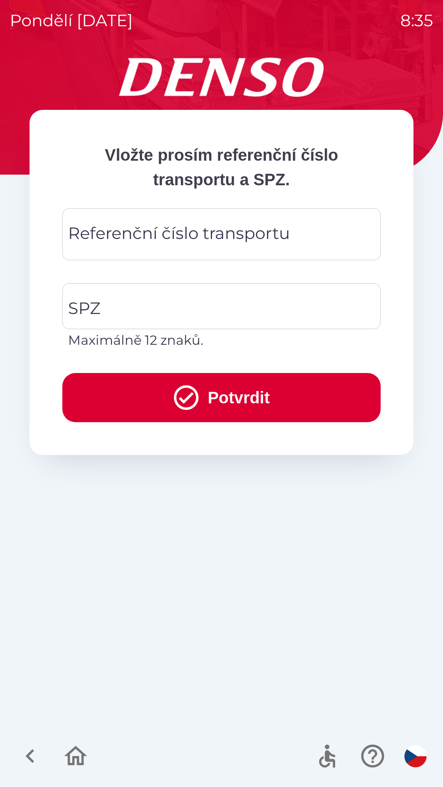
click at [170, 230] on div "Referenční číslo transportu Referenční číslo transportu" at bounding box center [221, 234] width 318 height 52
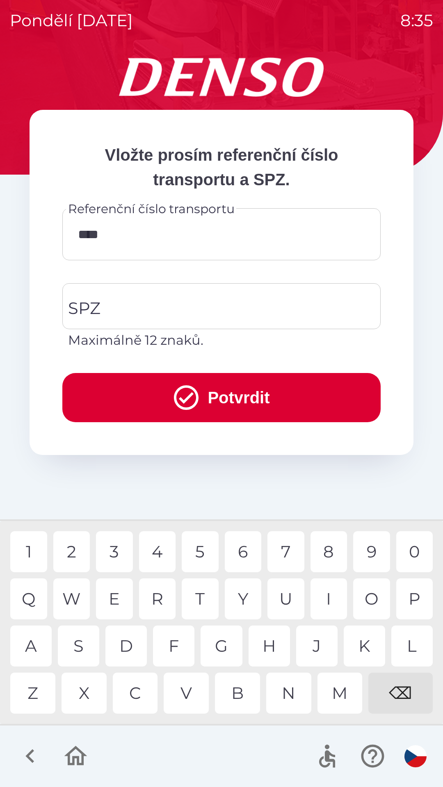
click at [162, 550] on div "4" at bounding box center [157, 551] width 37 height 41
type input "******"
click at [180, 310] on input "SPZ" at bounding box center [215, 306] width 298 height 39
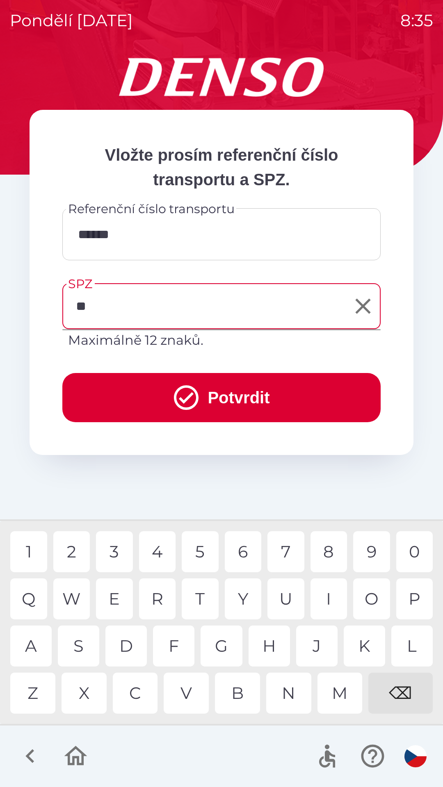
click at [116, 597] on div "E" at bounding box center [114, 598] width 37 height 41
click at [116, 541] on div "3" at bounding box center [114, 551] width 37 height 41
type input "*******"
click at [415, 542] on div "0" at bounding box center [414, 551] width 37 height 41
click at [248, 392] on button "Potvrdit" at bounding box center [221, 397] width 318 height 49
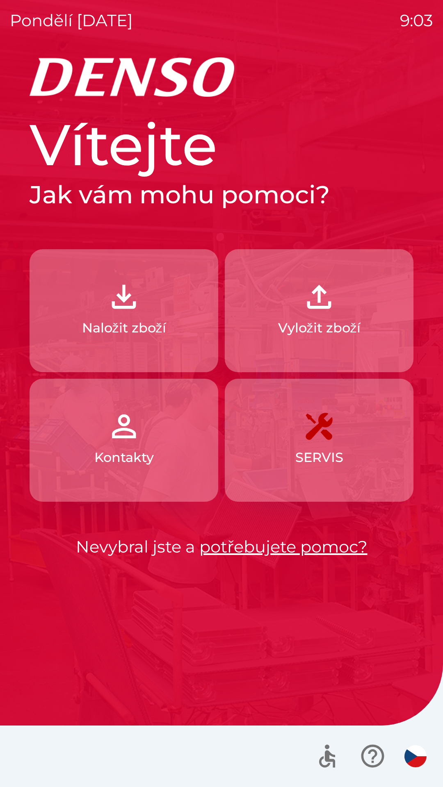
click at [332, 305] on img "button" at bounding box center [319, 297] width 36 height 36
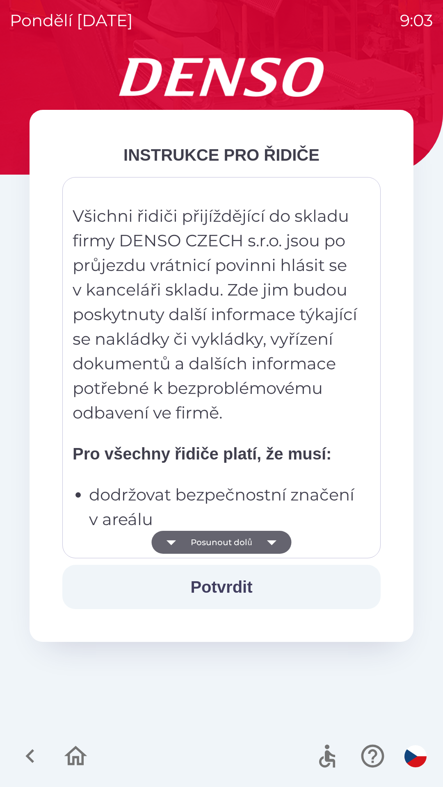
click at [272, 543] on icon "button" at bounding box center [271, 542] width 9 height 5
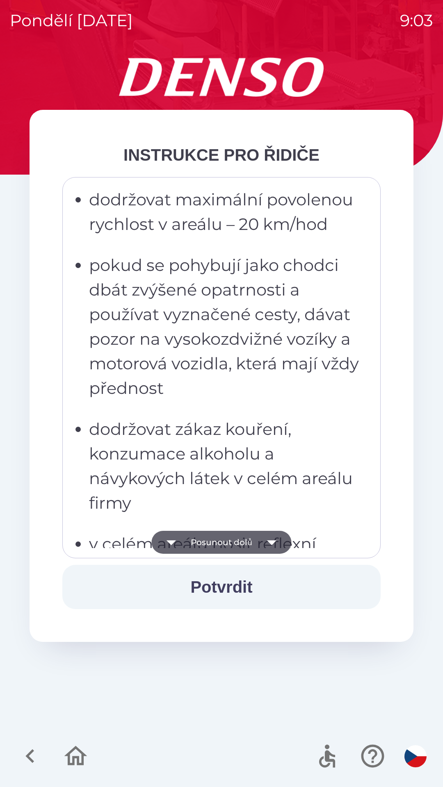
click at [247, 541] on button "Posunout dolů" at bounding box center [221, 542] width 140 height 23
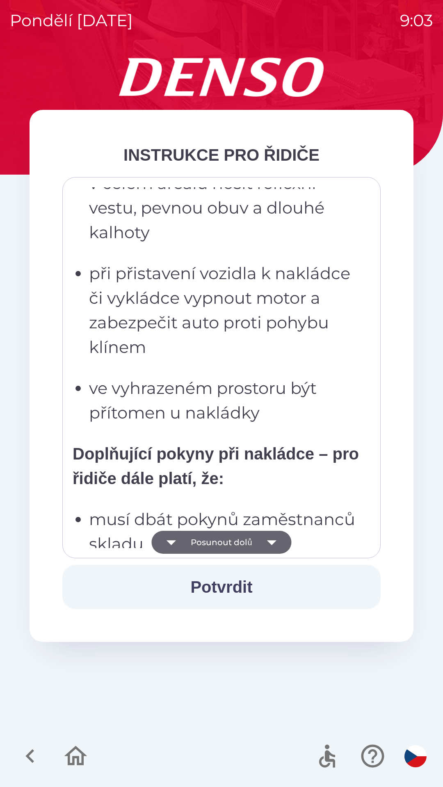
click at [248, 540] on button "Posunout dolů" at bounding box center [221, 542] width 140 height 23
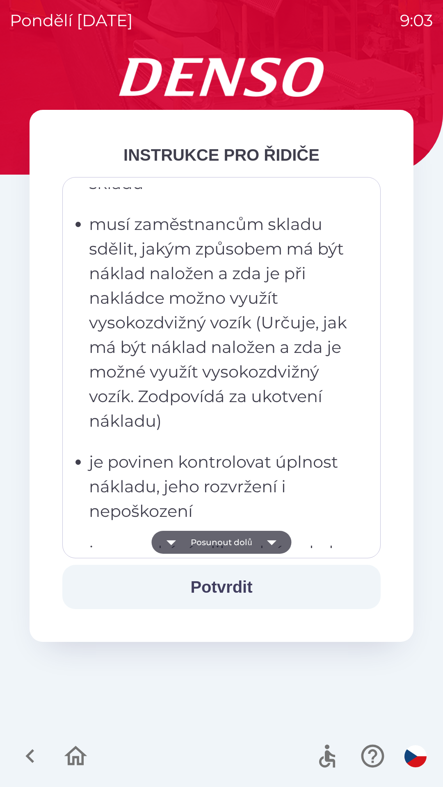
click at [248, 544] on button "Posunout dolů" at bounding box center [221, 542] width 140 height 23
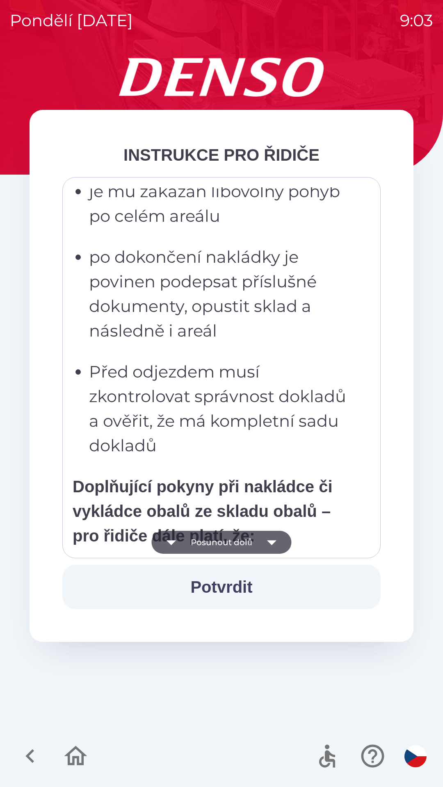
click at [245, 542] on button "Posunout dolů" at bounding box center [221, 542] width 140 height 23
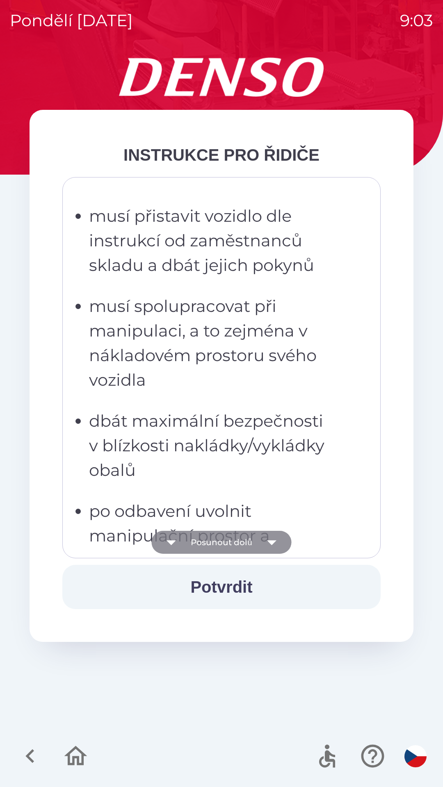
click at [239, 541] on button "Posunout dolů" at bounding box center [221, 542] width 140 height 23
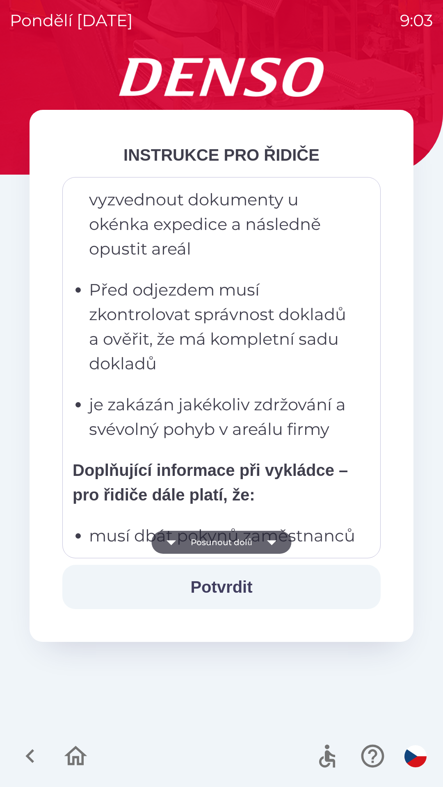
click at [245, 549] on button "Posunout dolů" at bounding box center [221, 542] width 140 height 23
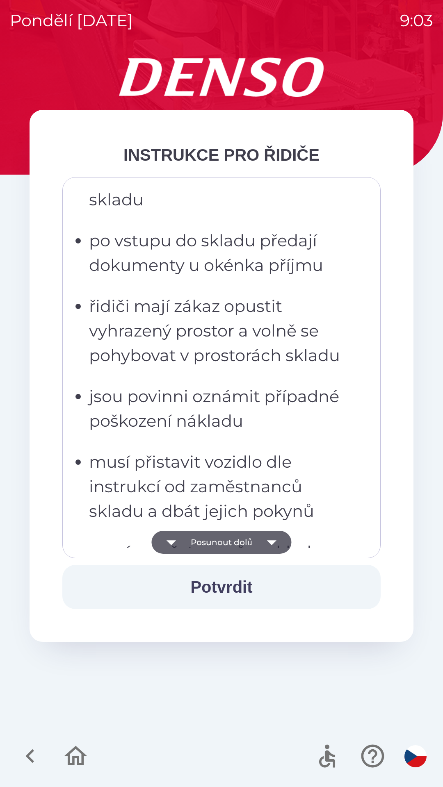
click at [244, 541] on button "Posunout dolů" at bounding box center [221, 542] width 140 height 23
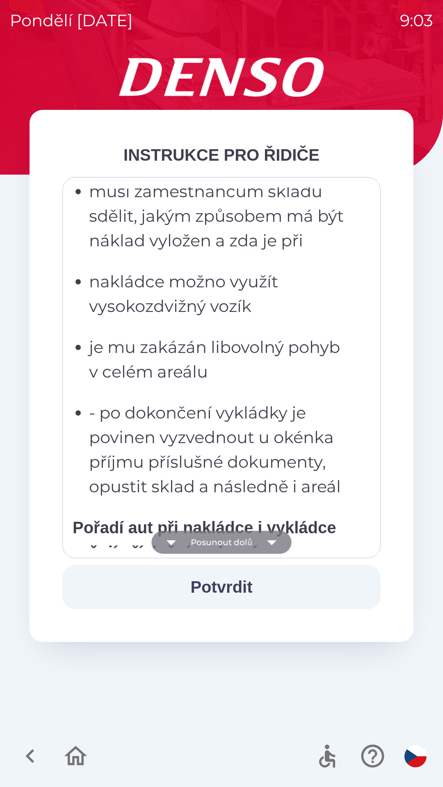
click at [248, 539] on button "Posunout dolů" at bounding box center [221, 542] width 140 height 23
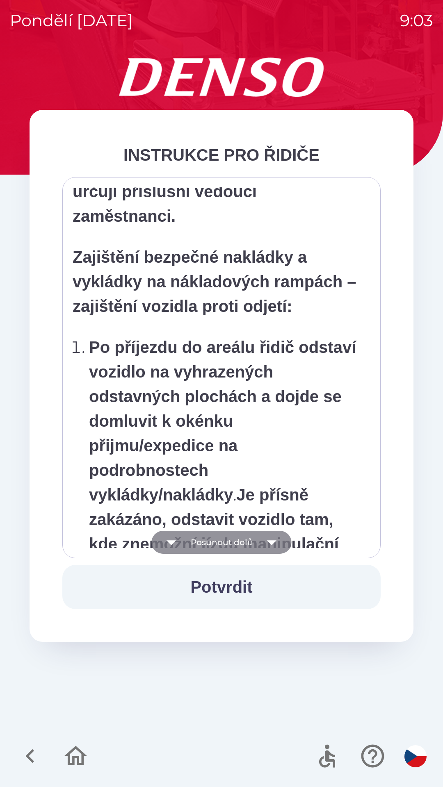
click at [248, 534] on button "Posunout dolů" at bounding box center [221, 542] width 140 height 23
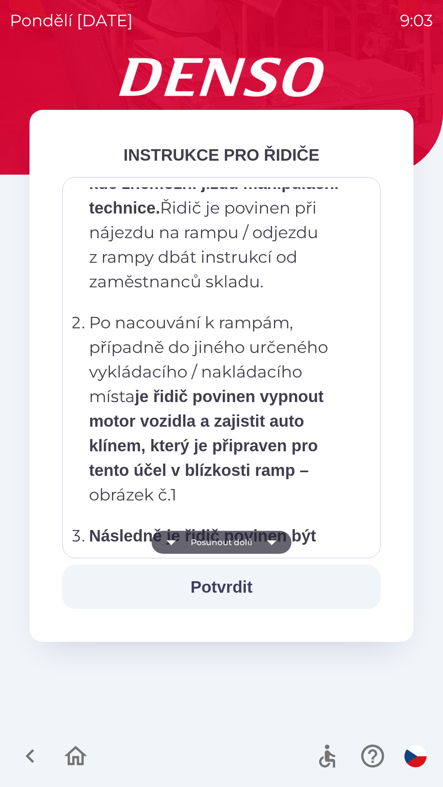
click at [247, 538] on button "Posunout dolů" at bounding box center [221, 542] width 140 height 23
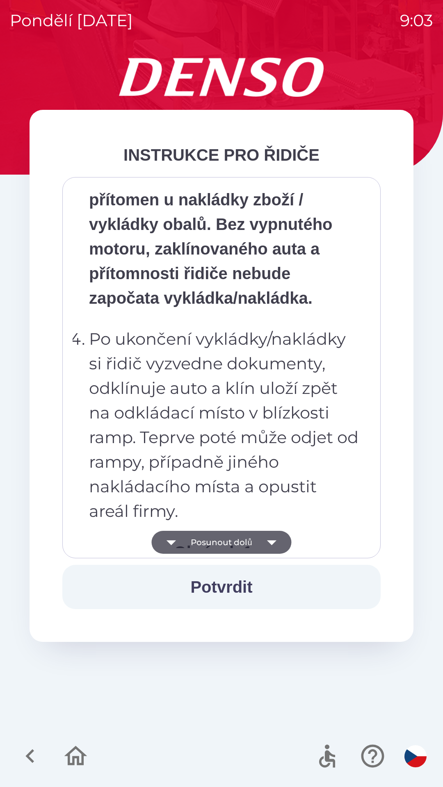
click at [246, 540] on button "Posunout dolů" at bounding box center [221, 542] width 140 height 23
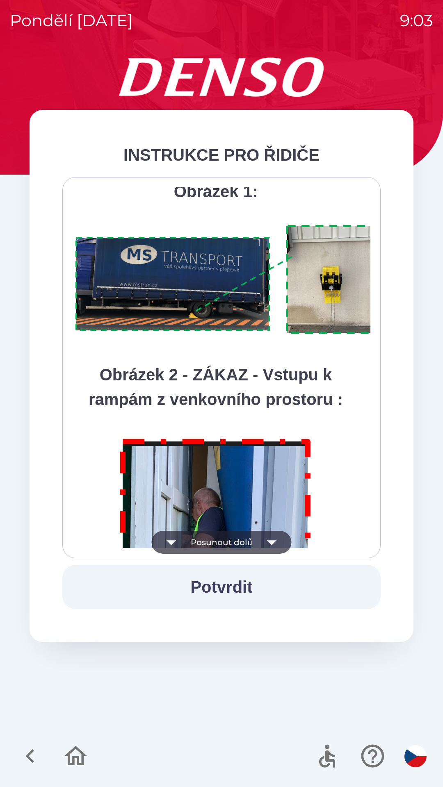
click at [248, 538] on button "Posunout dolů" at bounding box center [221, 542] width 140 height 23
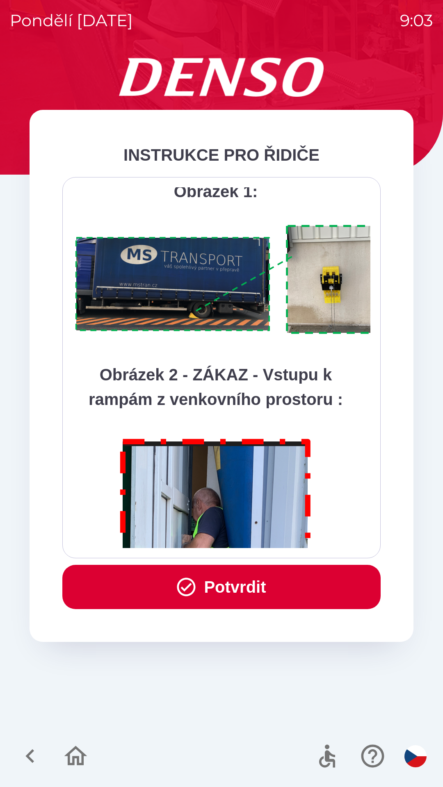
scroll to position [4605, 0]
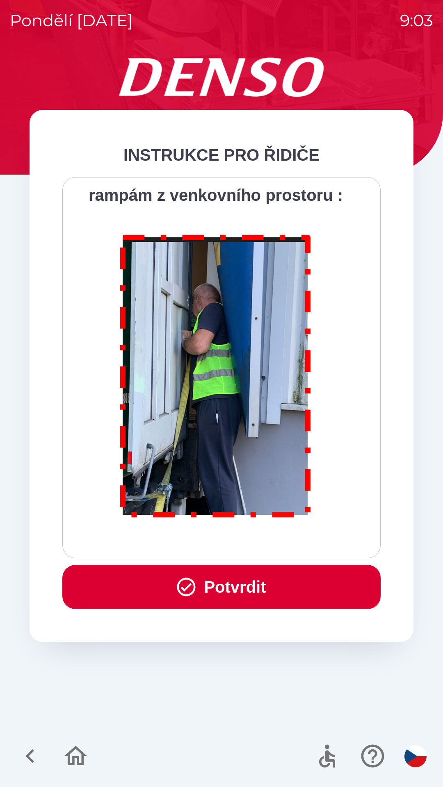
click at [251, 537] on div "Všichni řidiči přijíždějící do skladu firmy DENSO CZECH s.r.o. jsou po průjezdu…" at bounding box center [221, 367] width 297 height 361
click at [250, 539] on div "Všichni řidiči přijíždějící do skladu firmy DENSO CZECH s.r.o. jsou po průjezdu…" at bounding box center [221, 367] width 297 height 361
click at [245, 585] on button "Potvrdit" at bounding box center [221, 587] width 318 height 44
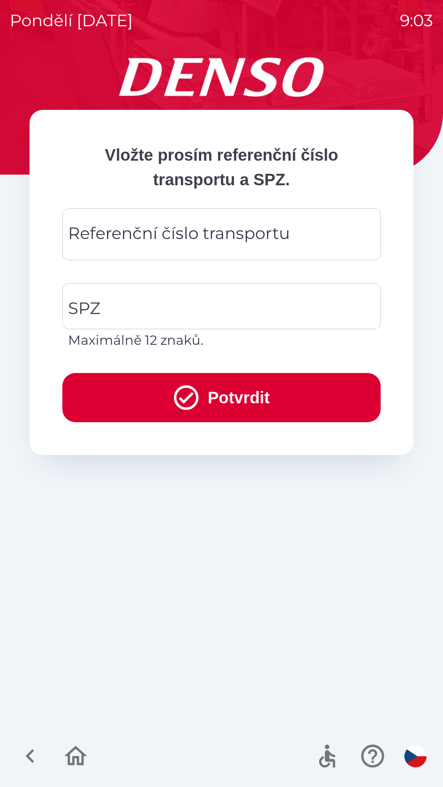
click at [144, 227] on div "Referenční číslo transportu Referenční číslo transportu" at bounding box center [221, 234] width 318 height 52
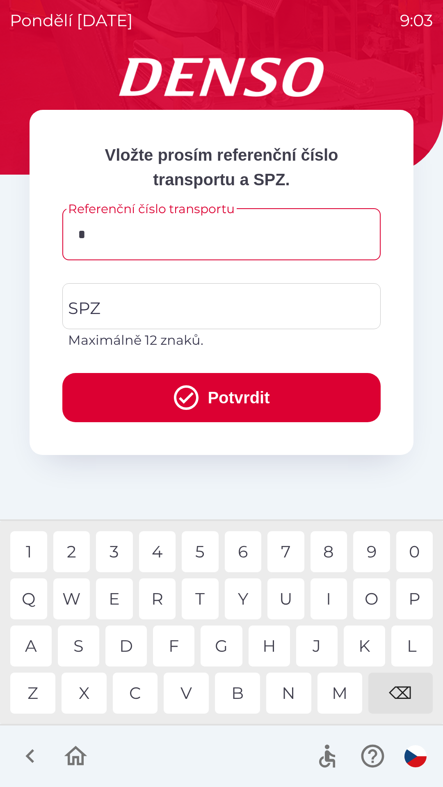
click at [84, 647] on div "S" at bounding box center [78, 645] width 41 height 41
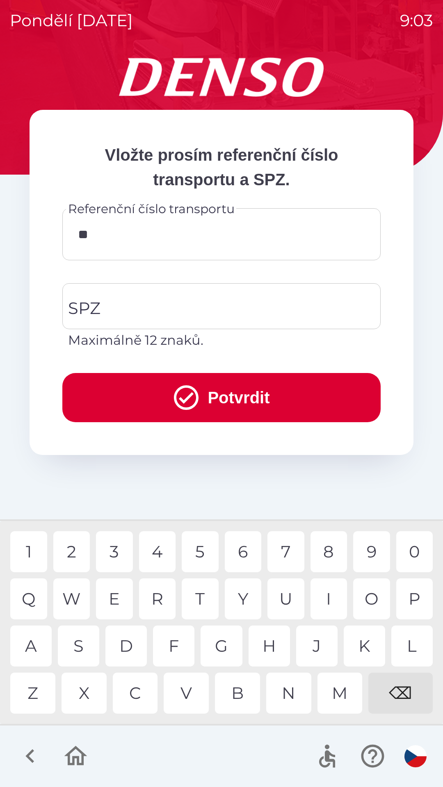
click at [122, 601] on div "E" at bounding box center [114, 598] width 37 height 41
click at [282, 598] on div "U" at bounding box center [285, 598] width 37 height 41
click at [364, 553] on div "9" at bounding box center [371, 551] width 37 height 41
click at [413, 549] on div "0" at bounding box center [414, 551] width 37 height 41
type input "**********"
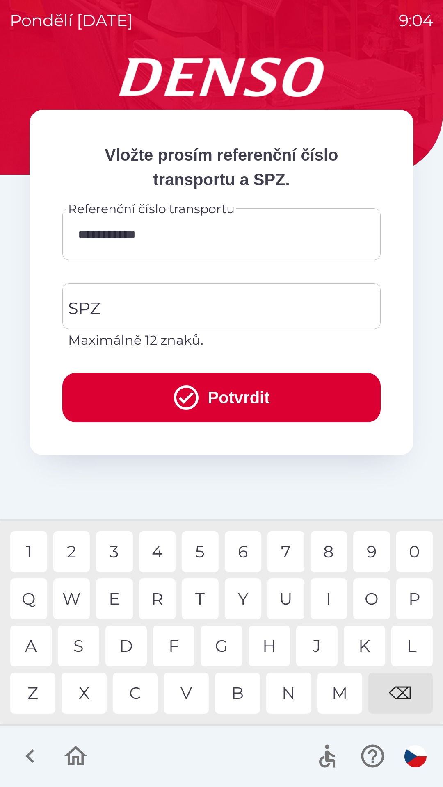
click at [288, 552] on div "7" at bounding box center [285, 551] width 37 height 41
click at [130, 303] on input "SPZ" at bounding box center [215, 306] width 298 height 39
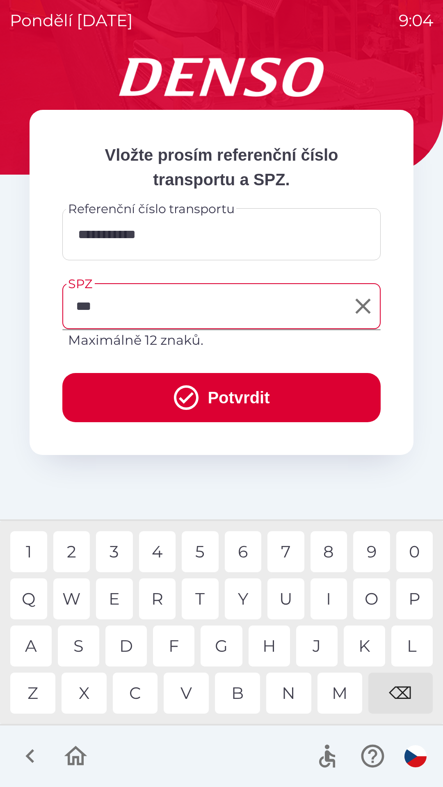
click at [154, 546] on div "4" at bounding box center [157, 551] width 37 height 41
click at [324, 550] on div "8" at bounding box center [328, 551] width 37 height 41
click at [413, 550] on div "0" at bounding box center [414, 551] width 37 height 41
click at [161, 543] on div "4" at bounding box center [157, 551] width 37 height 41
type input "*******"
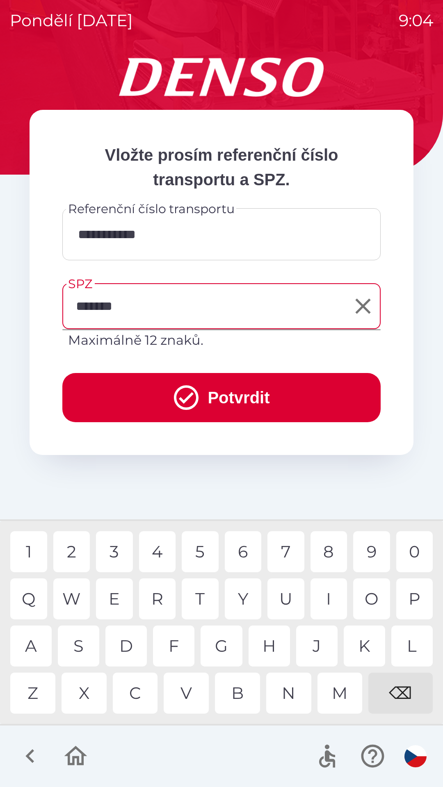
click at [202, 540] on div "5" at bounding box center [200, 551] width 37 height 41
click at [235, 404] on button "Potvrdit" at bounding box center [221, 397] width 318 height 49
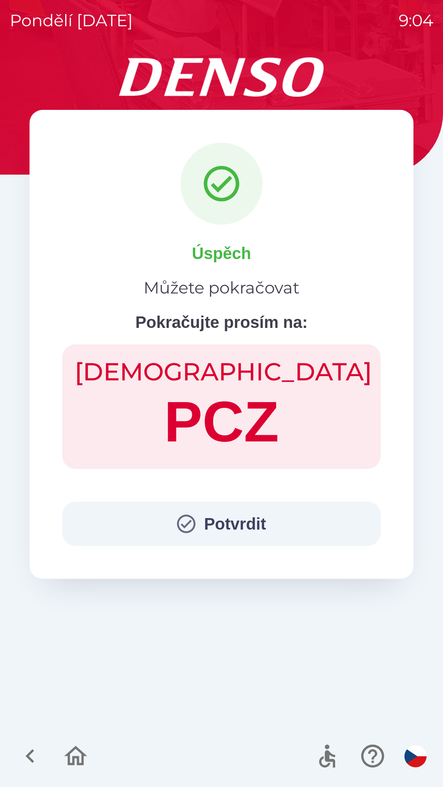
click at [253, 517] on button "Potvrdit" at bounding box center [221, 524] width 318 height 44
